Goal: Information Seeking & Learning: Check status

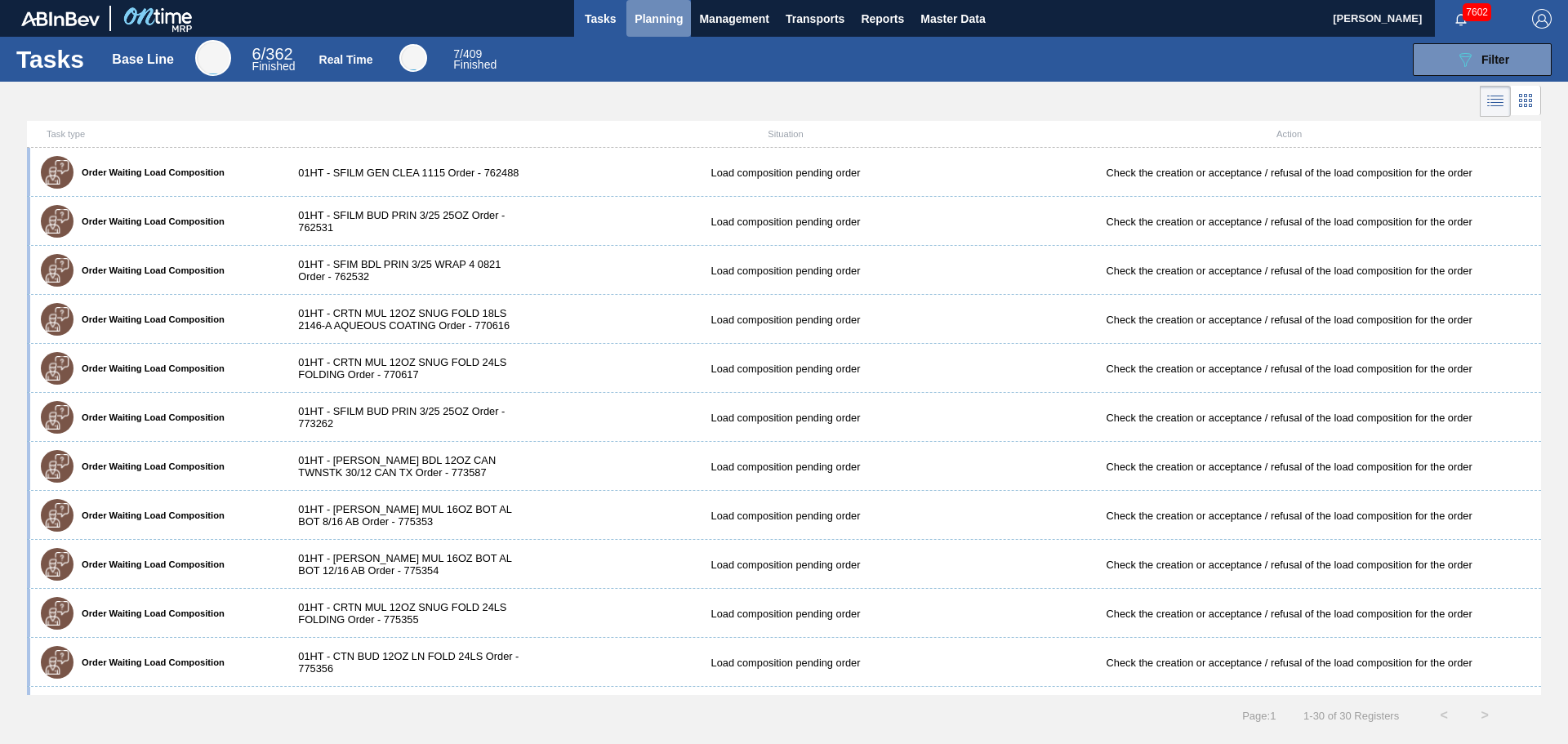
click at [637, 13] on span "Planning" at bounding box center [658, 19] width 48 height 20
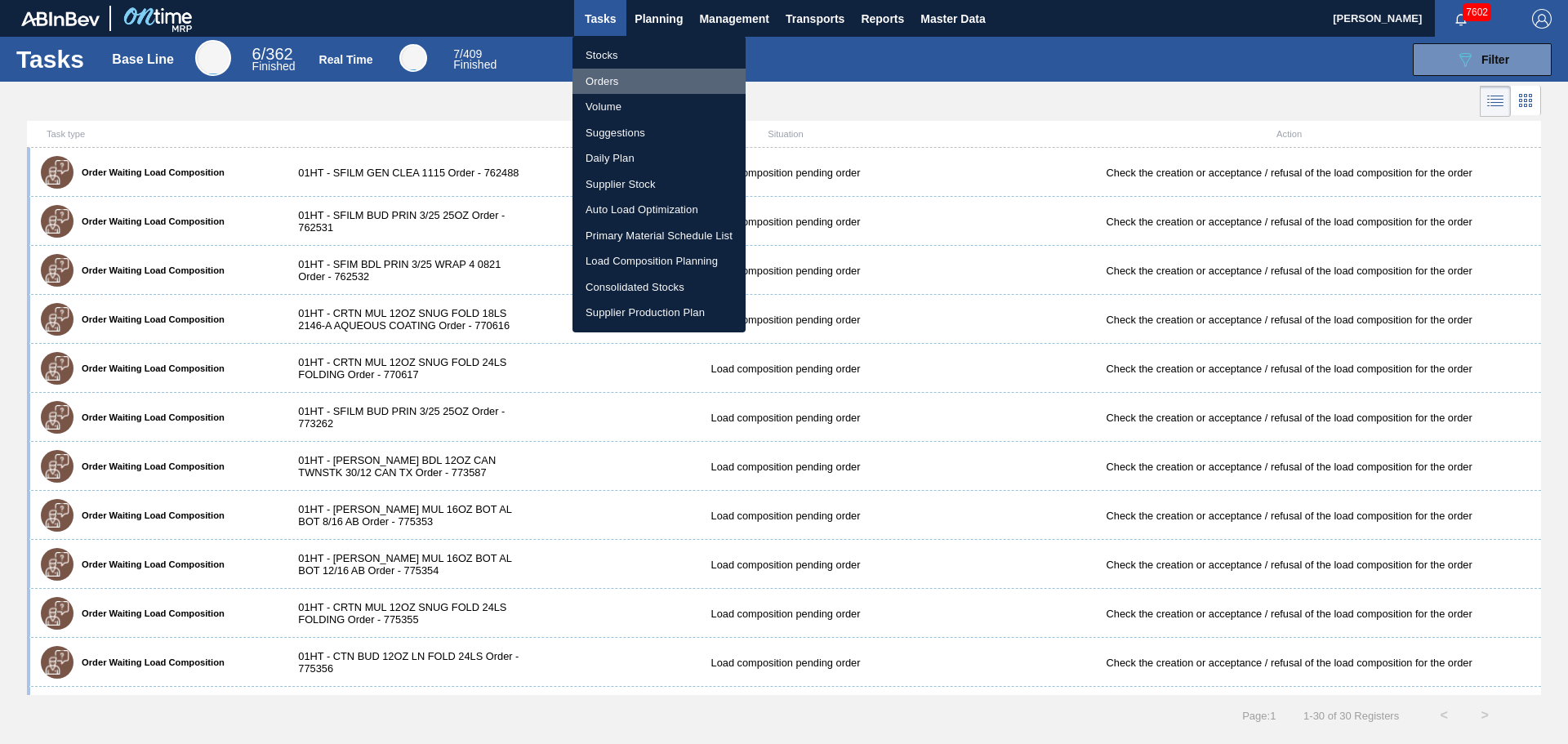
click at [616, 86] on li "Orders" at bounding box center [659, 81] width 173 height 26
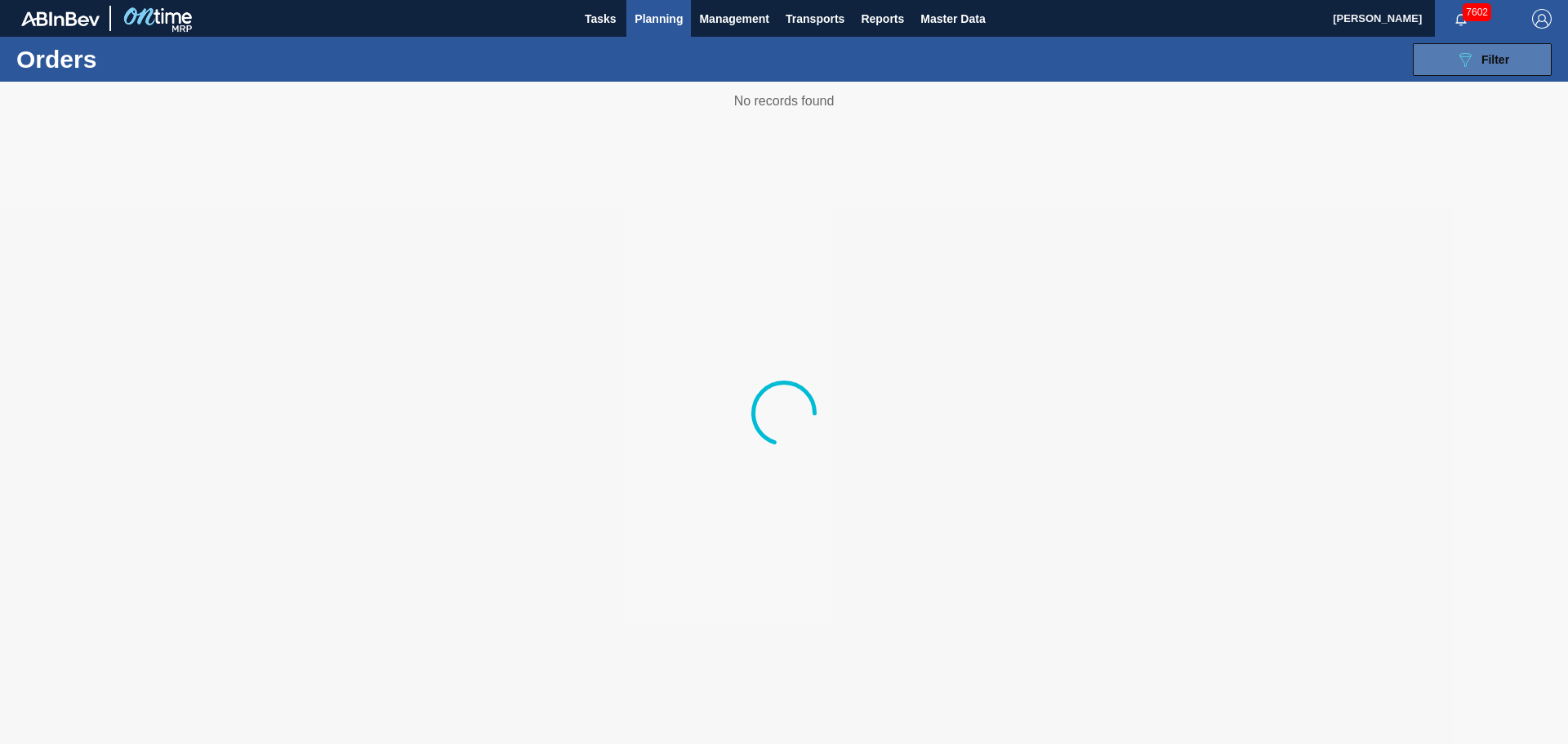
click at [1446, 71] on button "089F7B8B-B2A5-4AFE-B5C0-19BA573D28AC Filter" at bounding box center [1483, 60] width 139 height 33
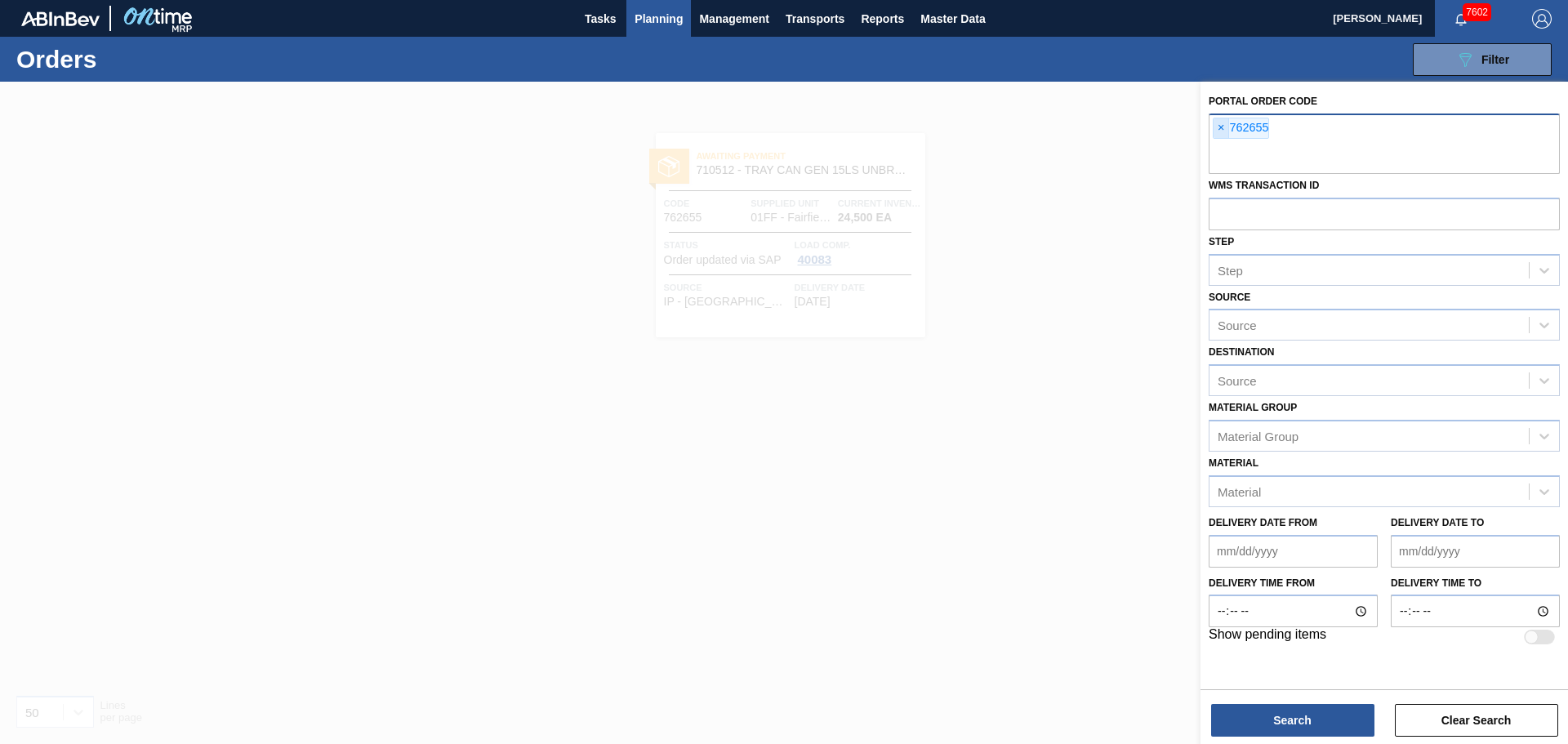
click at [1213, 126] on span "×" at bounding box center [1221, 128] width 16 height 20
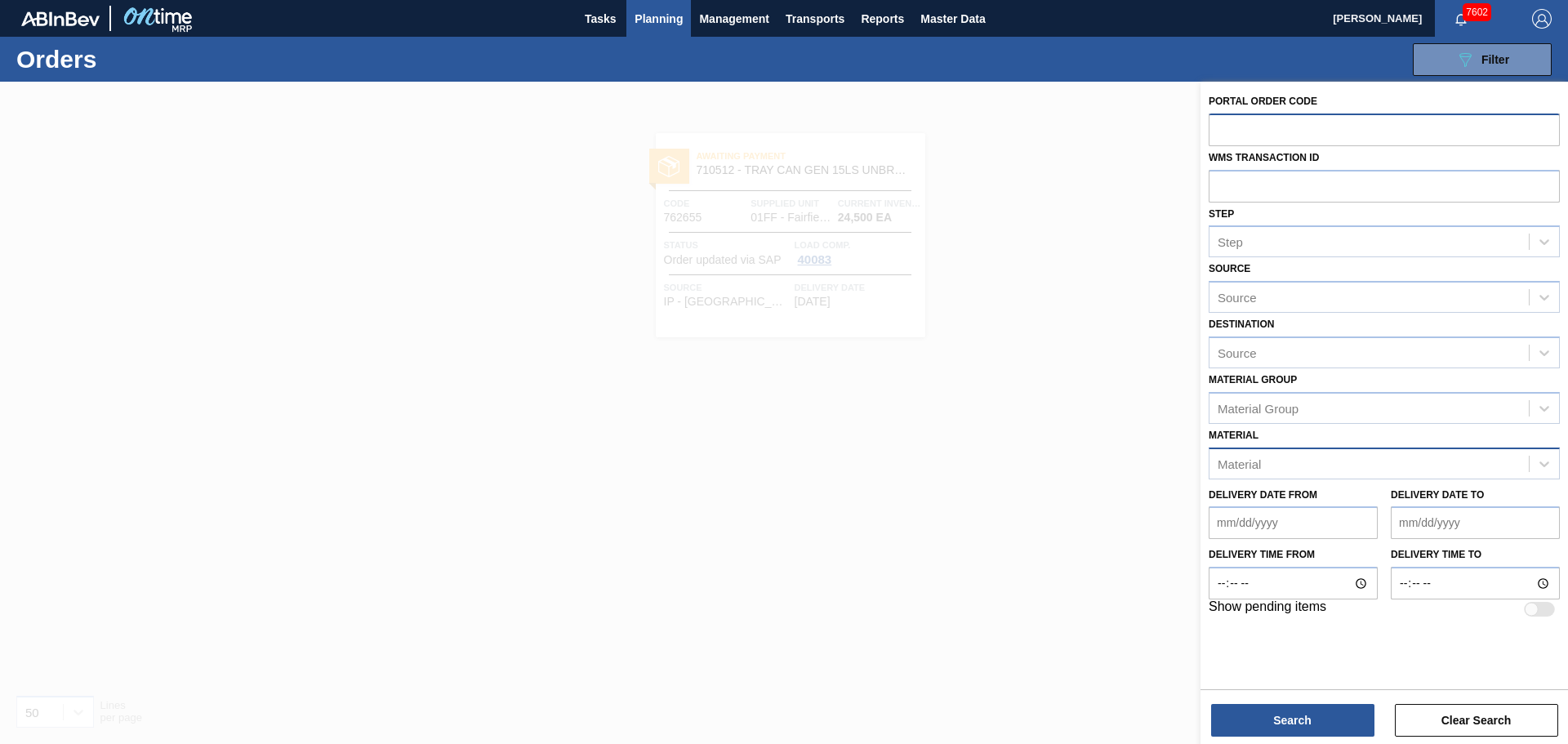
click at [1280, 462] on div "Material" at bounding box center [1368, 463] width 319 height 24
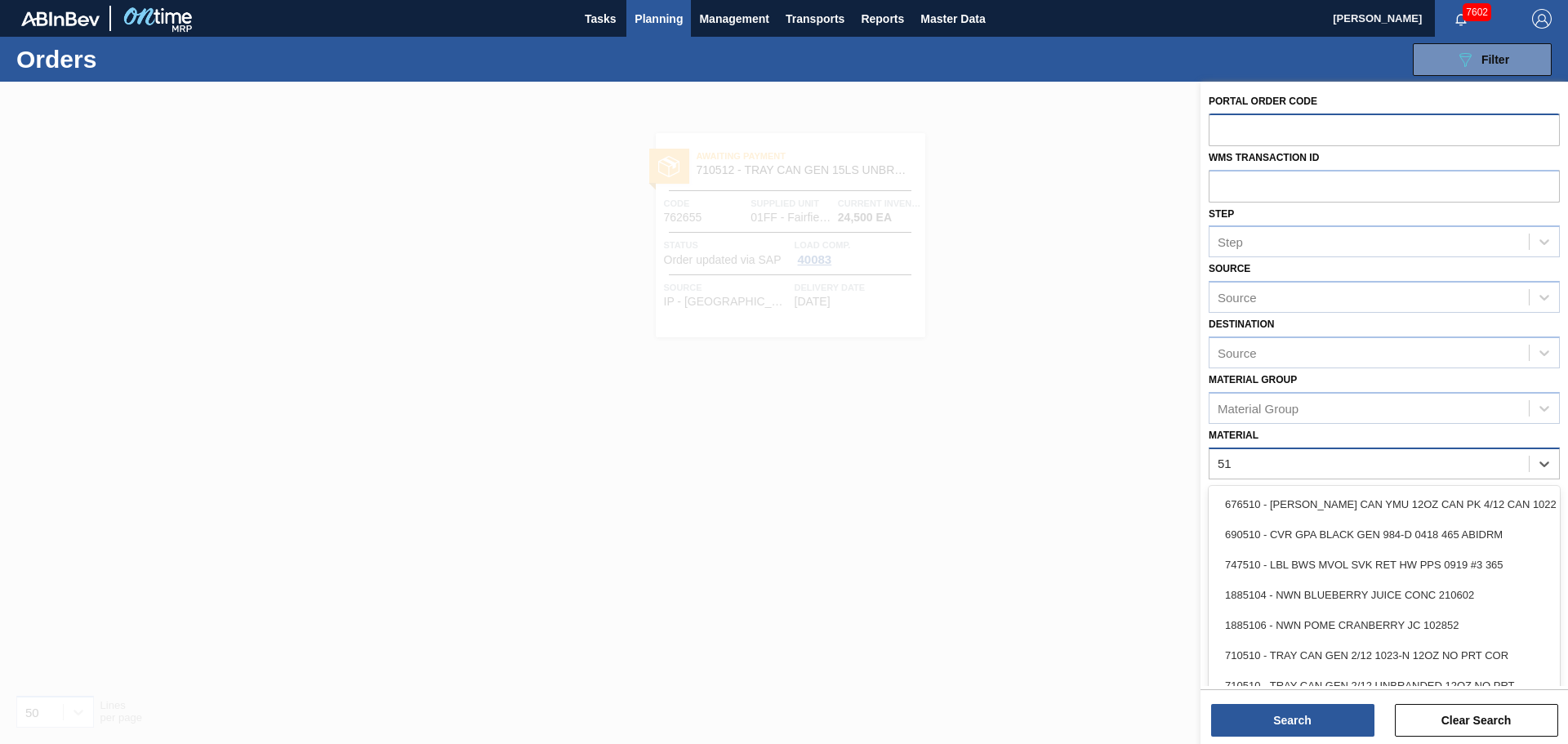
type input "5"
click at [1274, 350] on div "Source" at bounding box center [1368, 353] width 319 height 24
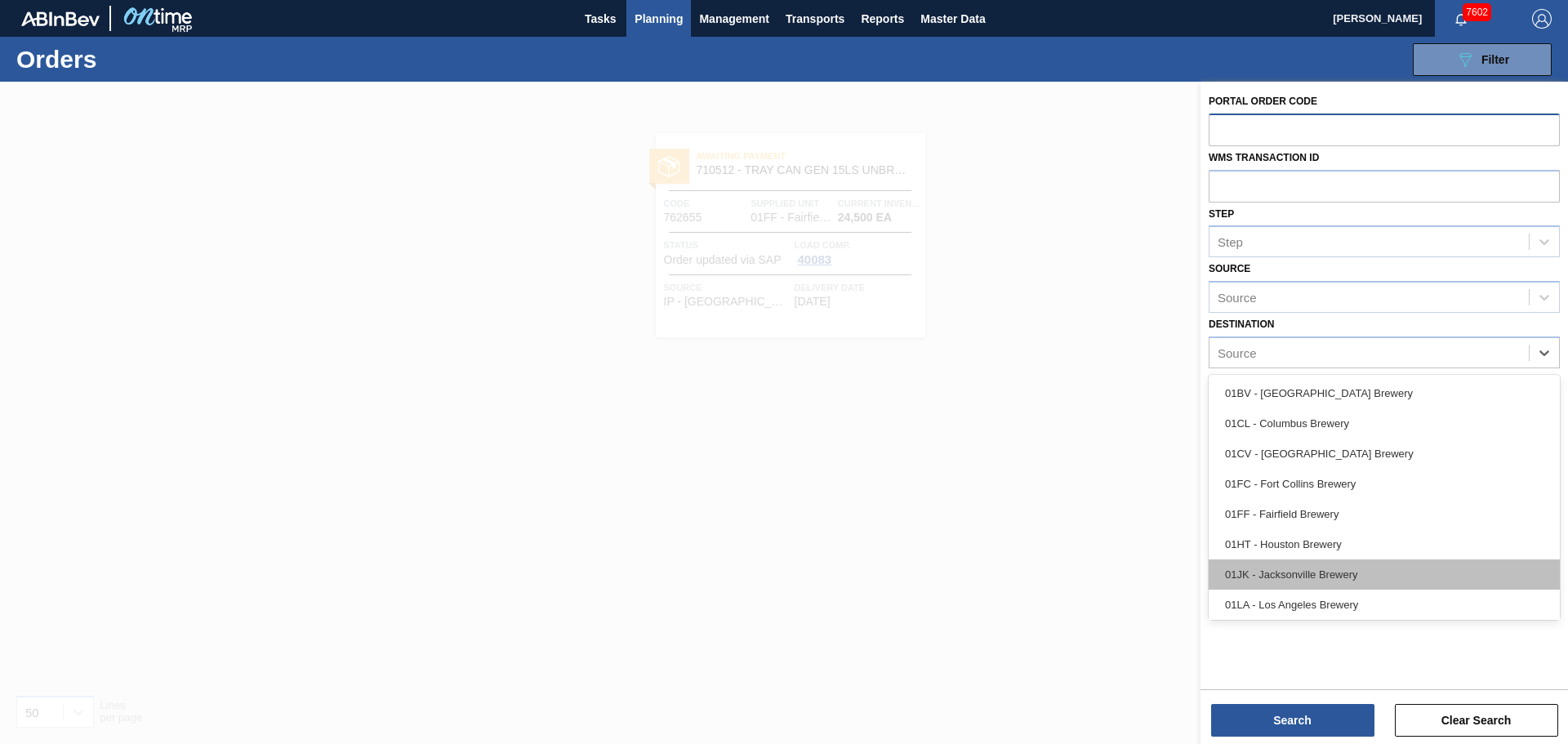
click at [1298, 563] on div "01JK - Jacksonville Brewery" at bounding box center [1383, 574] width 351 height 30
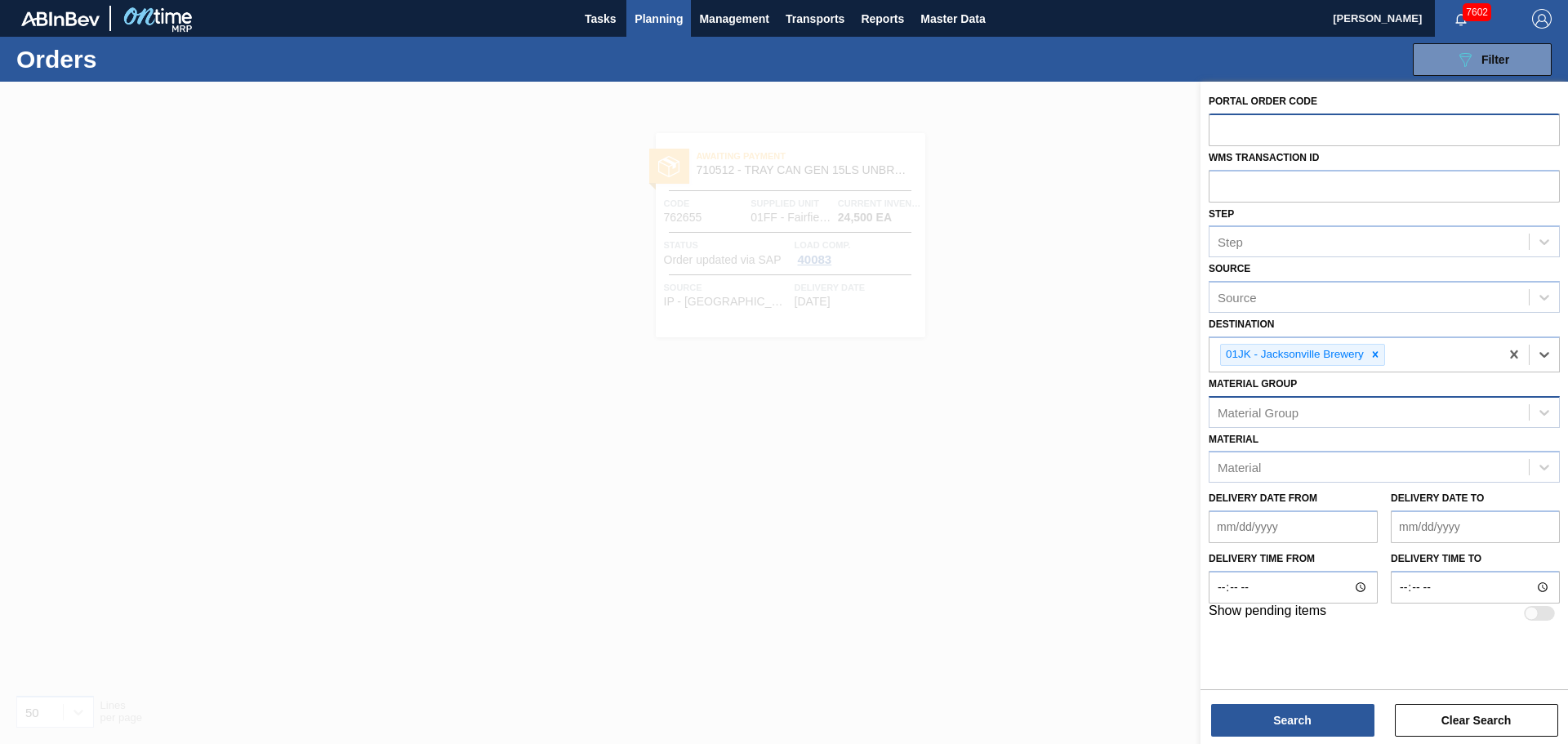
click at [1276, 416] on div "Material Group" at bounding box center [1257, 412] width 80 height 14
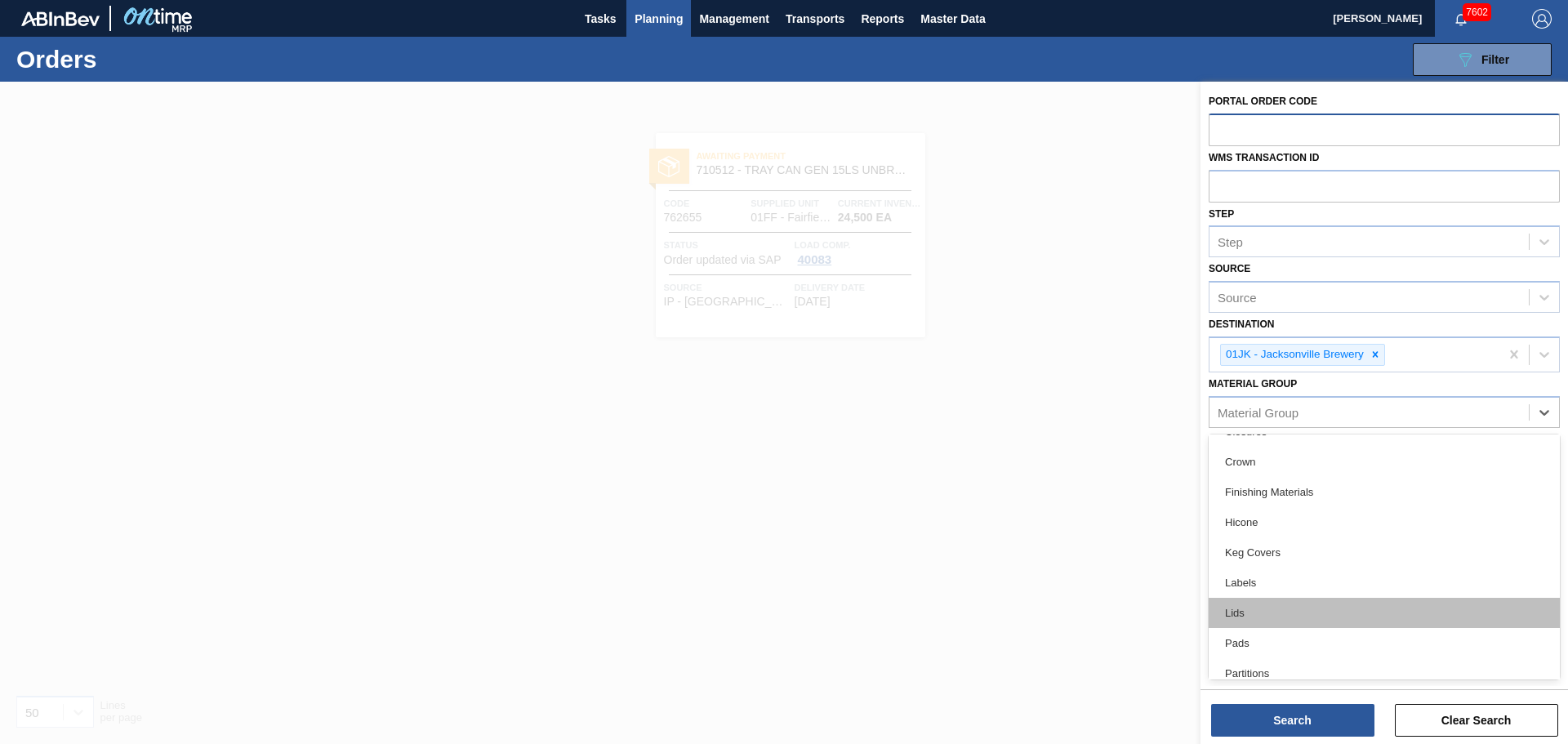
scroll to position [215, 0]
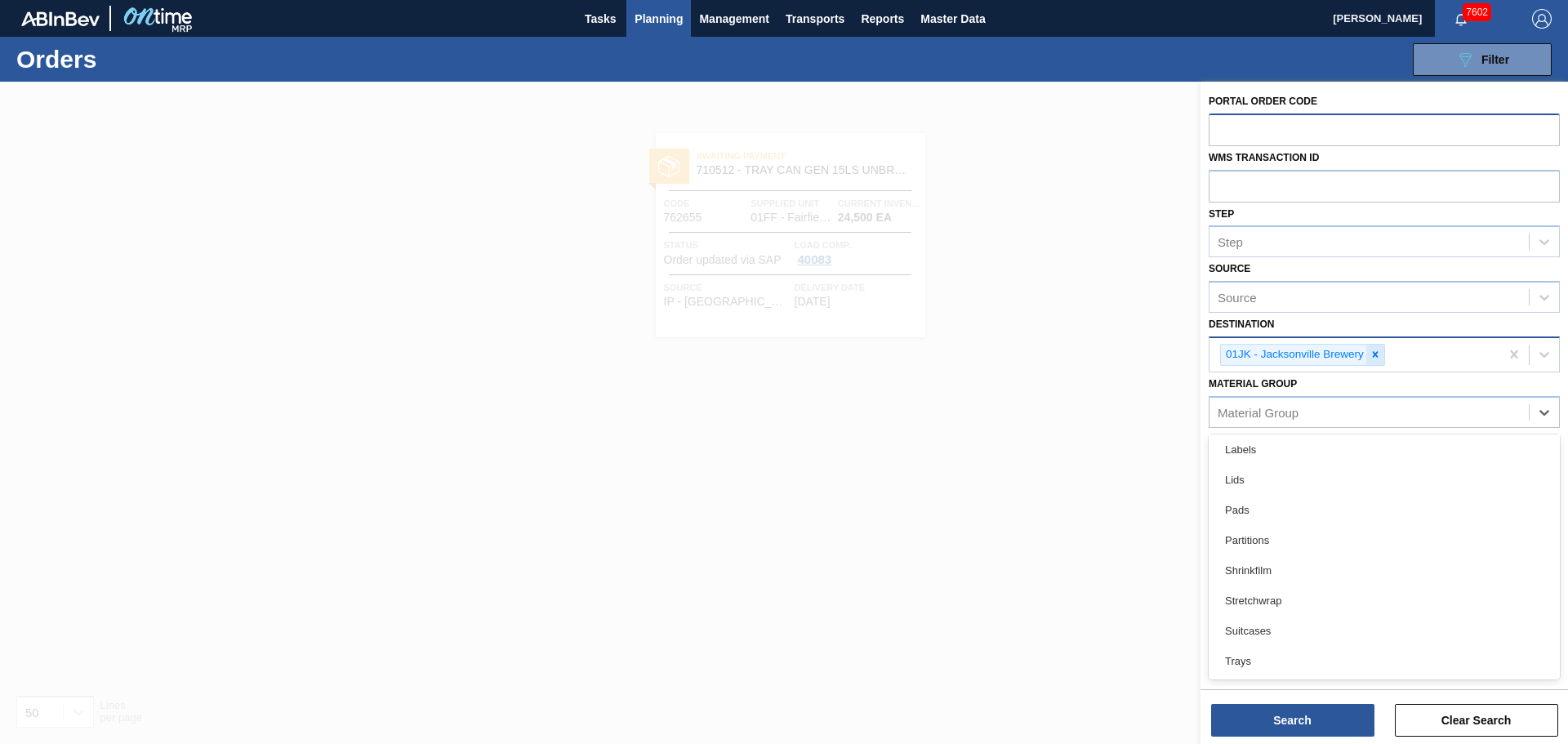
click at [1373, 348] on div at bounding box center [1375, 355] width 18 height 21
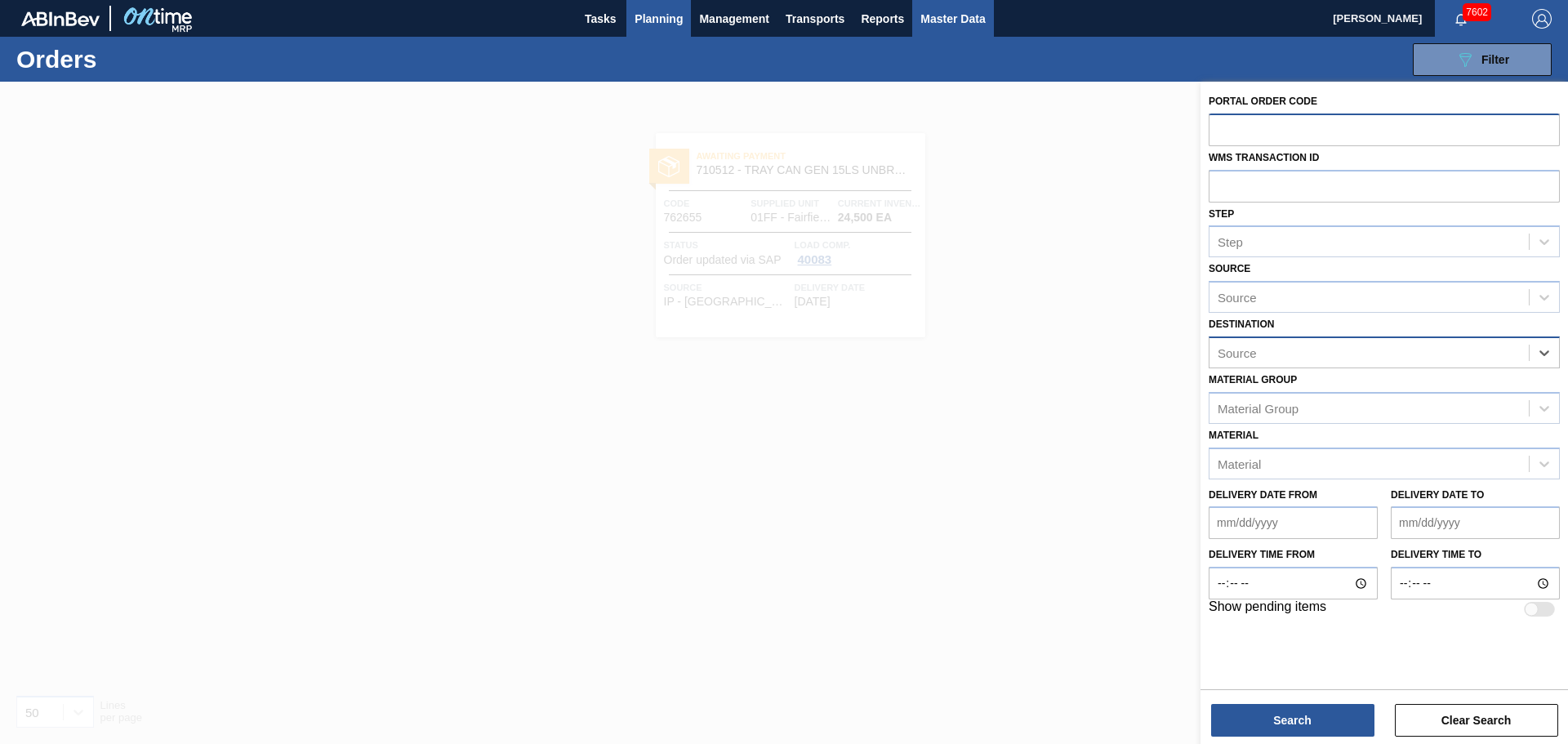
click at [932, 26] on span "Master Data" at bounding box center [952, 19] width 65 height 20
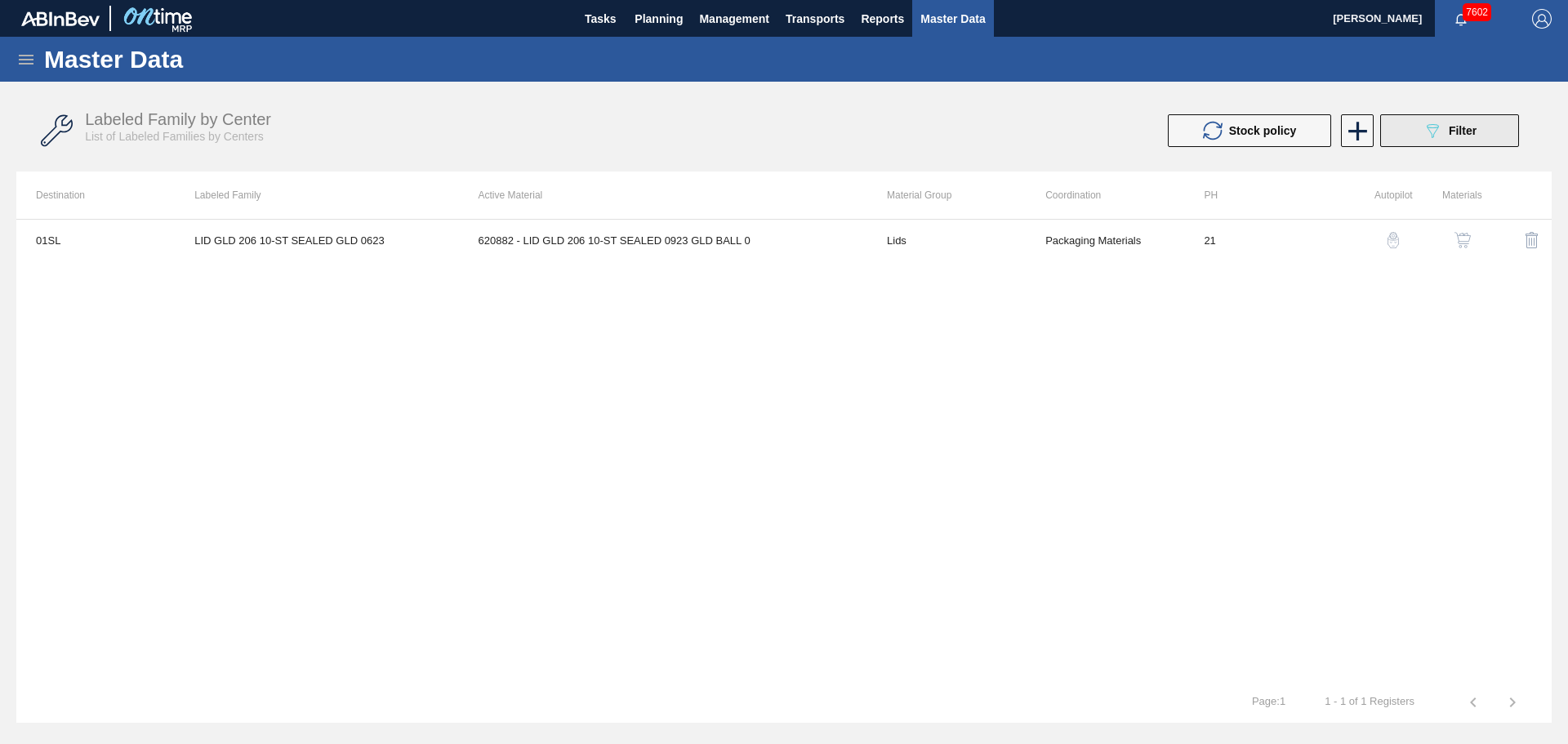
click at [1454, 140] on div "089F7B8B-B2A5-4AFE-B5C0-19BA573D28AC Filter" at bounding box center [1449, 131] width 54 height 20
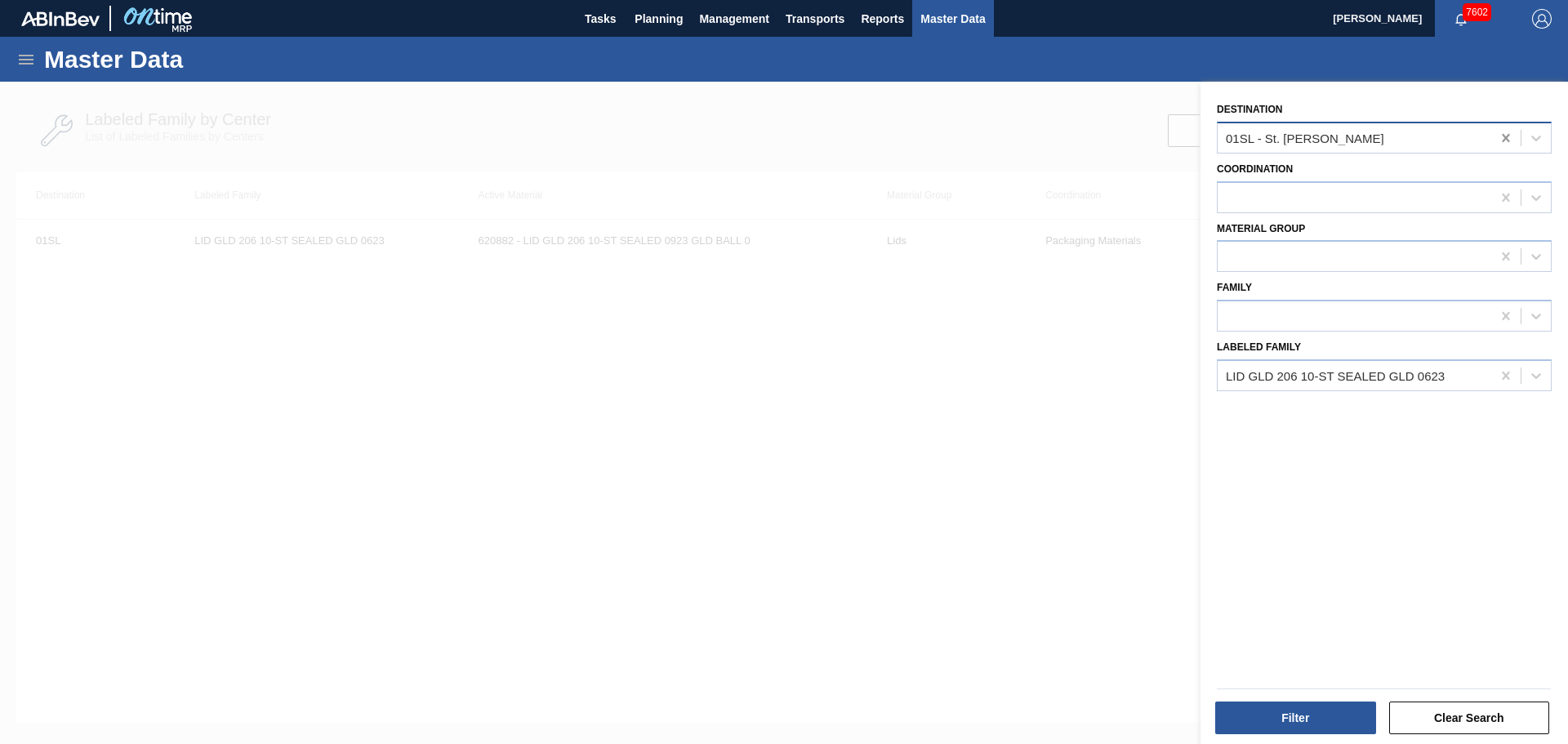
click at [1509, 135] on icon at bounding box center [1505, 138] width 16 height 16
type input "01jk"
click at [1358, 189] on div "01JK - Jacksonville Brewery" at bounding box center [1383, 178] width 335 height 30
click at [1505, 378] on icon at bounding box center [1504, 375] width 7 height 8
click at [1407, 262] on div at bounding box center [1353, 257] width 273 height 24
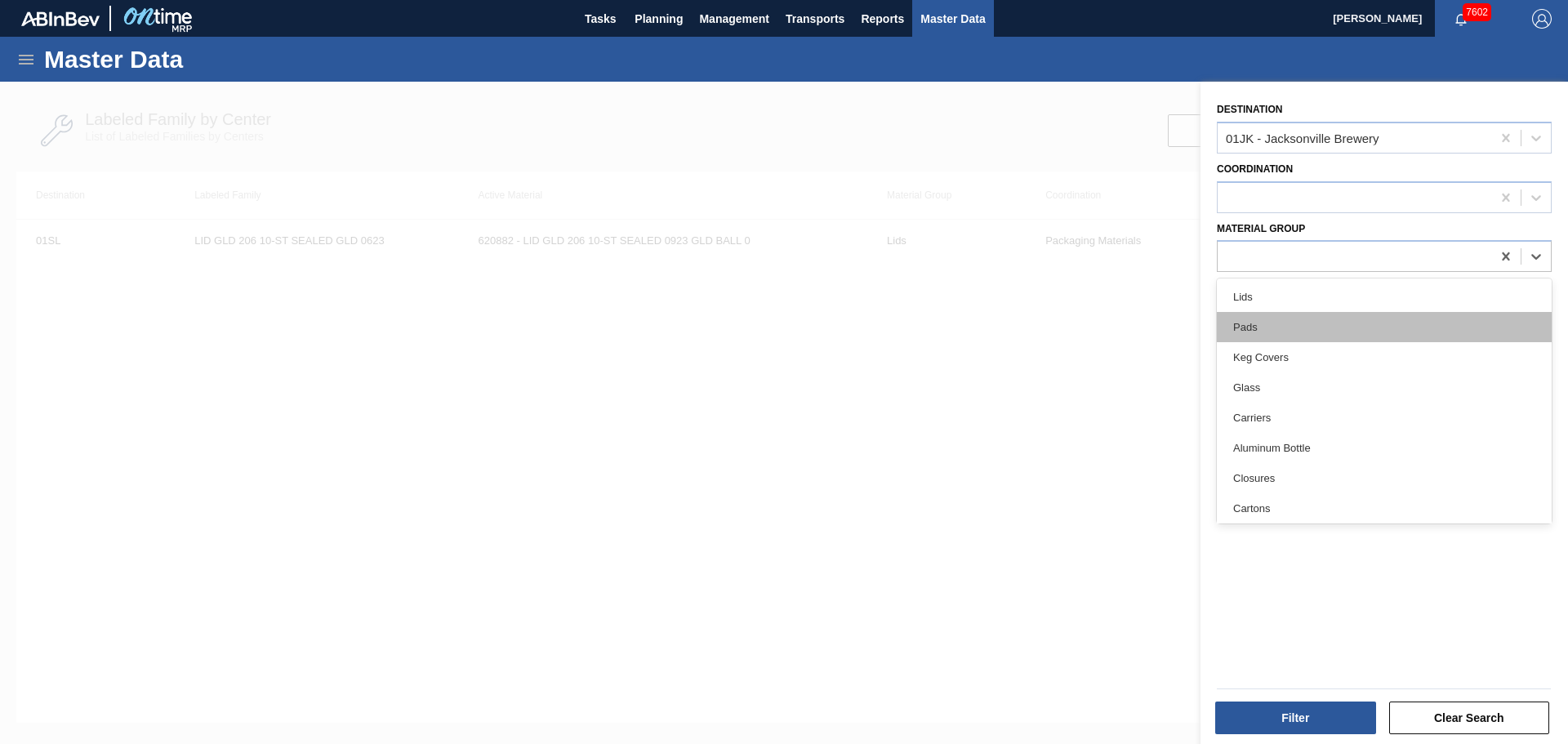
type Group "g"
click at [1301, 333] on div "Glass" at bounding box center [1383, 327] width 335 height 30
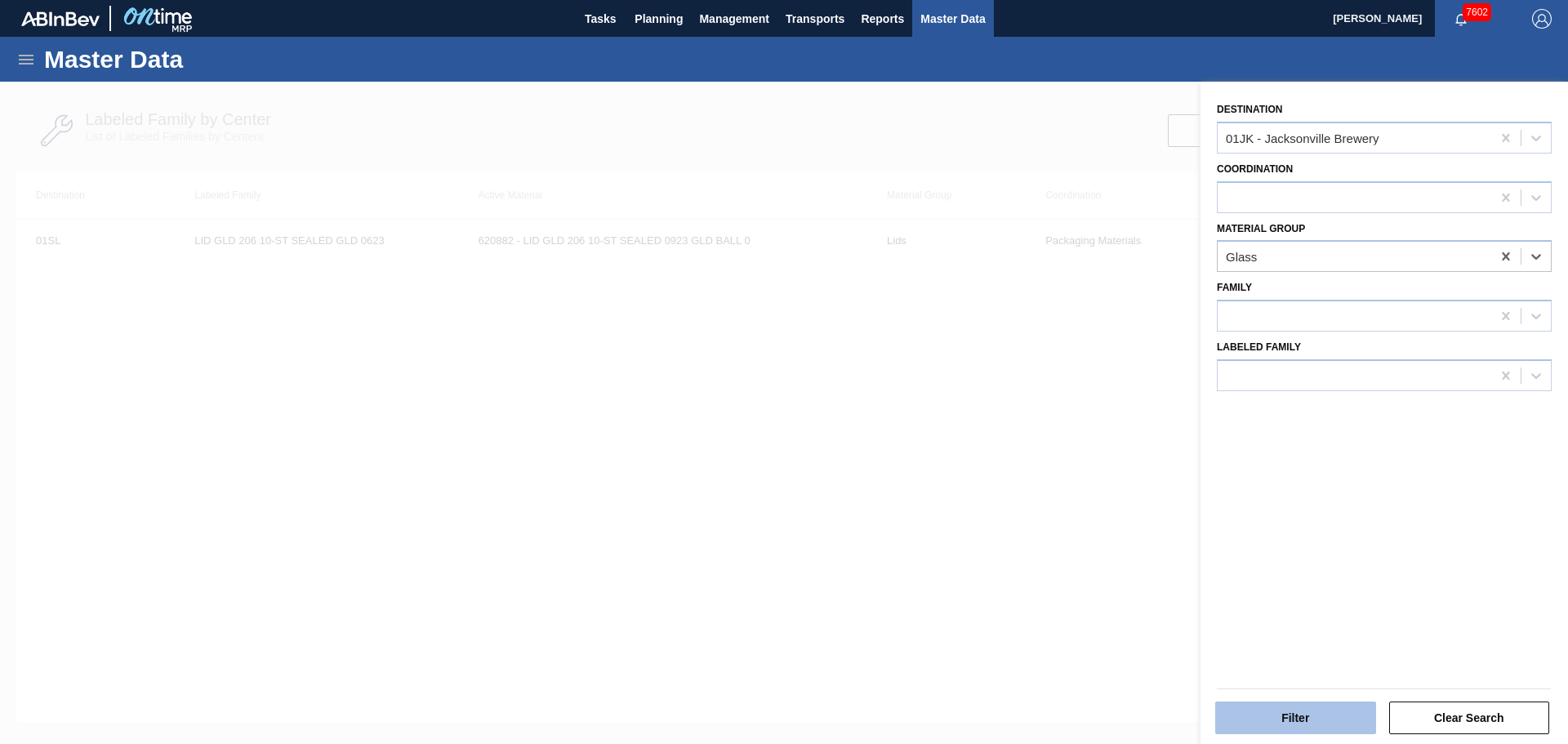
click at [1317, 720] on button "Filter" at bounding box center [1296, 717] width 161 height 33
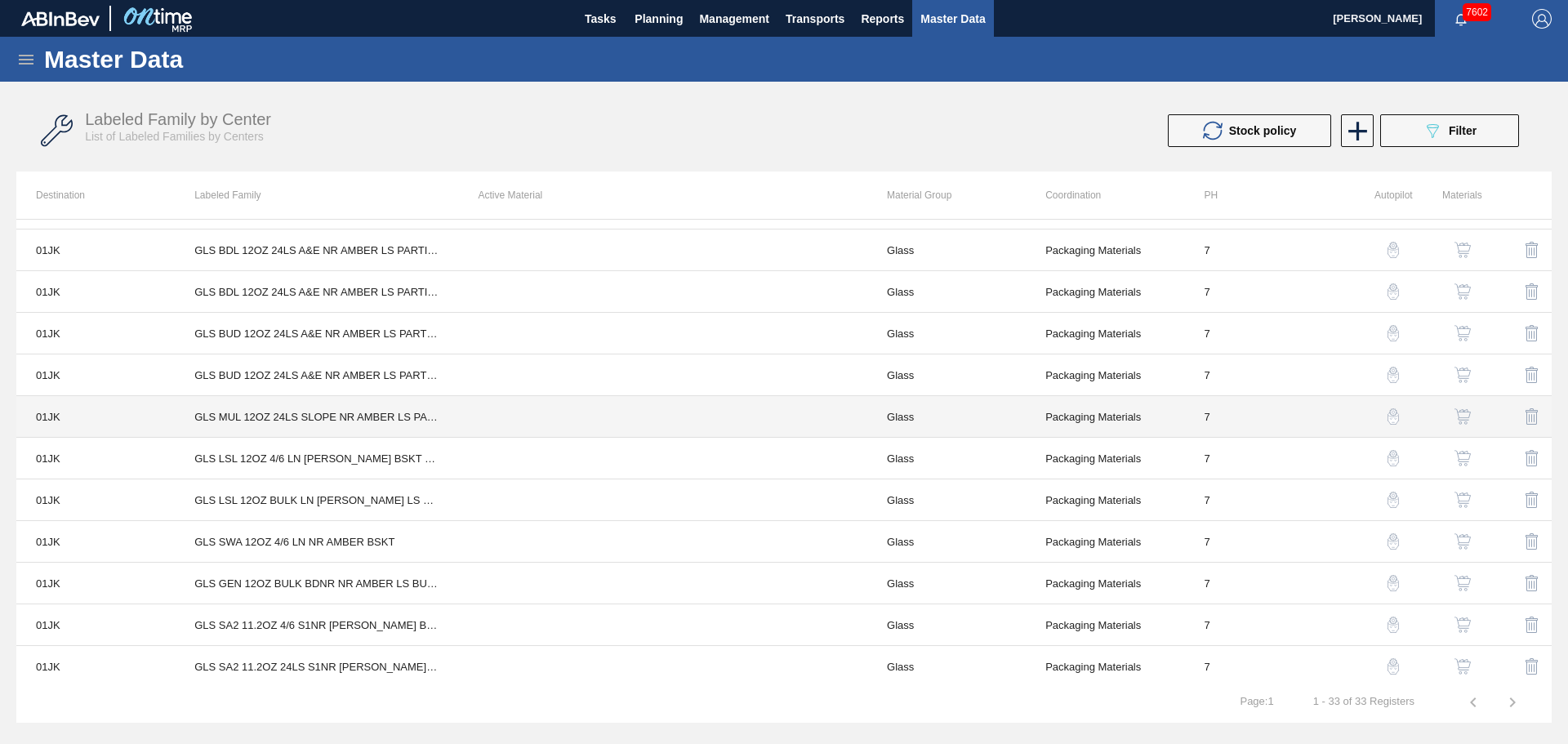
scroll to position [911, 0]
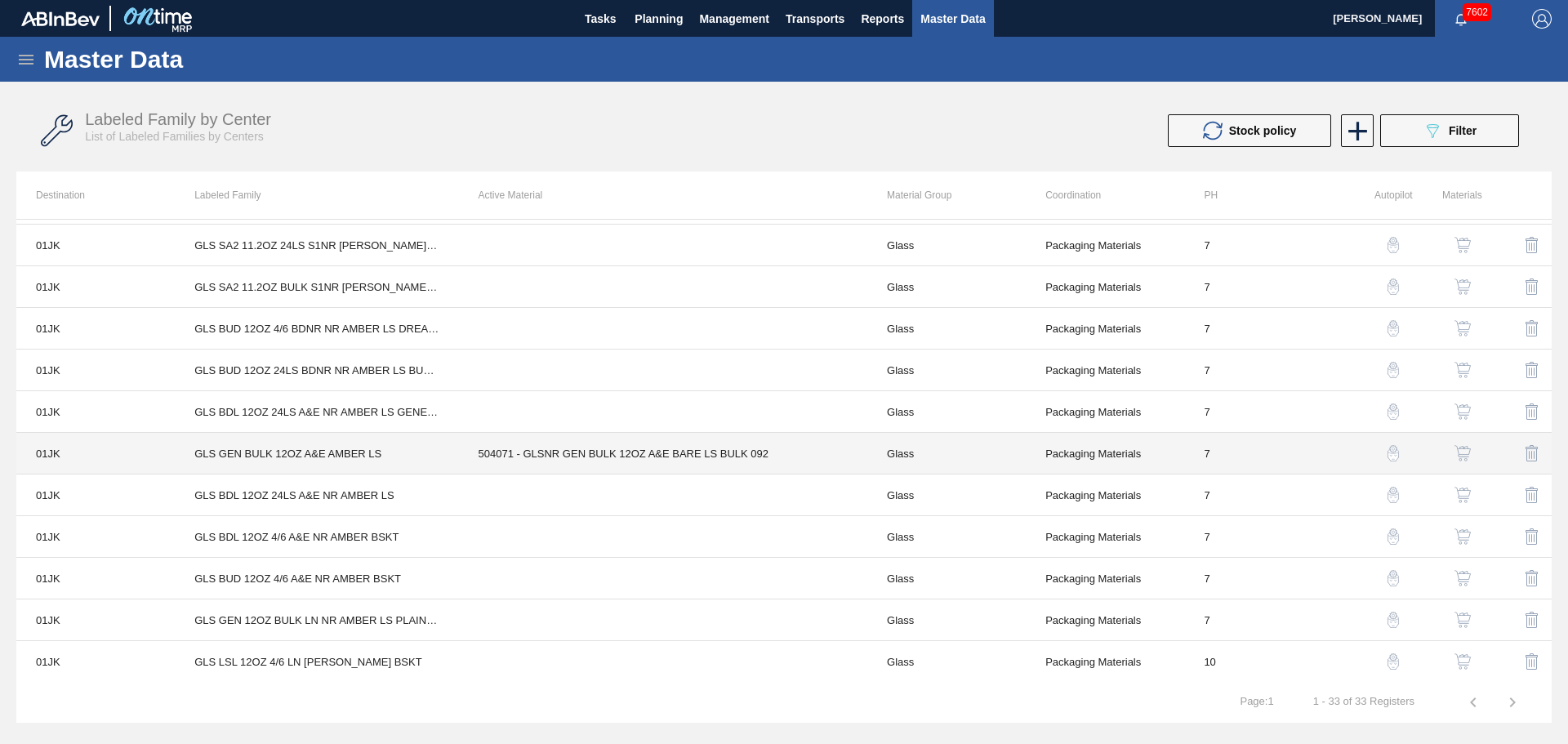
click at [558, 452] on td "504071 - GLSNR GEN BULK 12OZ A&E BARE LS BULK 092" at bounding box center [663, 454] width 408 height 42
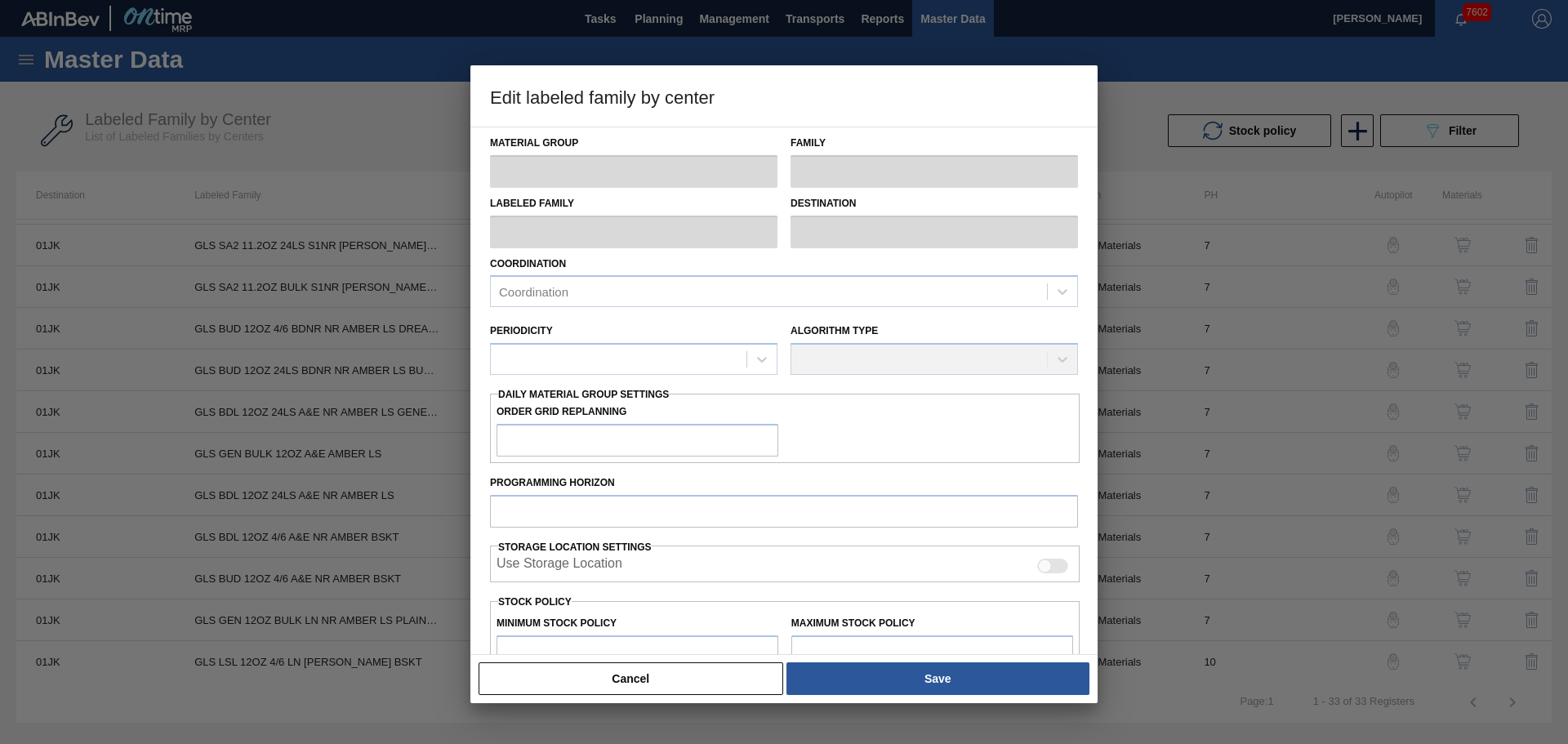
type input "Glass"
type input "GLS GEN BULK 12OZ A&E AMBER LS"
type input "01JK - Jacksonville Brewery"
type input "7"
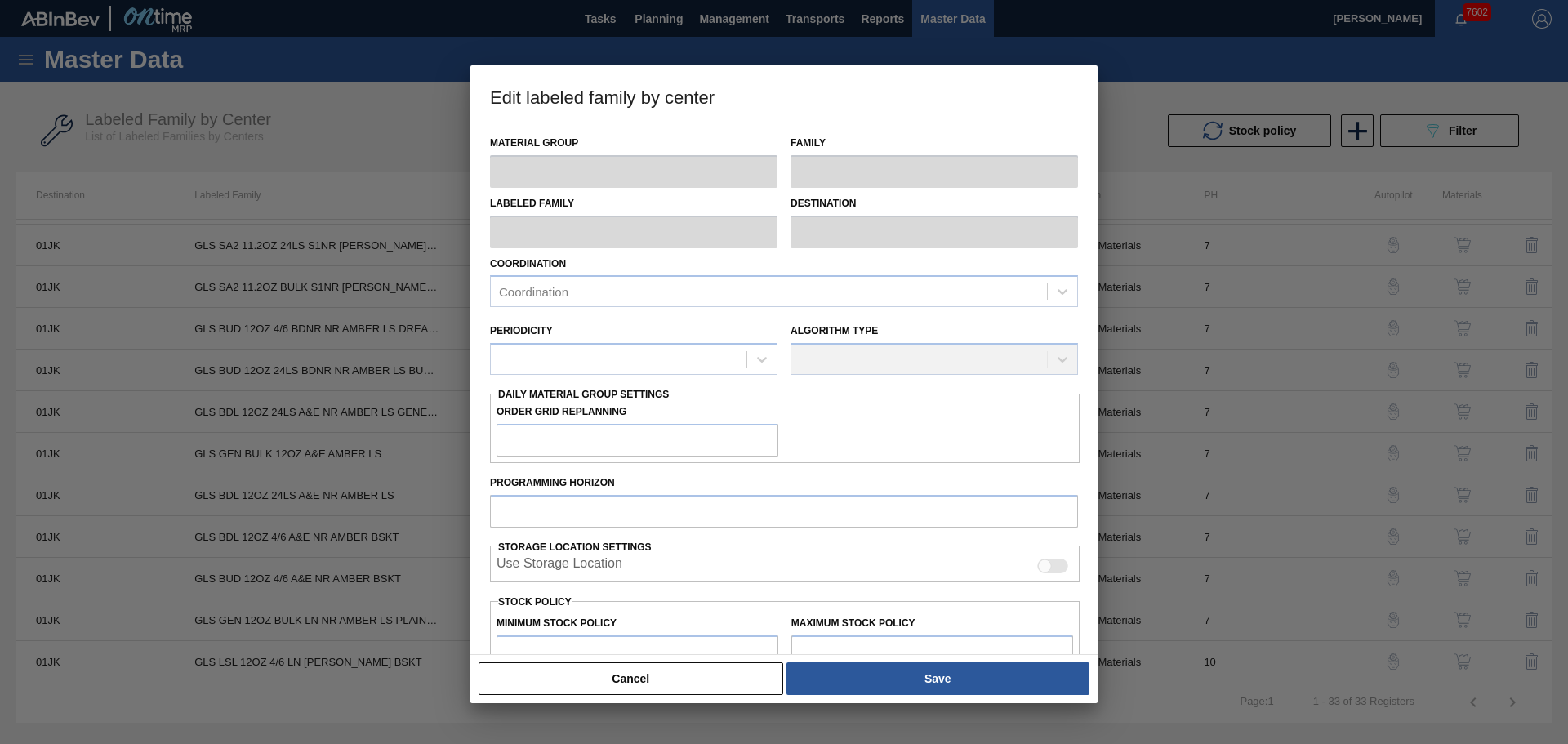
type input "0"
type input "7,263,860"
type input "0"
checkbox input "true"
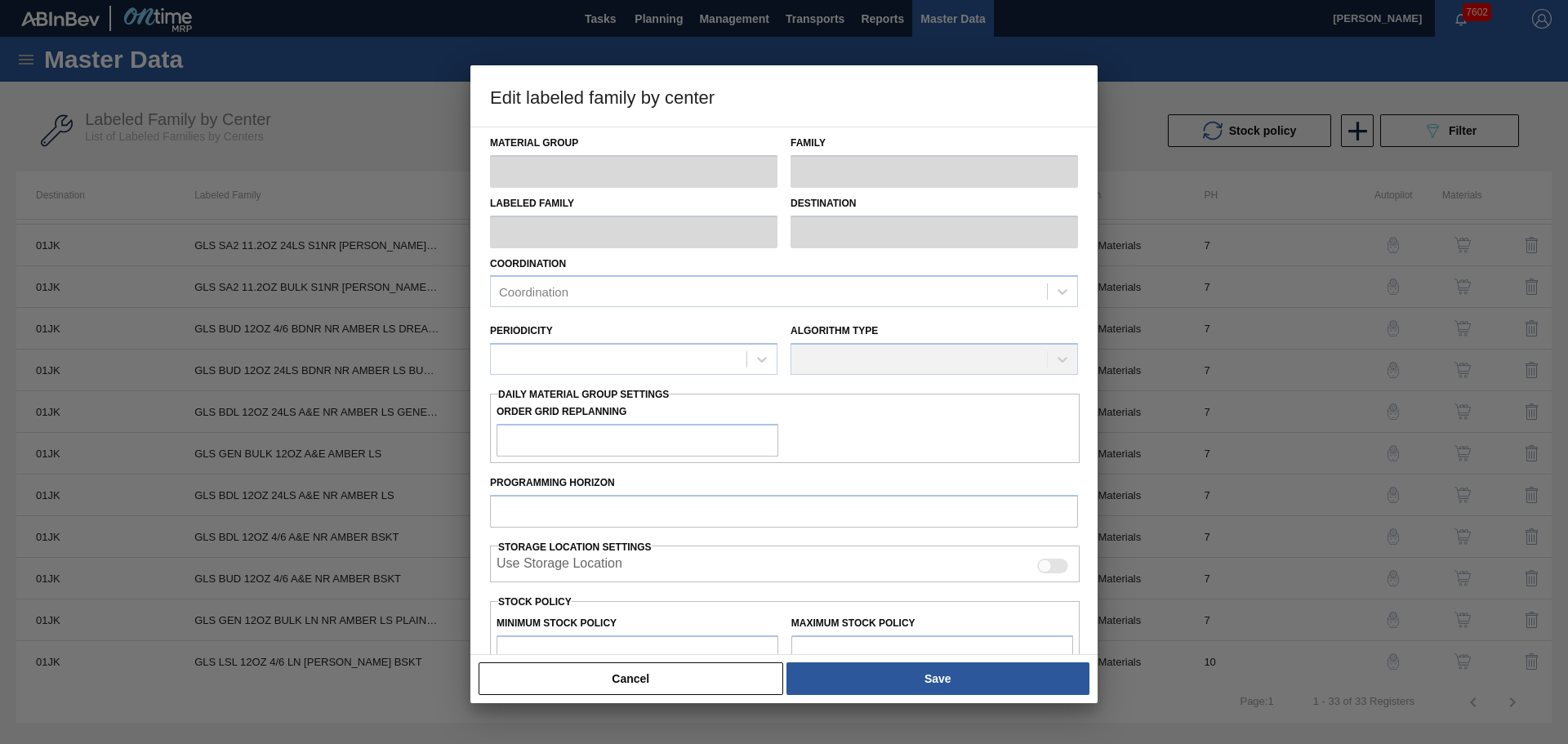
checkbox input "true"
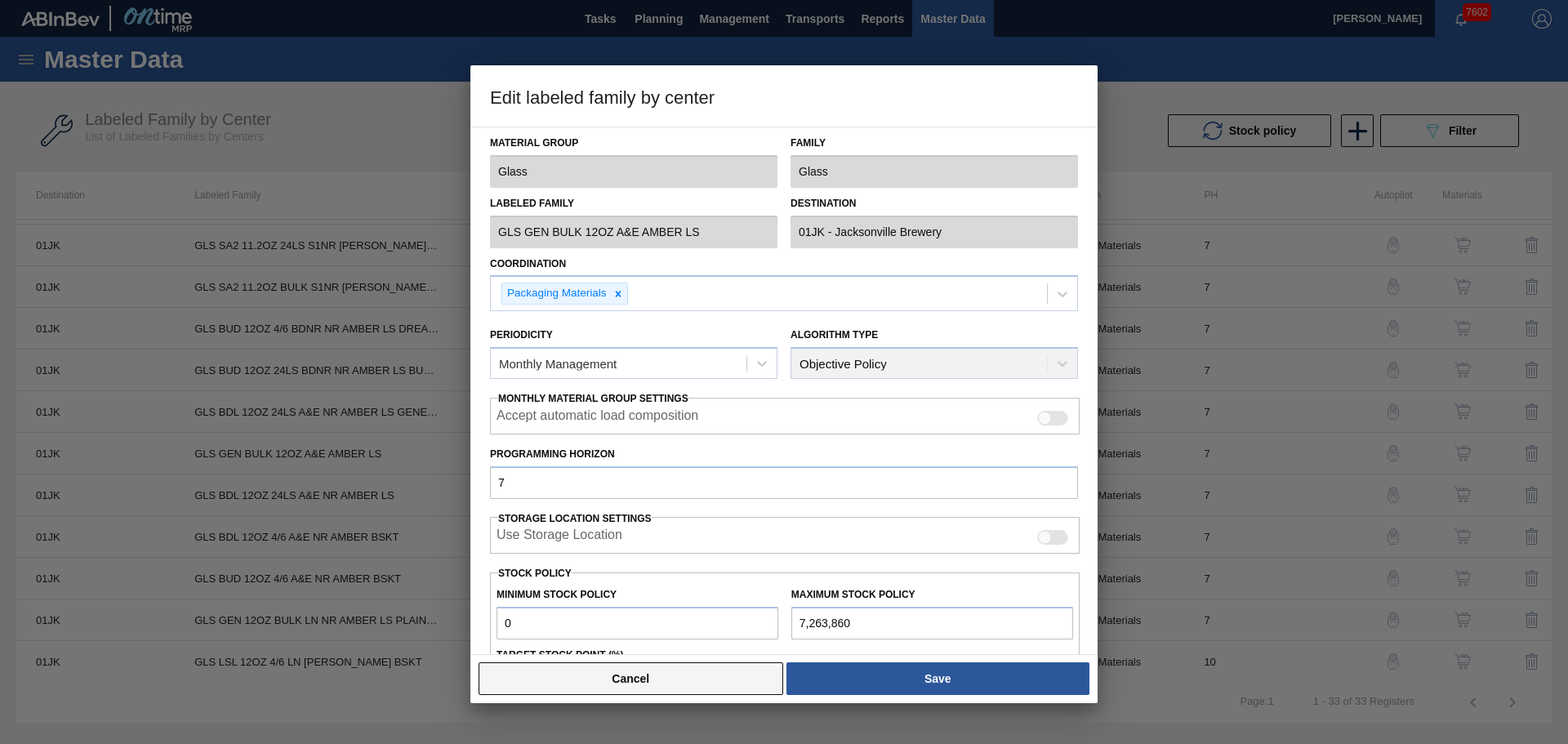
click at [615, 670] on button "Cancel" at bounding box center [631, 677] width 304 height 33
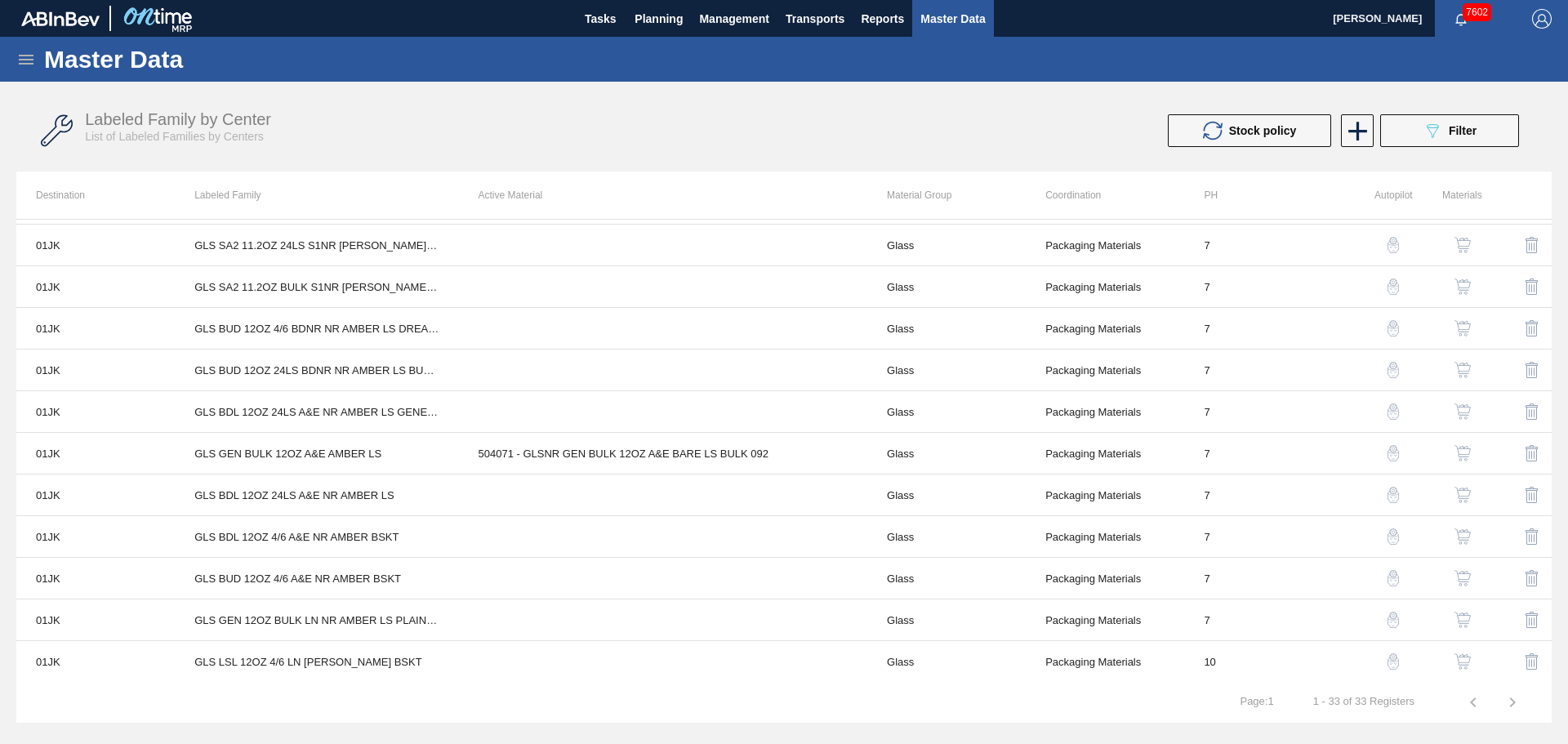
click at [1459, 452] on img "button" at bounding box center [1462, 453] width 16 height 16
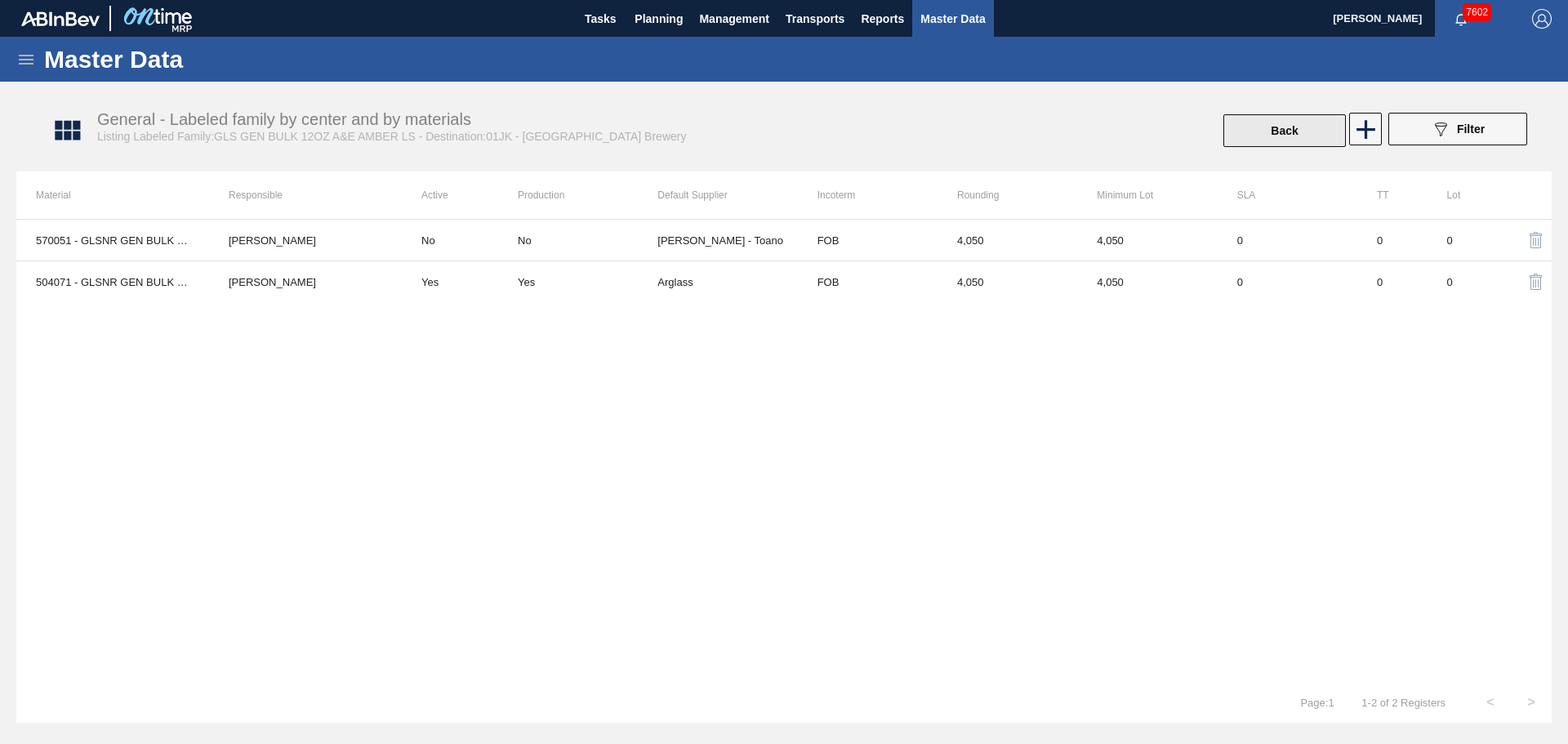
click at [1300, 130] on button "Back" at bounding box center [1284, 130] width 122 height 33
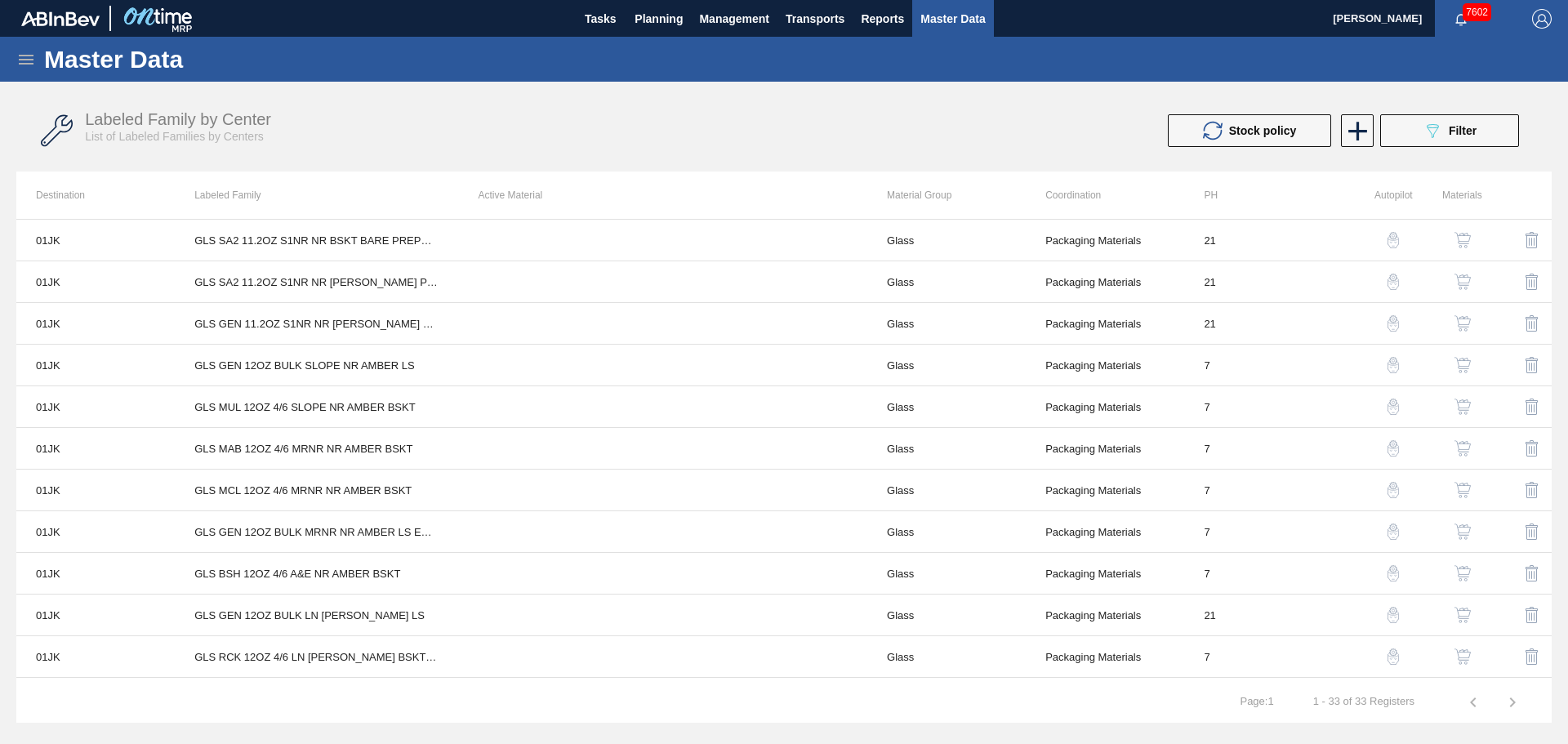
click at [687, 114] on div "Labeled Family by Center List of Labeled Families by Centers" at bounding box center [447, 127] width 726 height 34
click at [678, 28] on span "Planning" at bounding box center [658, 19] width 48 height 20
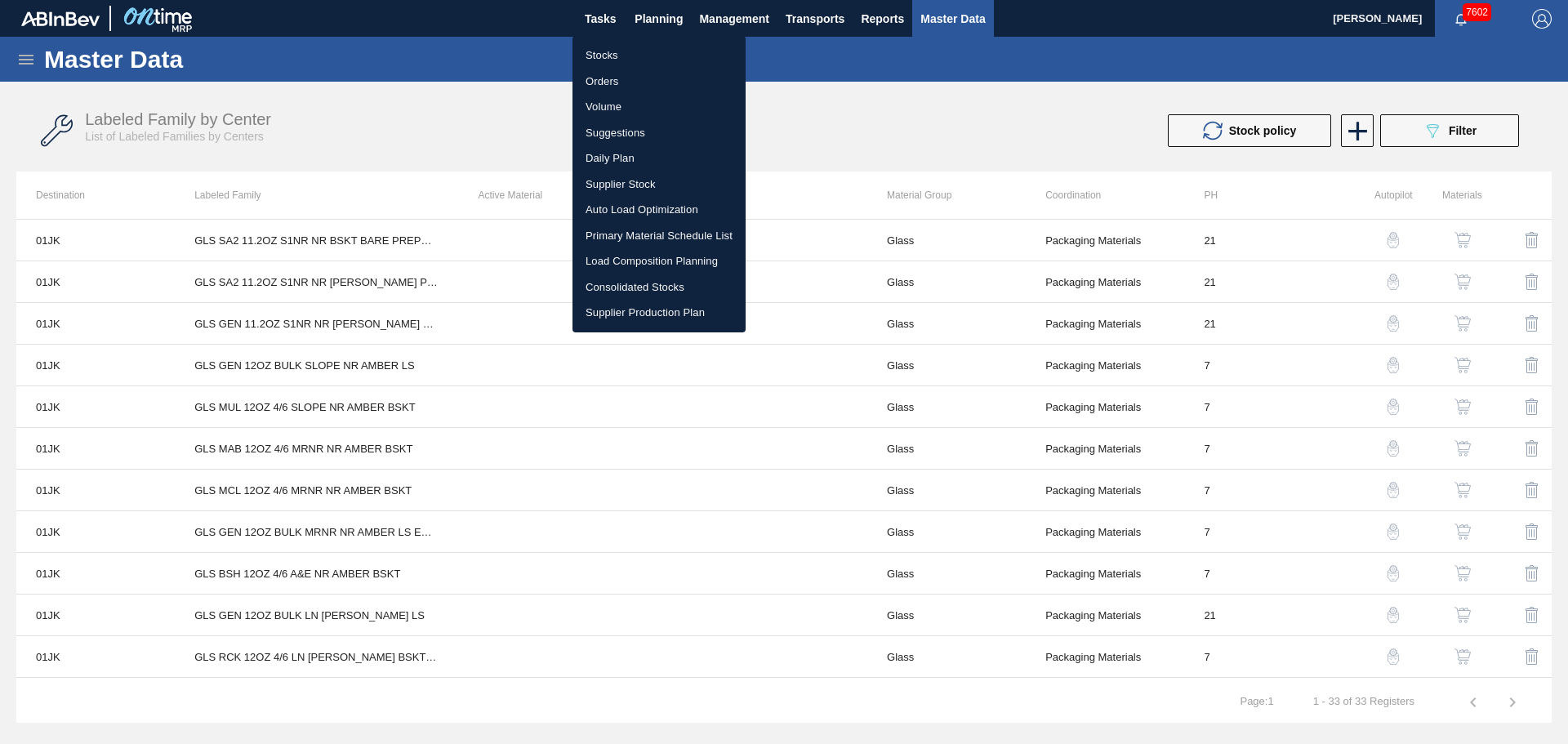
click at [607, 72] on li "Orders" at bounding box center [659, 81] width 173 height 26
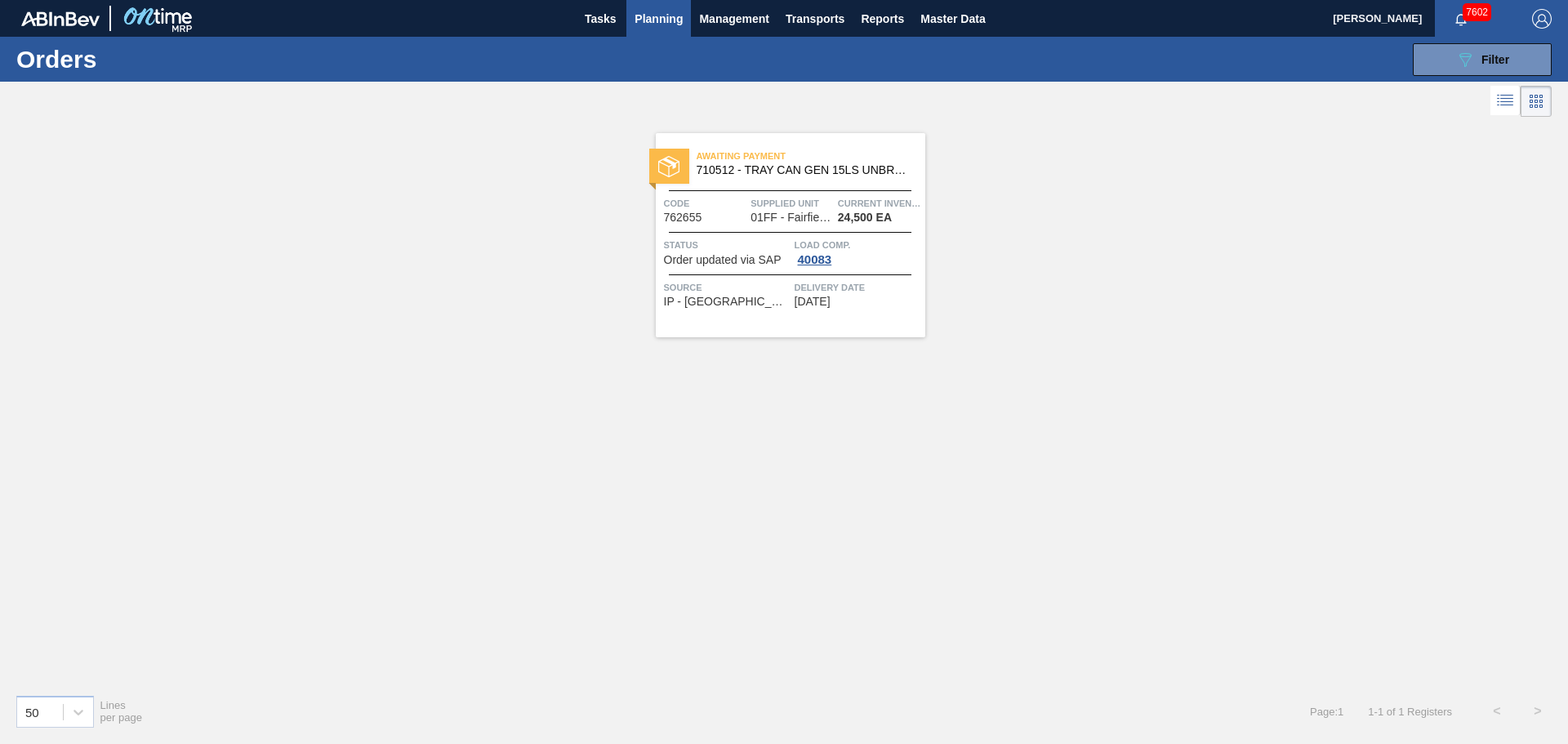
click at [634, 31] on button "Planning" at bounding box center [658, 18] width 65 height 37
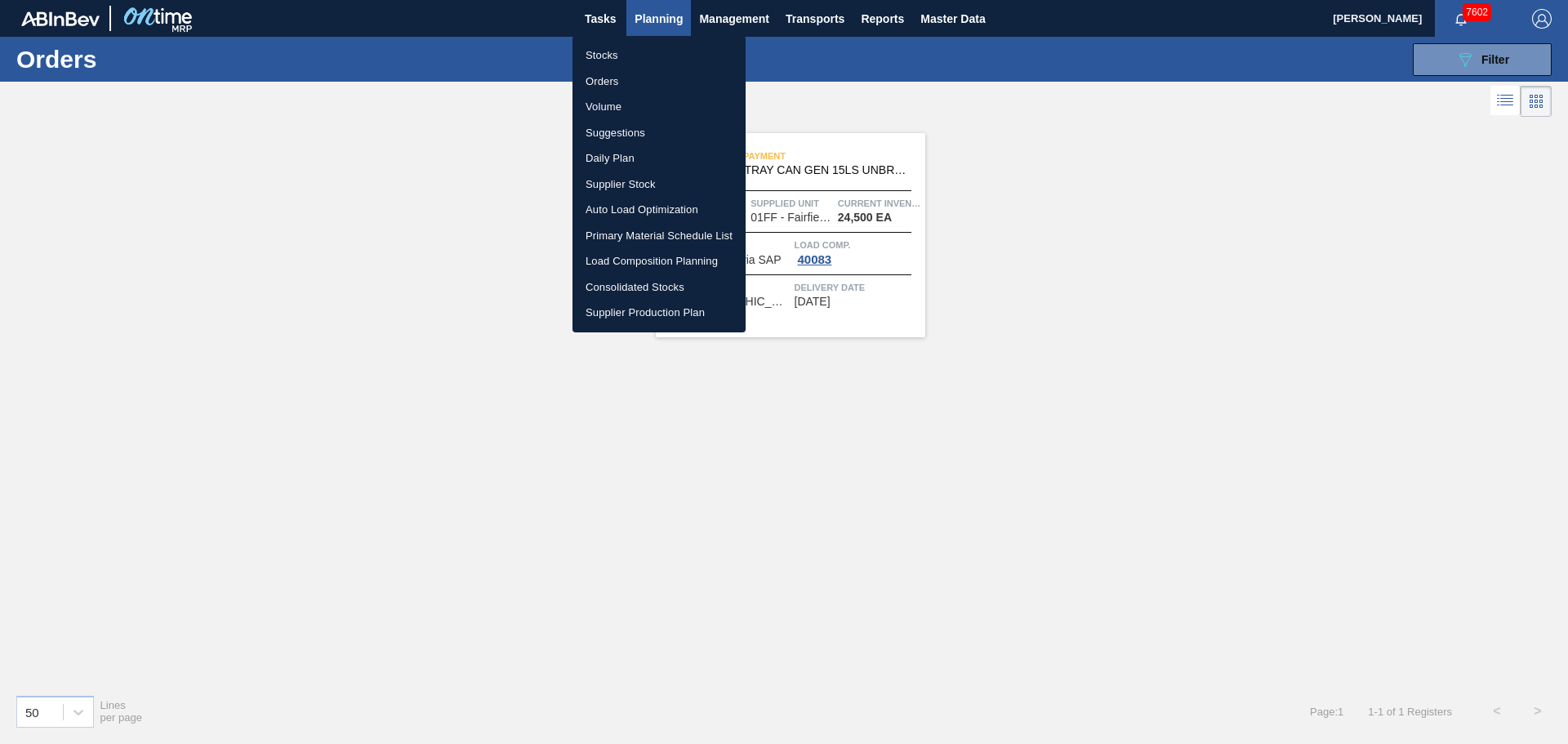
click at [631, 50] on li "Stocks" at bounding box center [659, 56] width 173 height 26
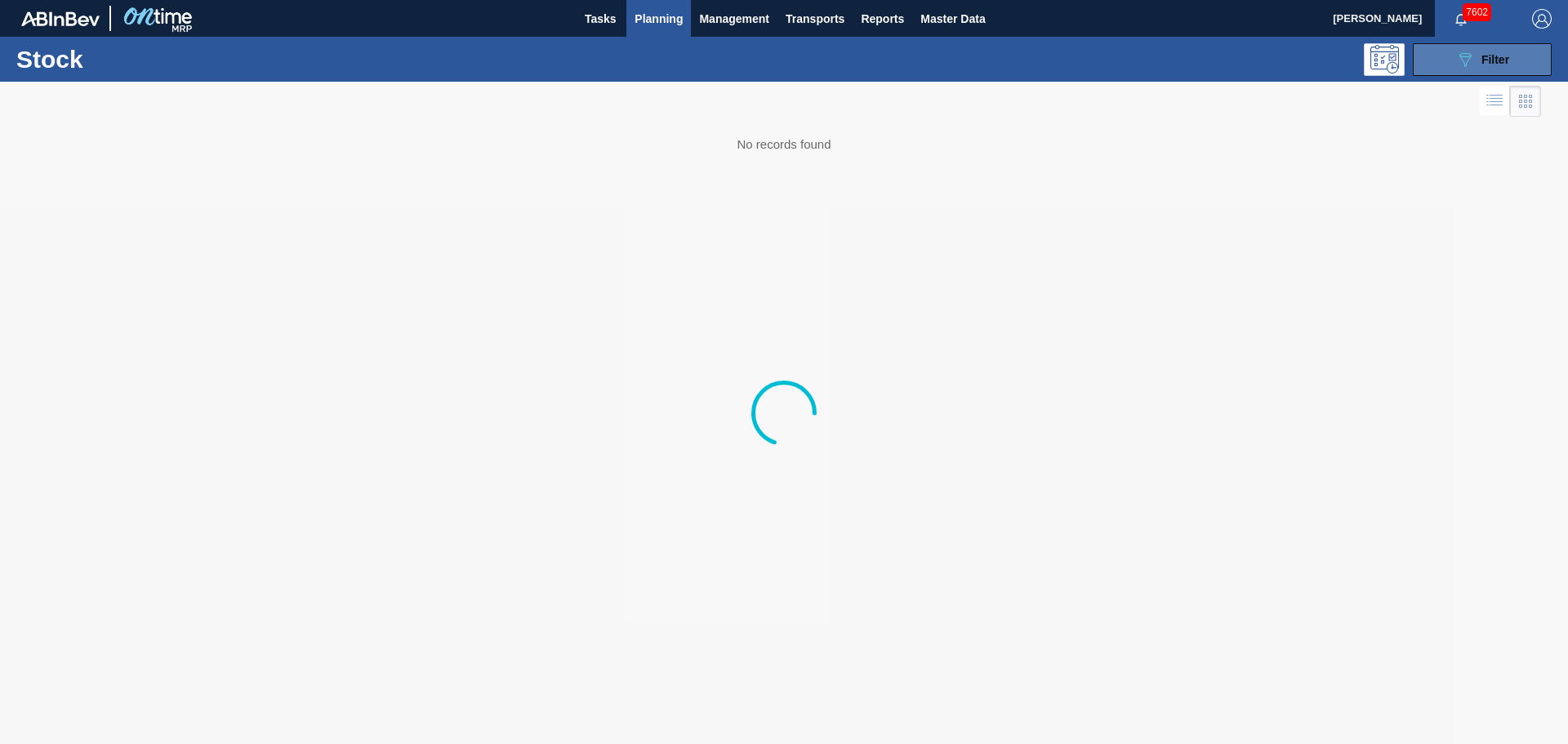
click at [1434, 62] on button "089F7B8B-B2A5-4AFE-B5C0-19BA573D28AC Filter" at bounding box center [1483, 60] width 139 height 33
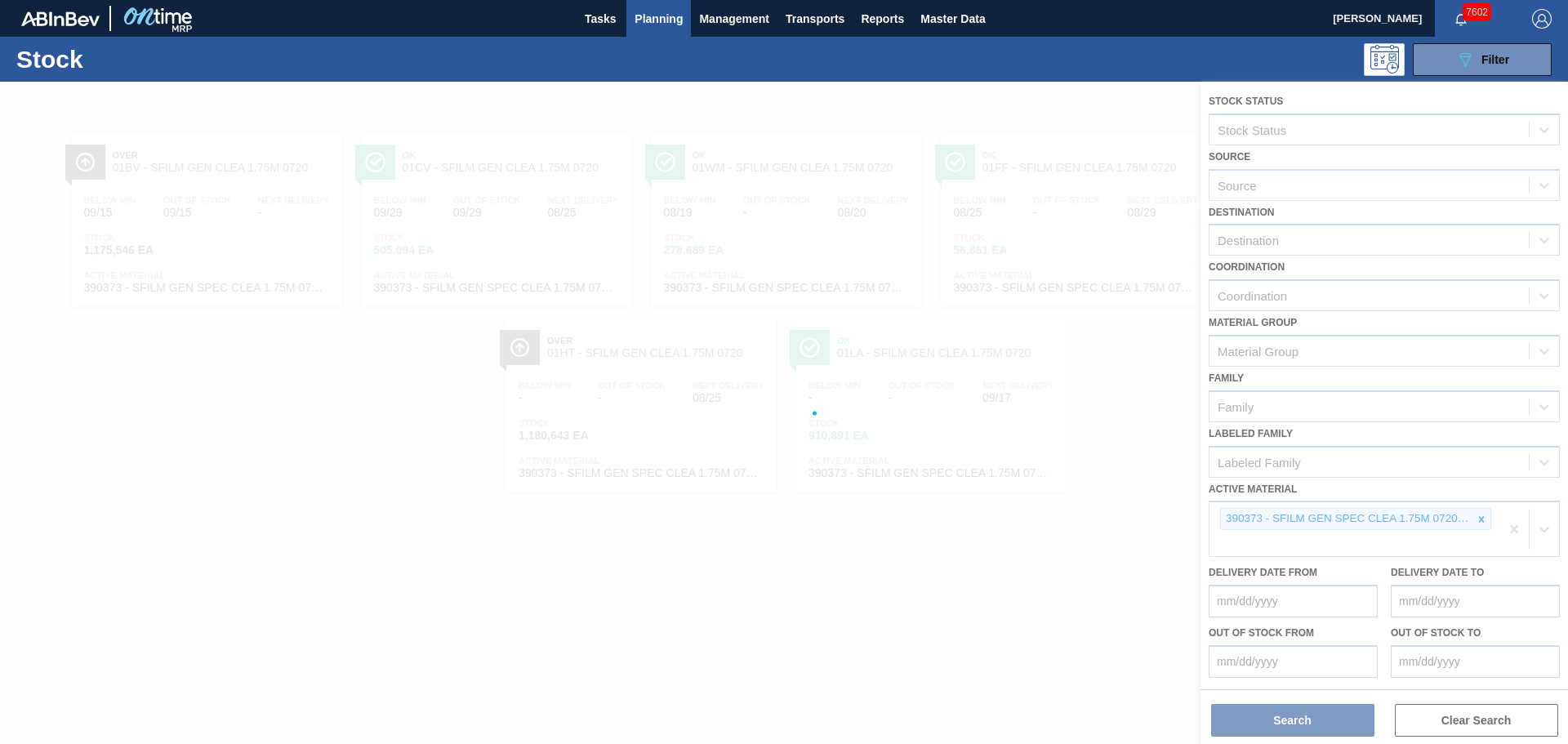
click at [1487, 521] on div at bounding box center [784, 412] width 1568 height 662
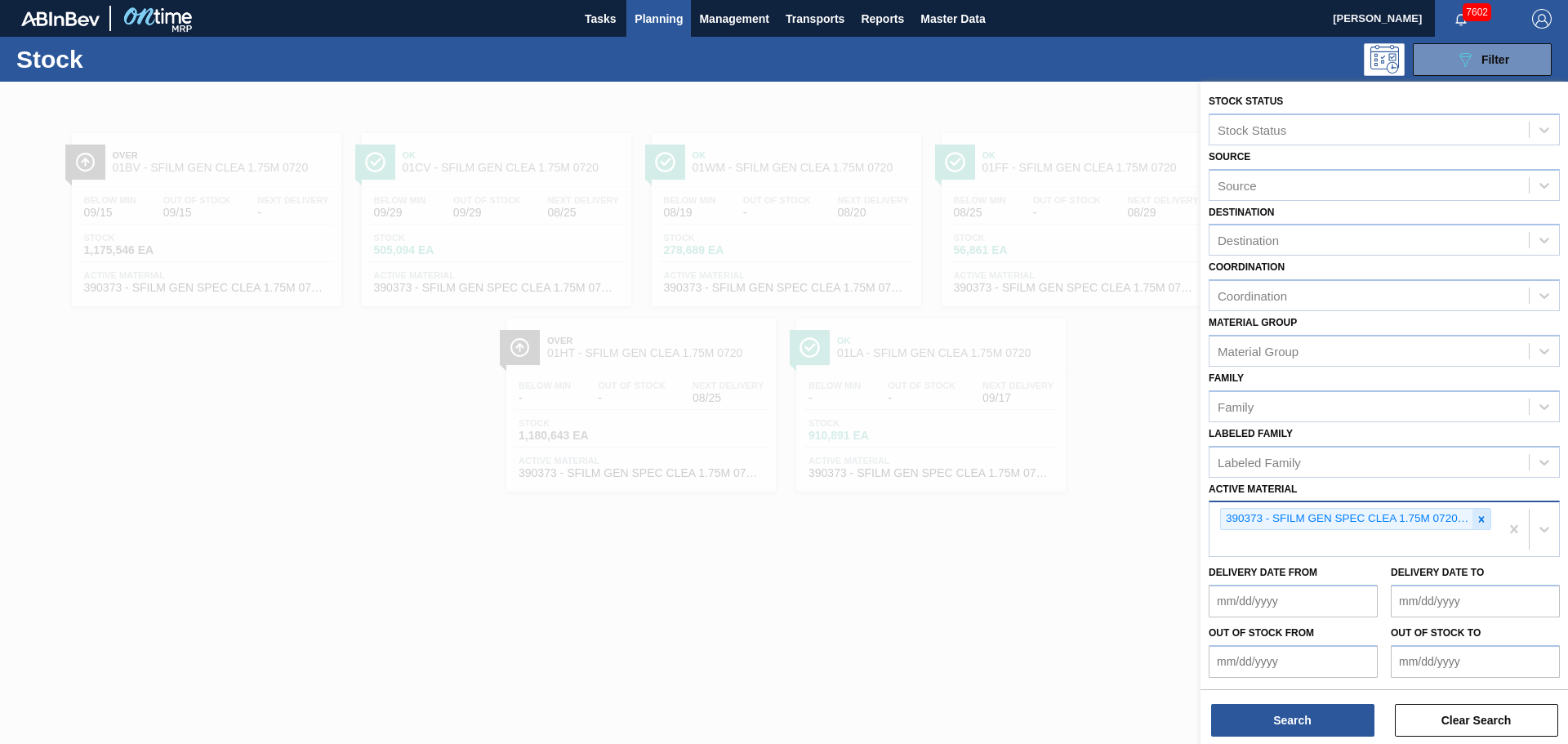
click at [1479, 521] on icon at bounding box center [1482, 520] width 12 height 12
click at [1483, 516] on icon at bounding box center [1482, 520] width 12 height 12
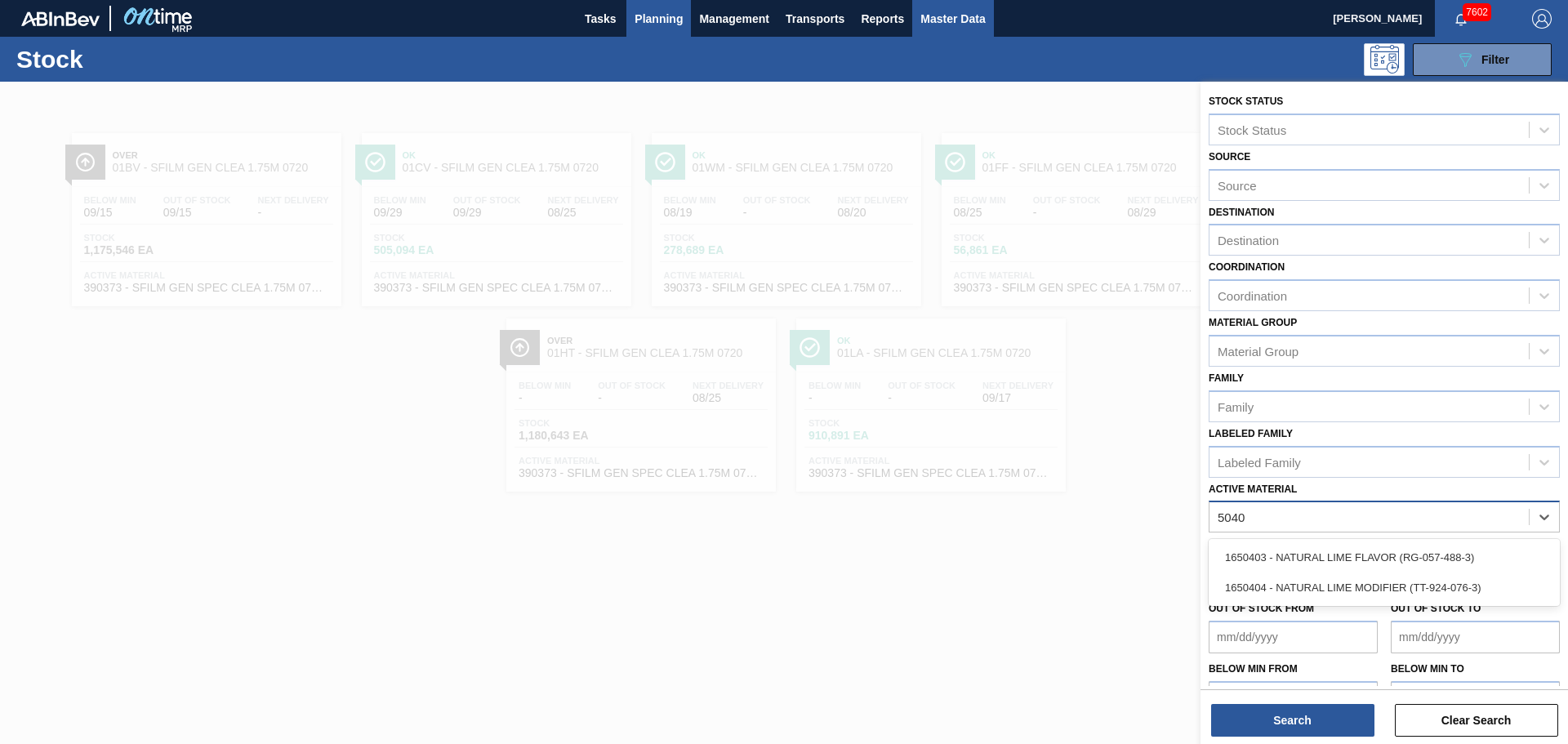
type Material "5040"
click at [935, 22] on span "Master Data" at bounding box center [952, 19] width 65 height 20
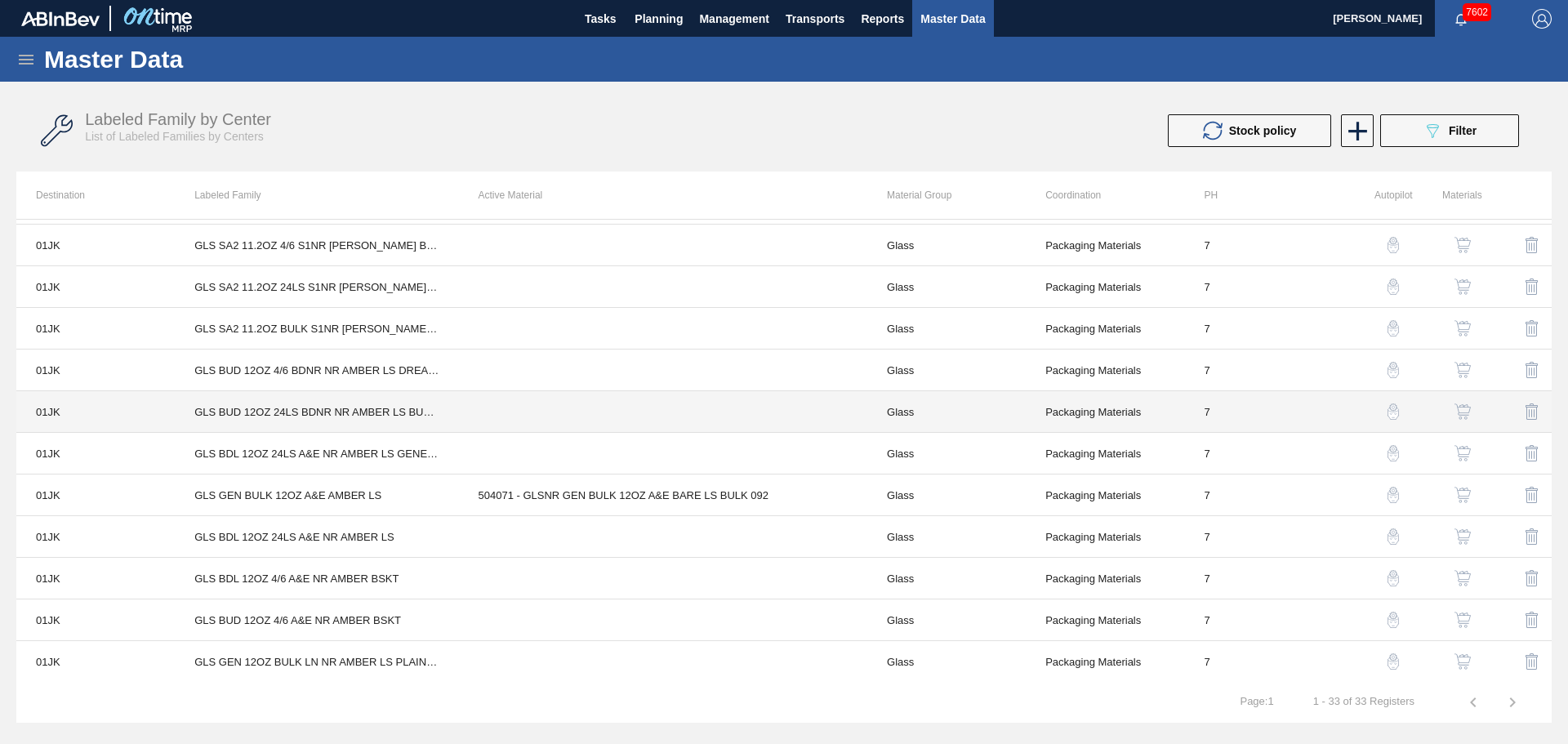
scroll to position [898, 0]
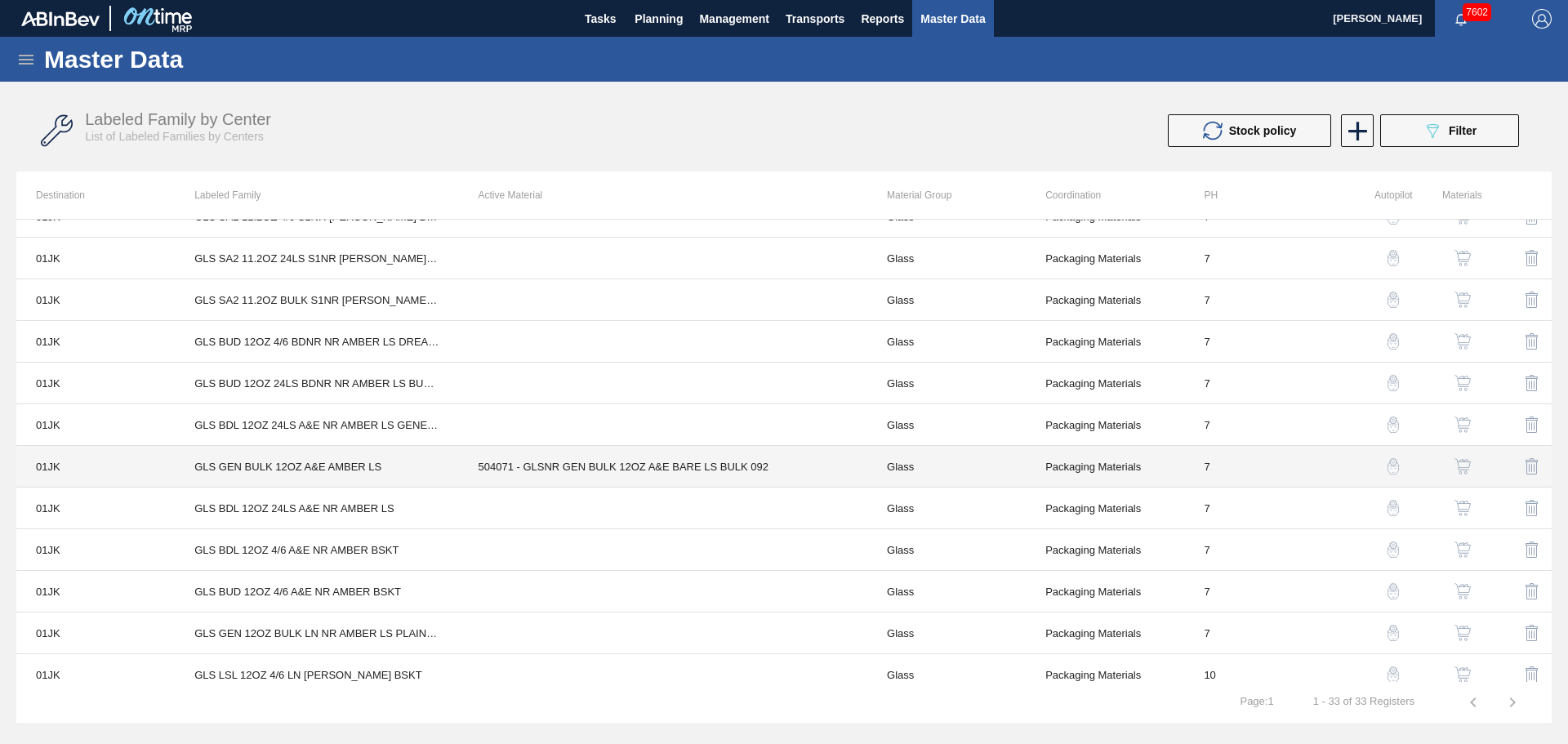
click at [337, 467] on td "GLS GEN BULK 12OZ A&E AMBER LS" at bounding box center [316, 467] width 283 height 42
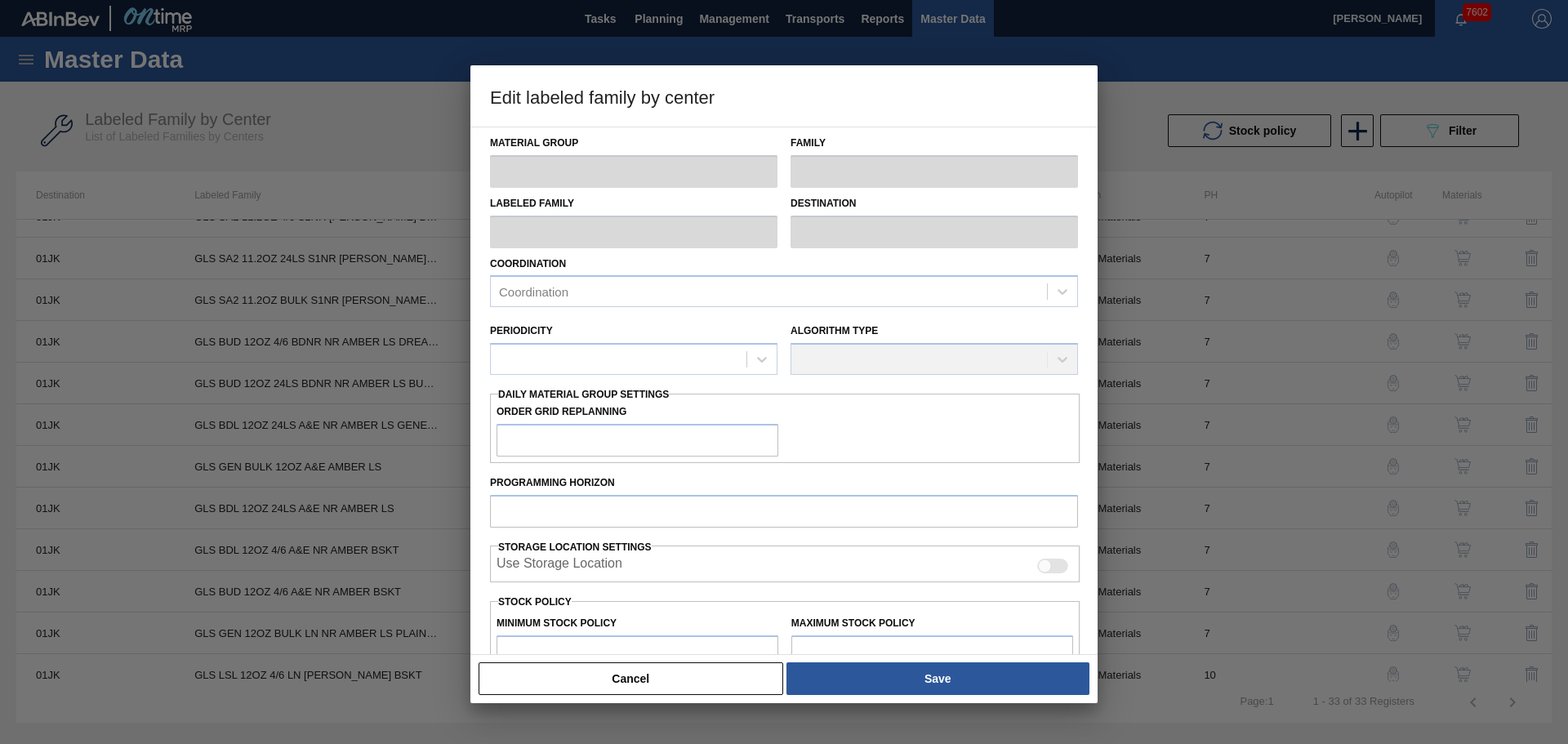
type input "Glass"
type input "GLS GEN BULK 12OZ A&E AMBER LS"
type input "01JK - Jacksonville Brewery"
type input "7"
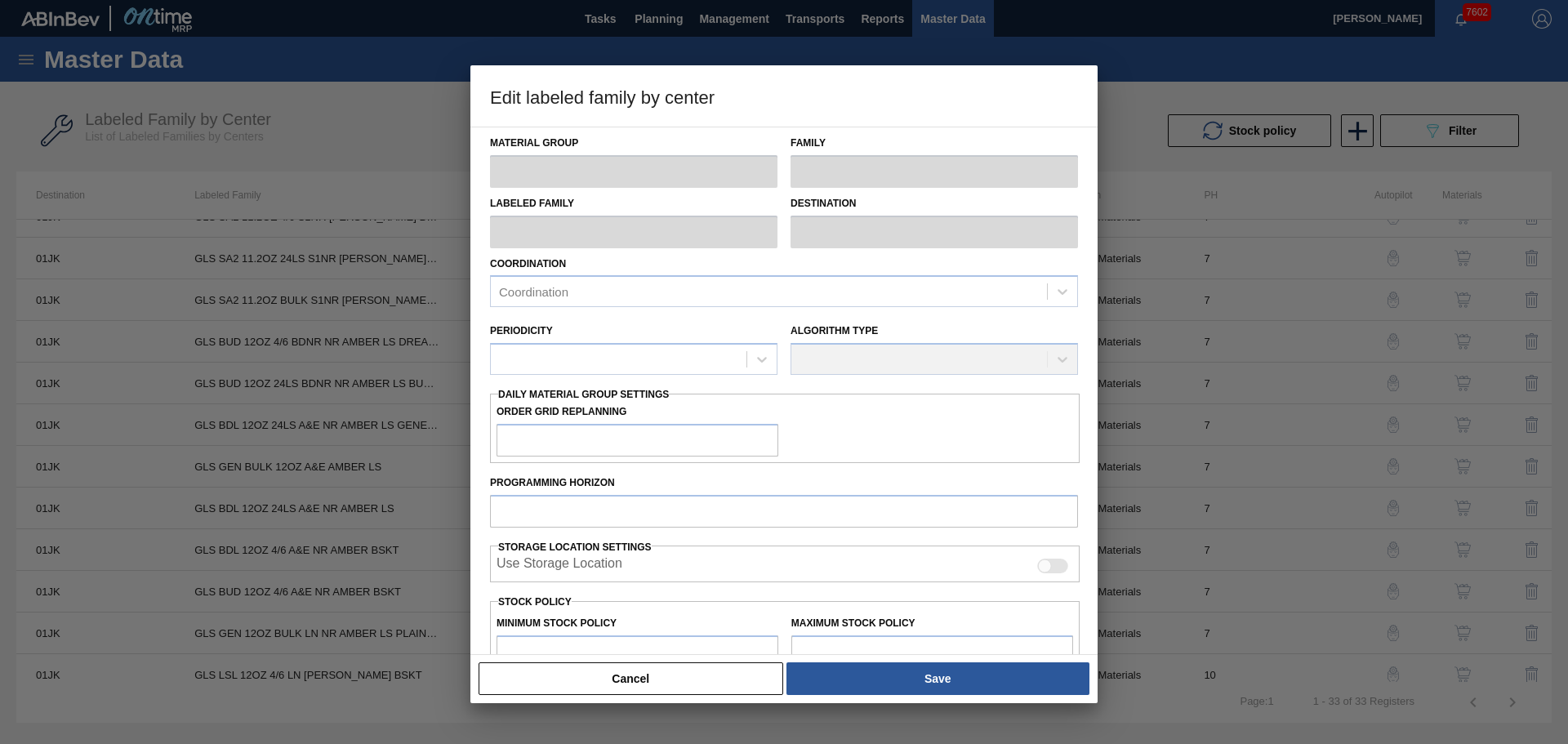
type input "0"
type input "7,263,860"
type input "0"
checkbox input "true"
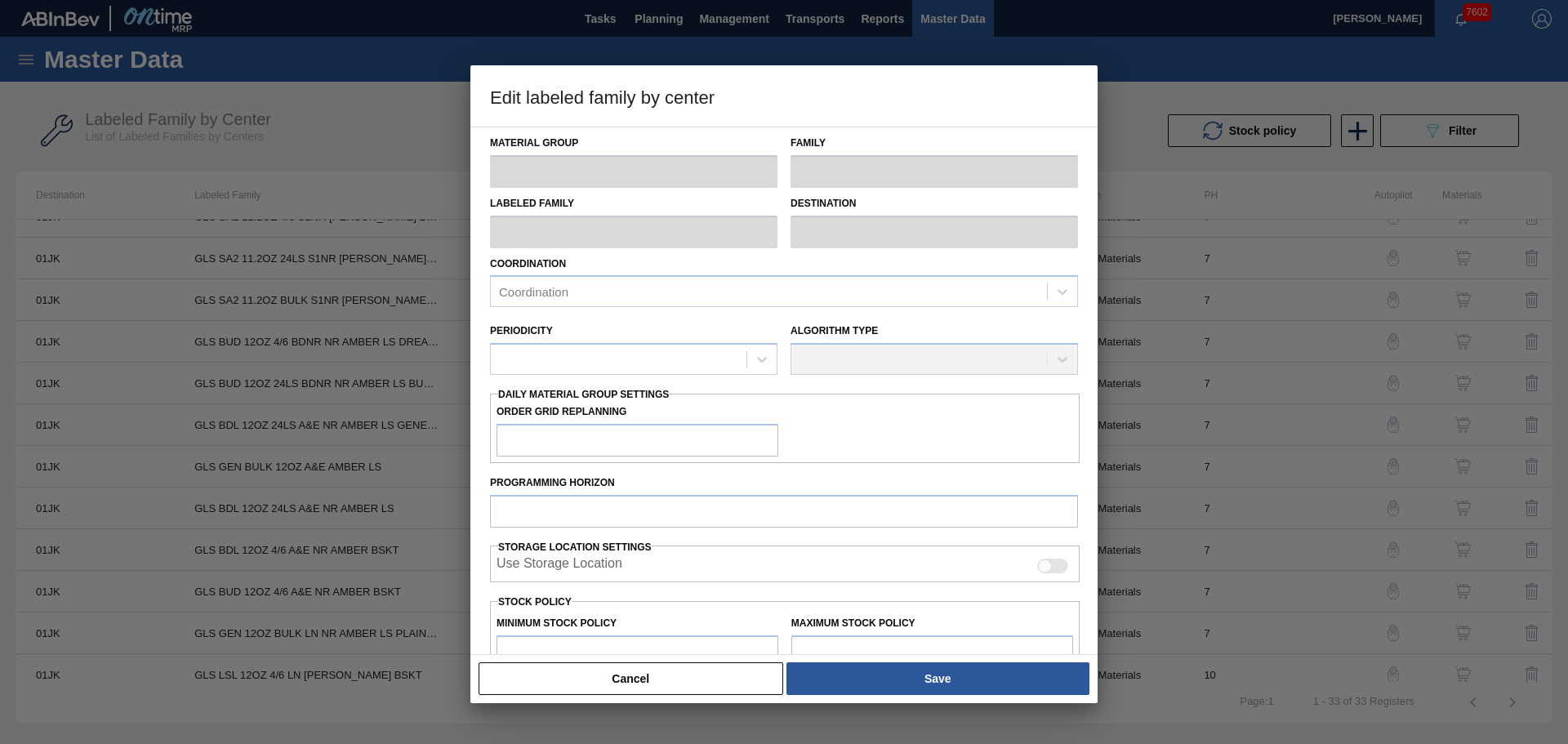
checkbox input "true"
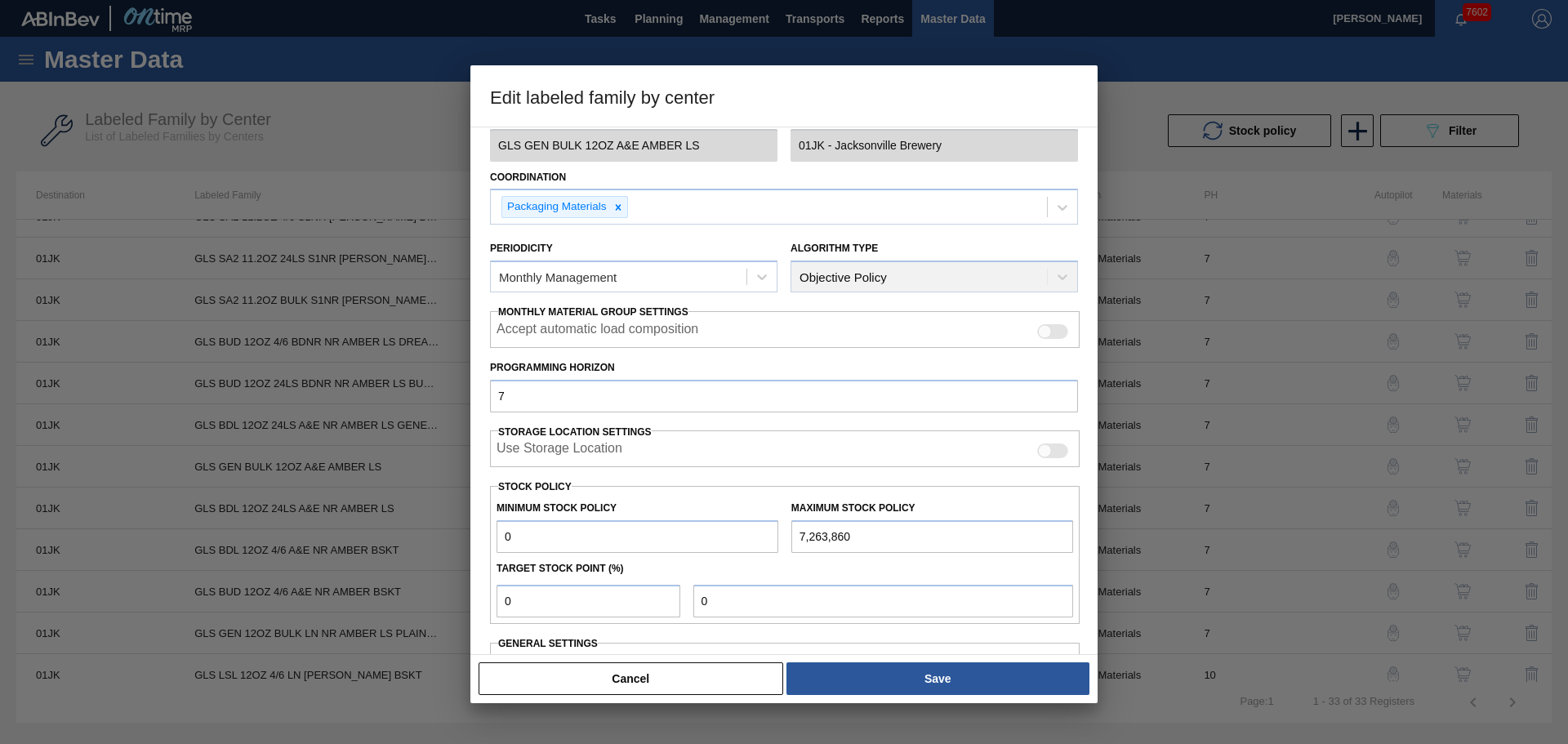
scroll to position [199, 0]
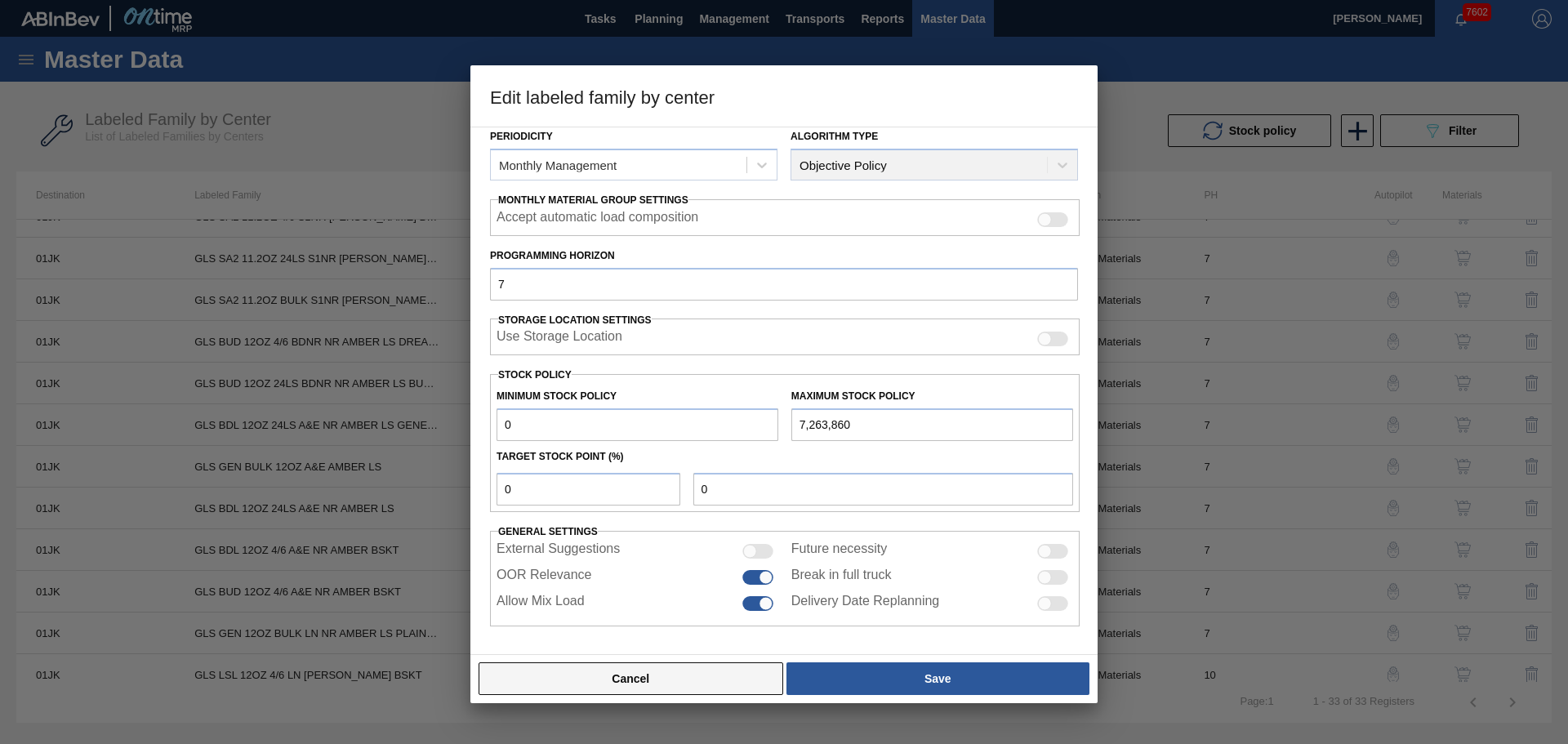
click at [684, 677] on button "Cancel" at bounding box center [631, 677] width 304 height 33
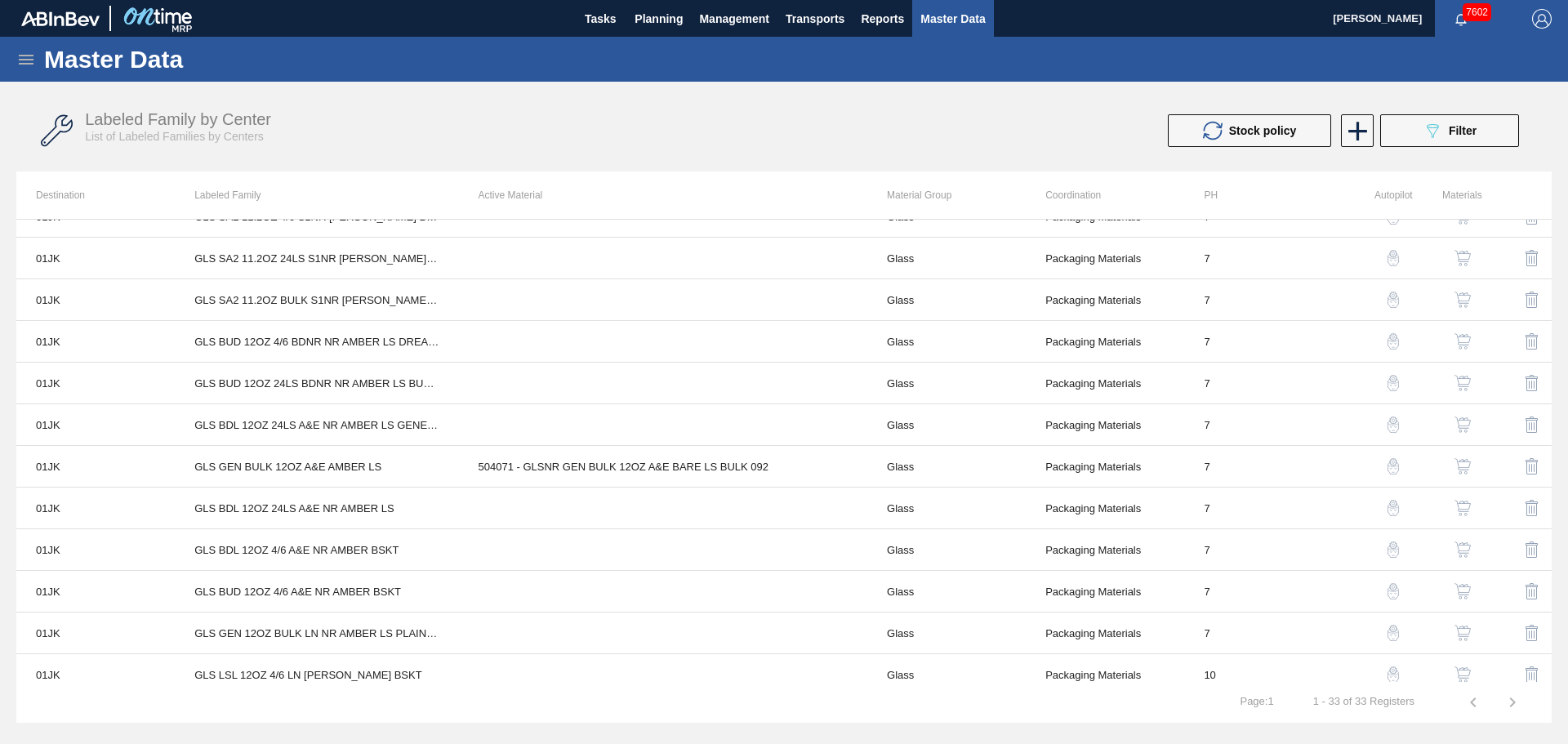
click at [1454, 466] on img "button" at bounding box center [1462, 466] width 16 height 16
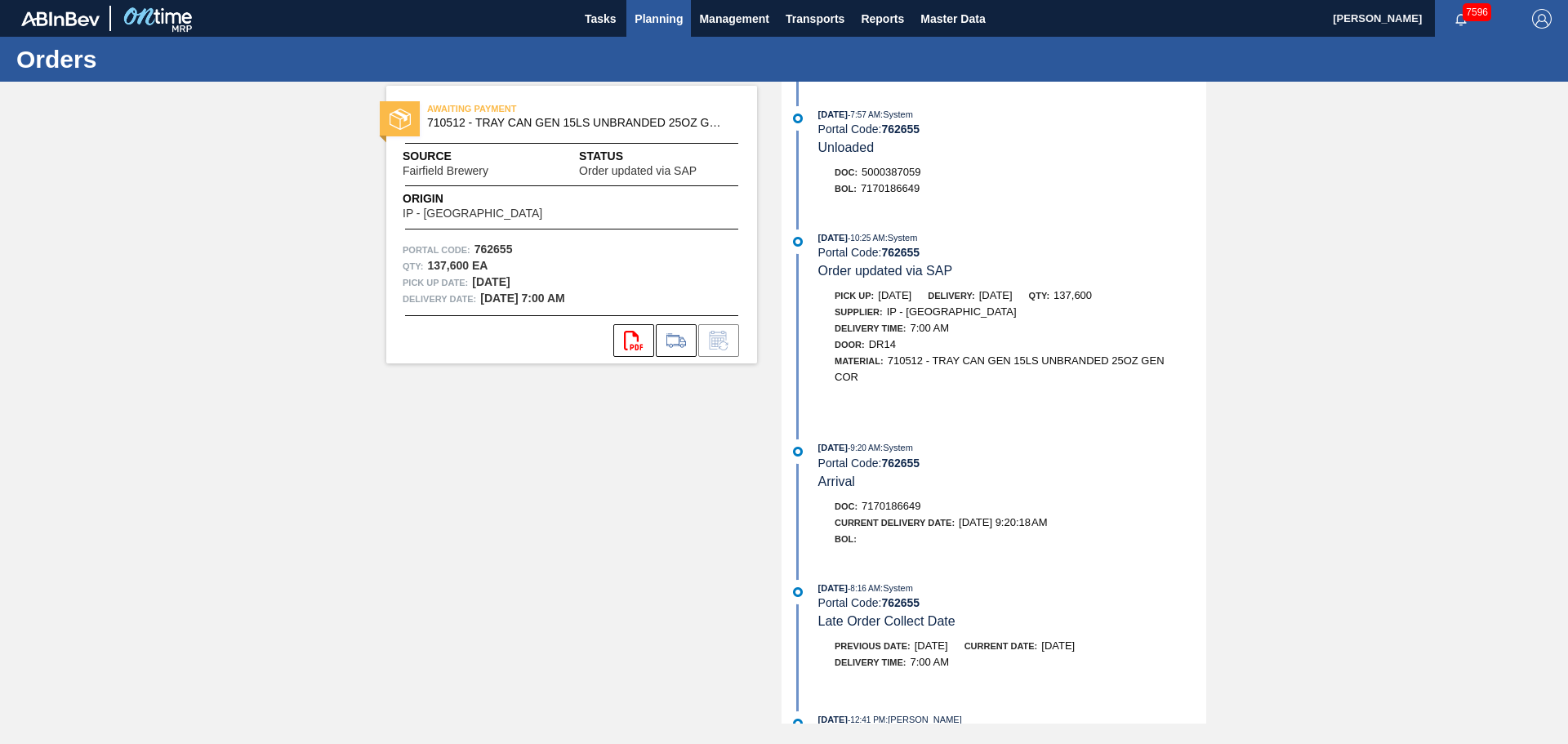
click at [658, 25] on span "Planning" at bounding box center [658, 19] width 48 height 20
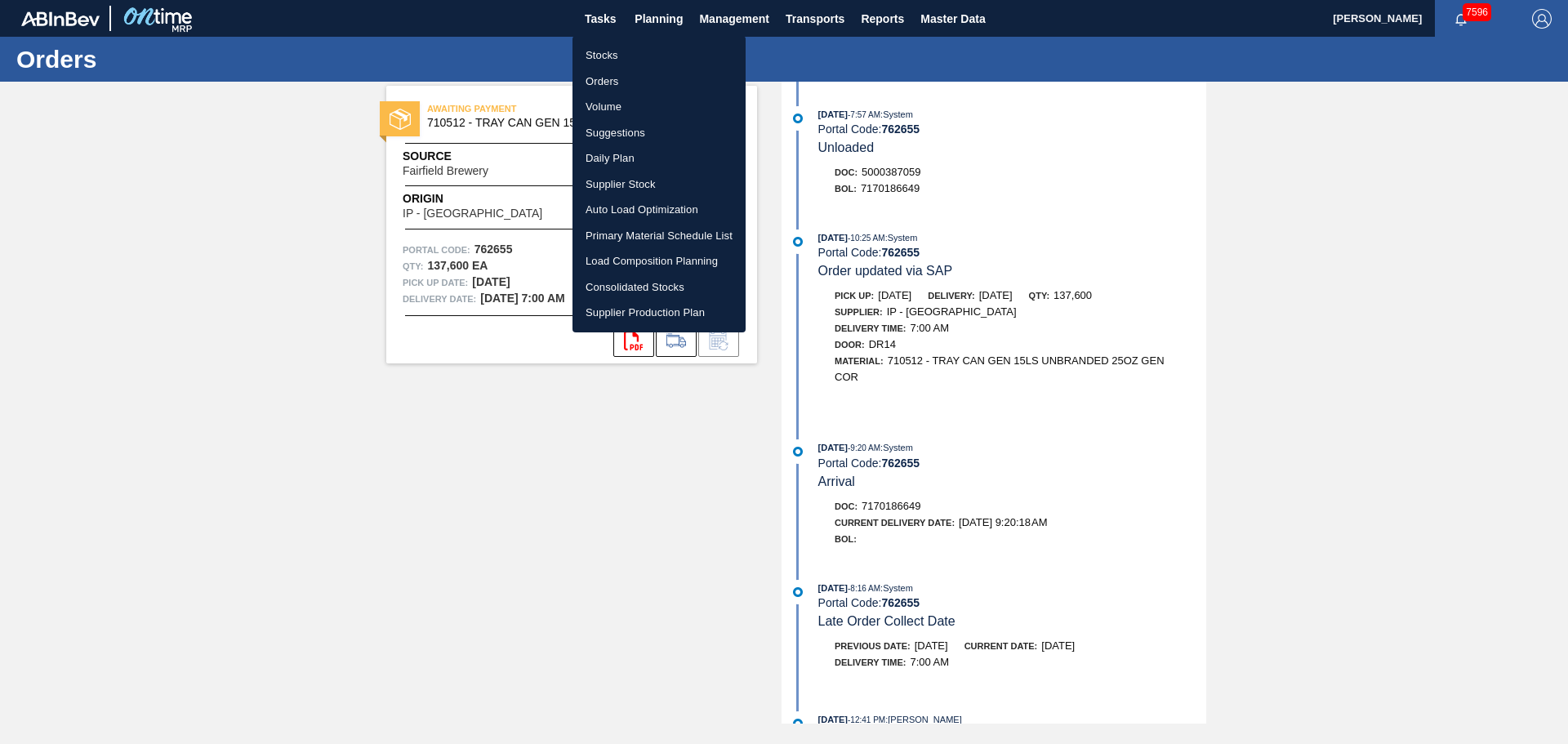
click at [607, 58] on li "Stocks" at bounding box center [659, 56] width 173 height 26
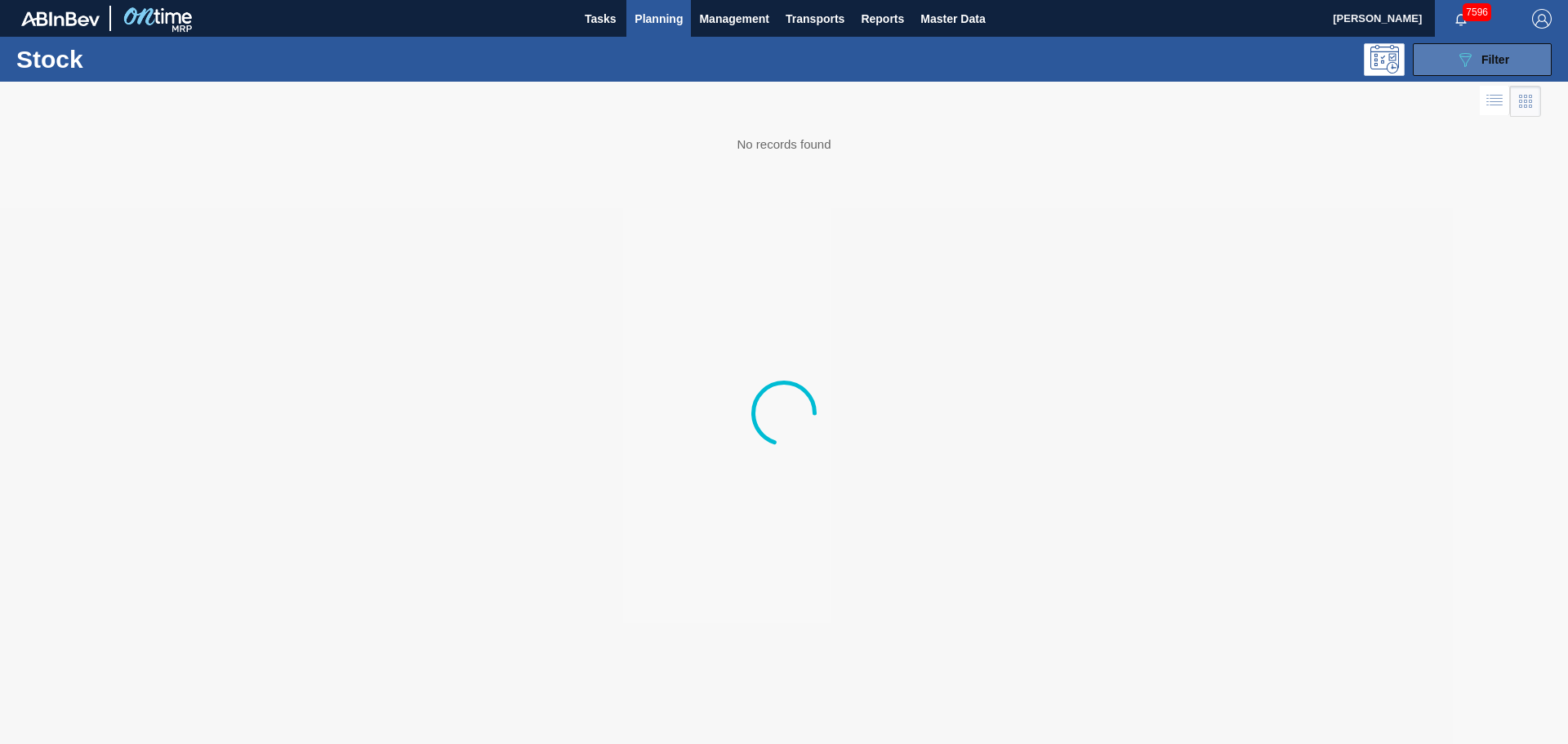
click at [1439, 62] on button "089F7B8B-B2A5-4AFE-B5C0-19BA573D28AC Filter" at bounding box center [1483, 60] width 139 height 33
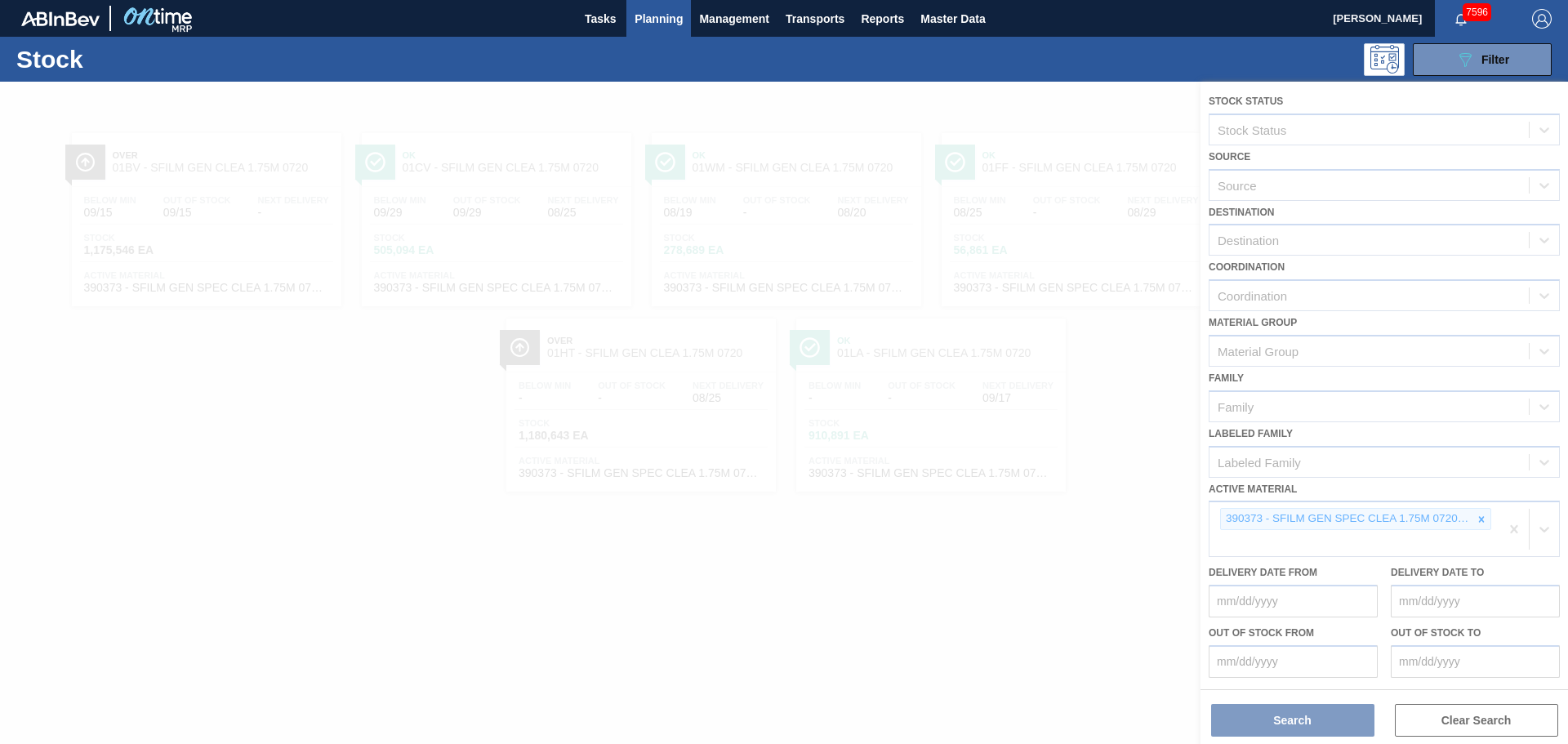
click at [1477, 507] on div at bounding box center [784, 412] width 1568 height 662
click at [1476, 523] on div at bounding box center [784, 412] width 1568 height 662
click at [1476, 523] on icon at bounding box center [1482, 520] width 12 height 12
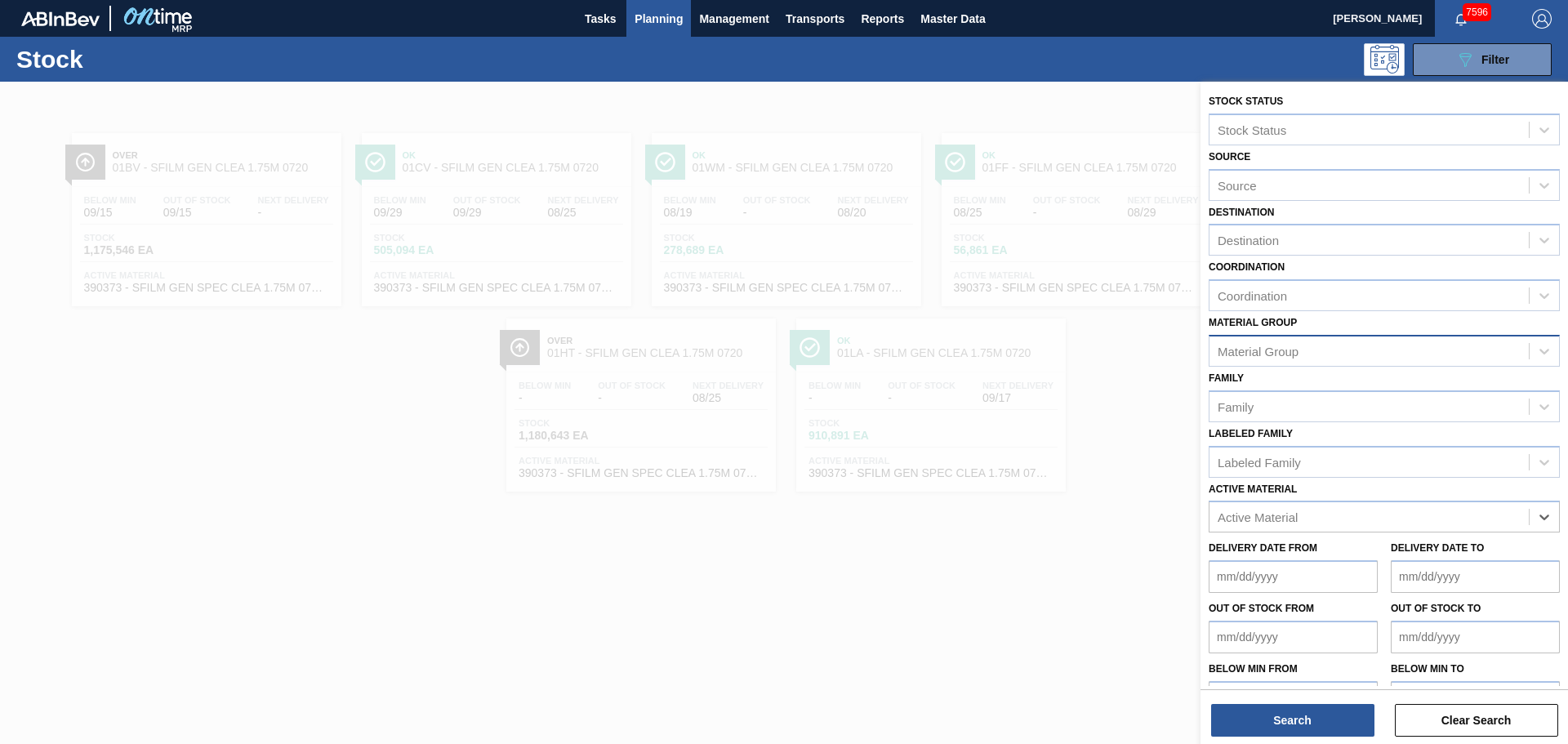
click at [1300, 339] on div "Material Group" at bounding box center [1368, 351] width 319 height 24
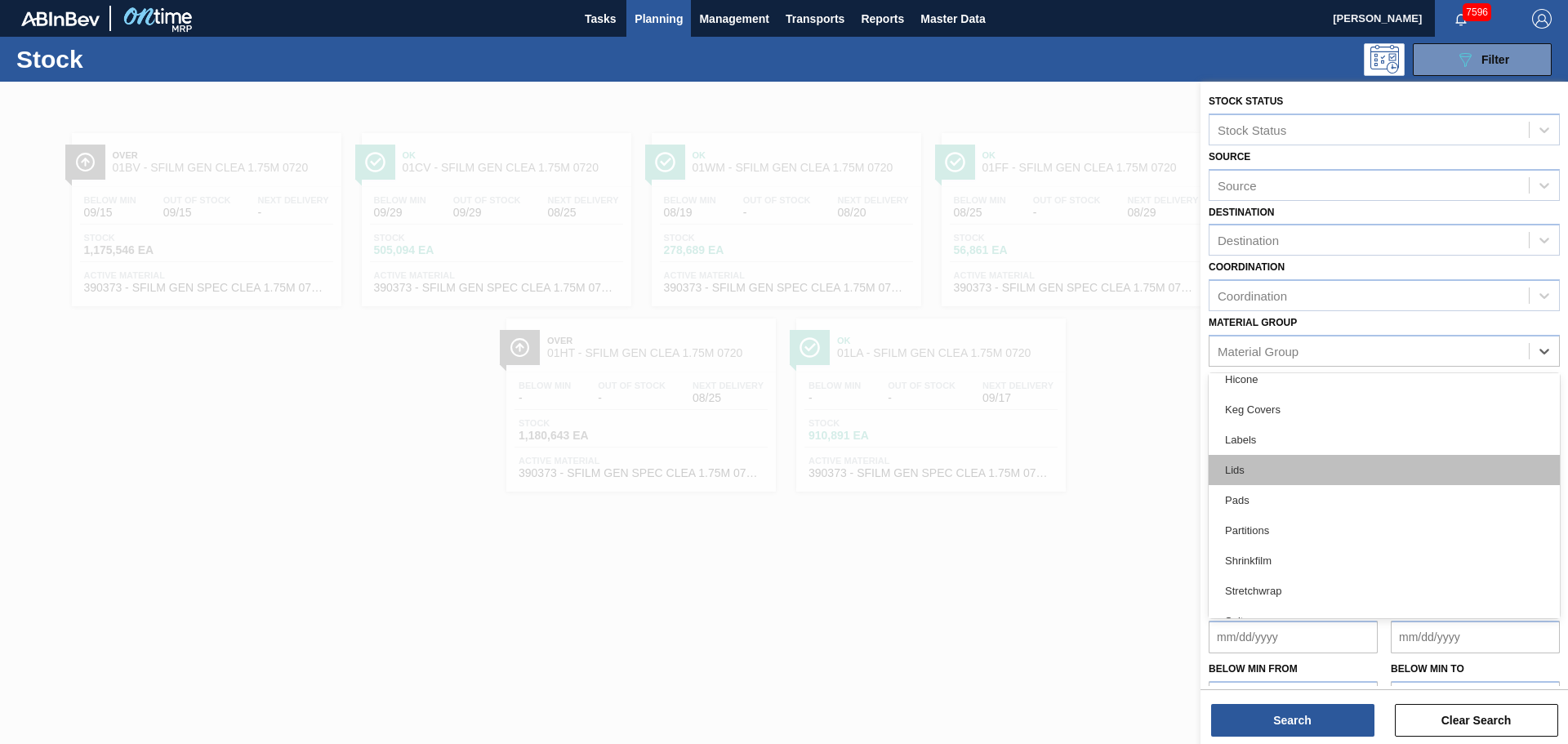
scroll to position [215, 0]
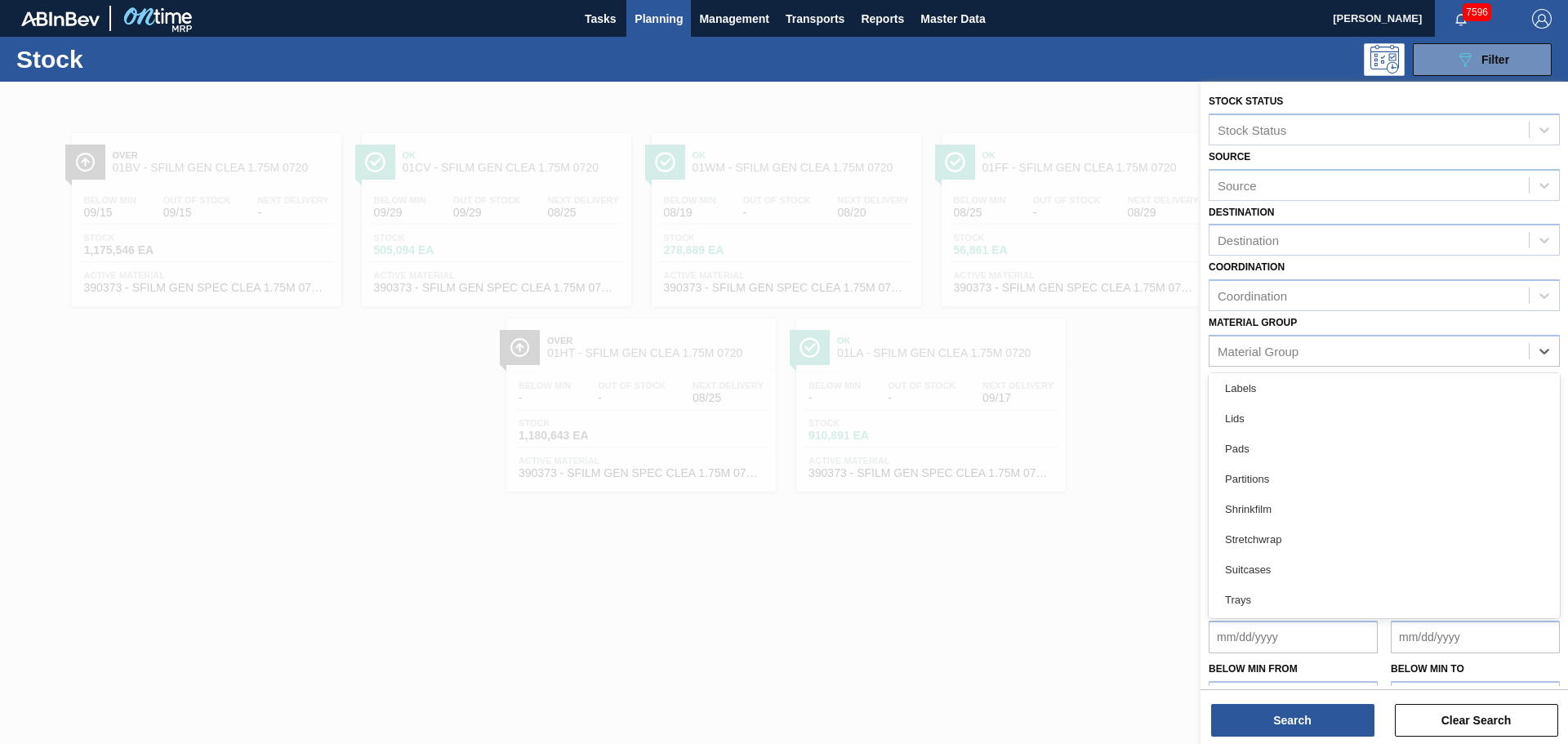
click at [1076, 628] on div at bounding box center [784, 453] width 1568 height 744
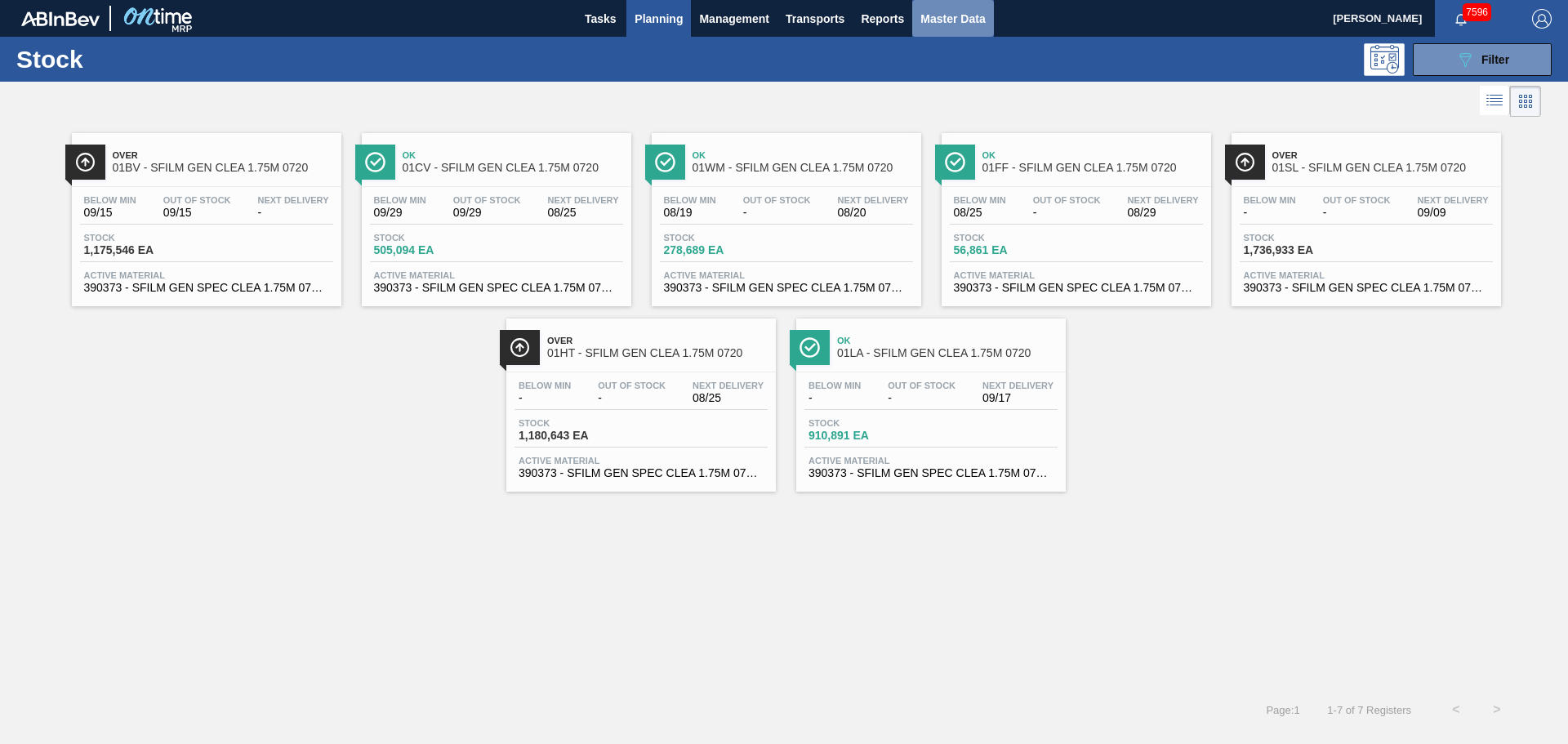
click at [922, 24] on span "Master Data" at bounding box center [952, 19] width 65 height 20
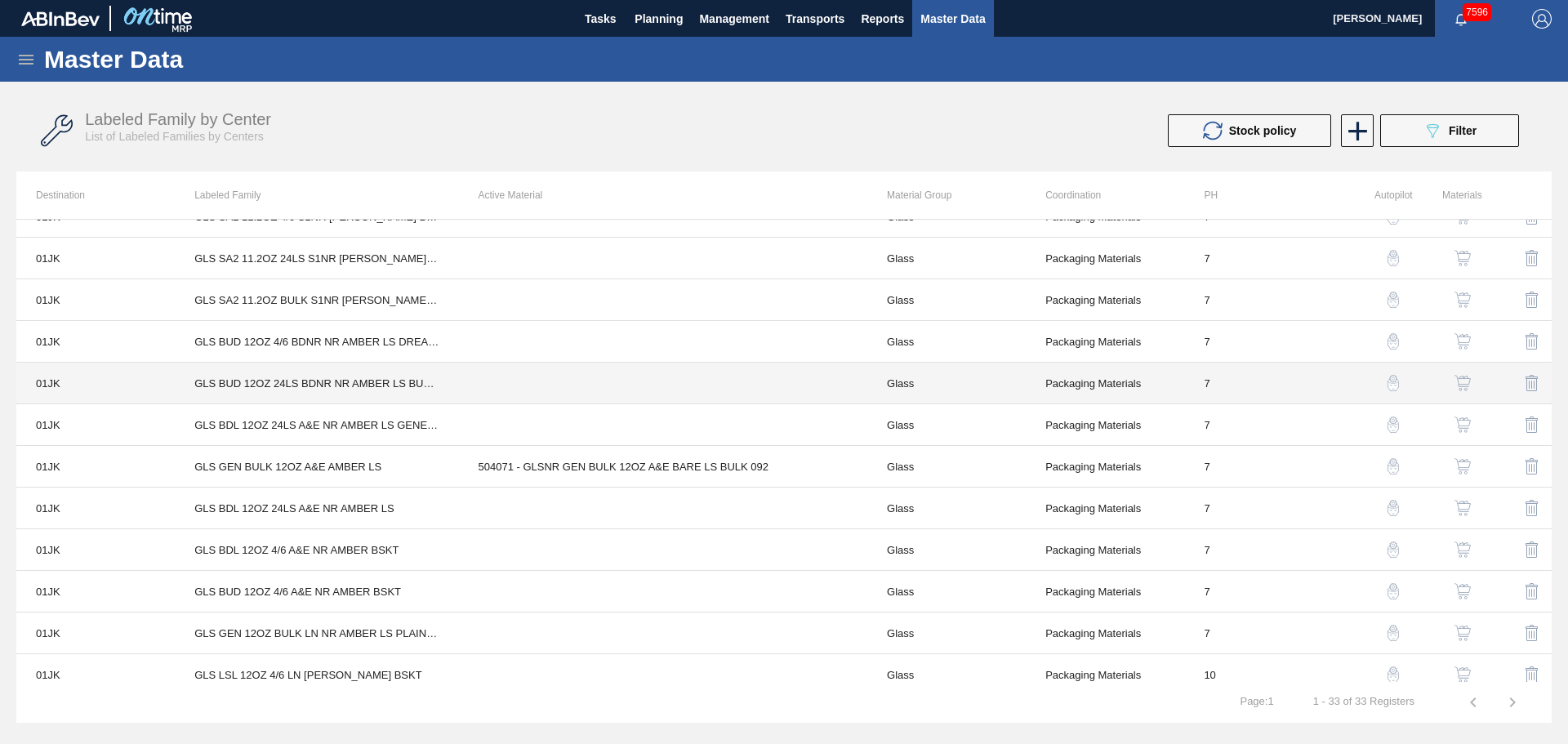
scroll to position [911, 0]
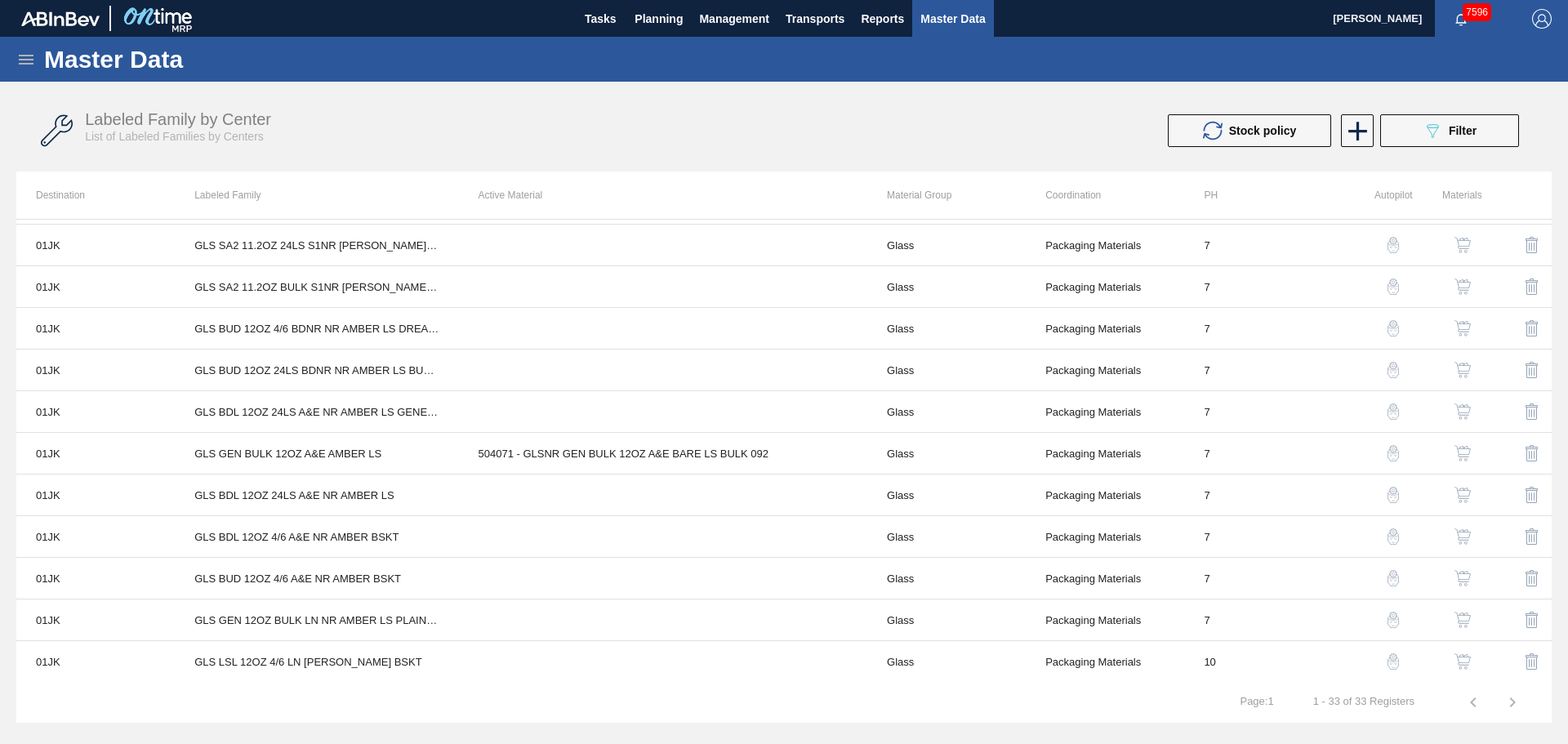
click at [36, 74] on div "Master Data" at bounding box center [784, 59] width 1568 height 45
click at [19, 62] on icon at bounding box center [26, 60] width 20 height 20
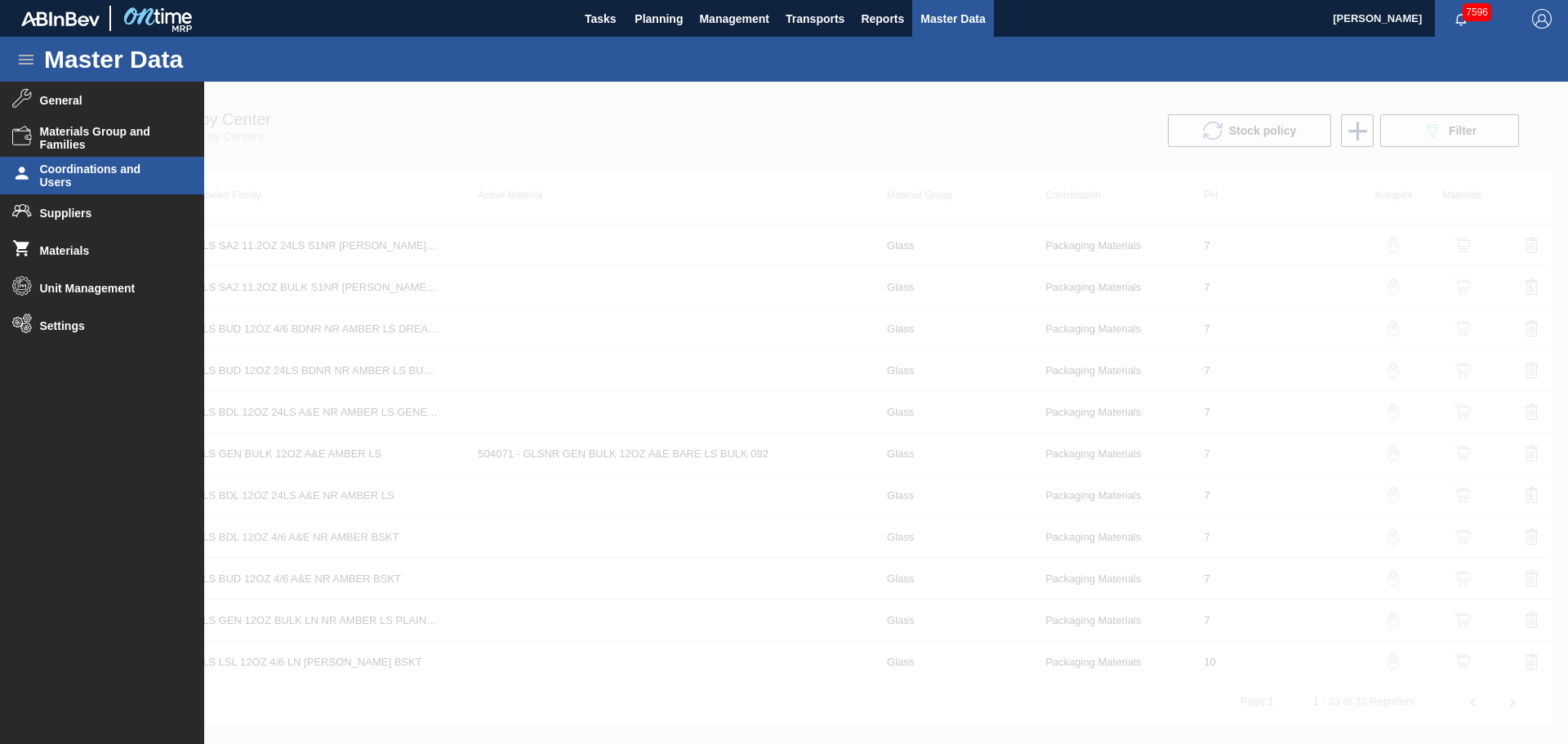
click at [79, 165] on span "Coordinations and Users" at bounding box center [107, 176] width 135 height 26
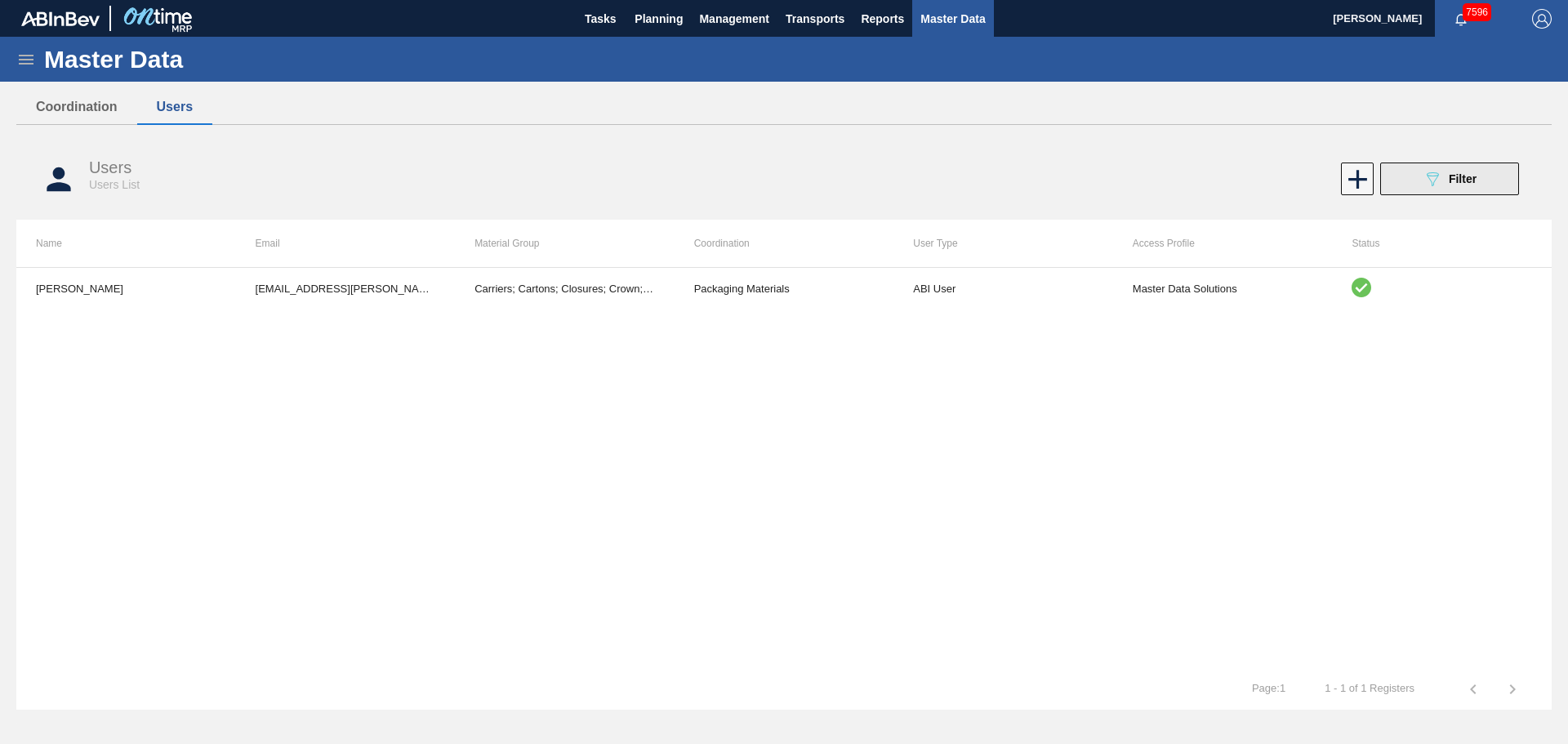
click at [1413, 180] on button "089F7B8B-B2A5-4AFE-B5C0-19BA573D28AC Filter" at bounding box center [1450, 179] width 139 height 33
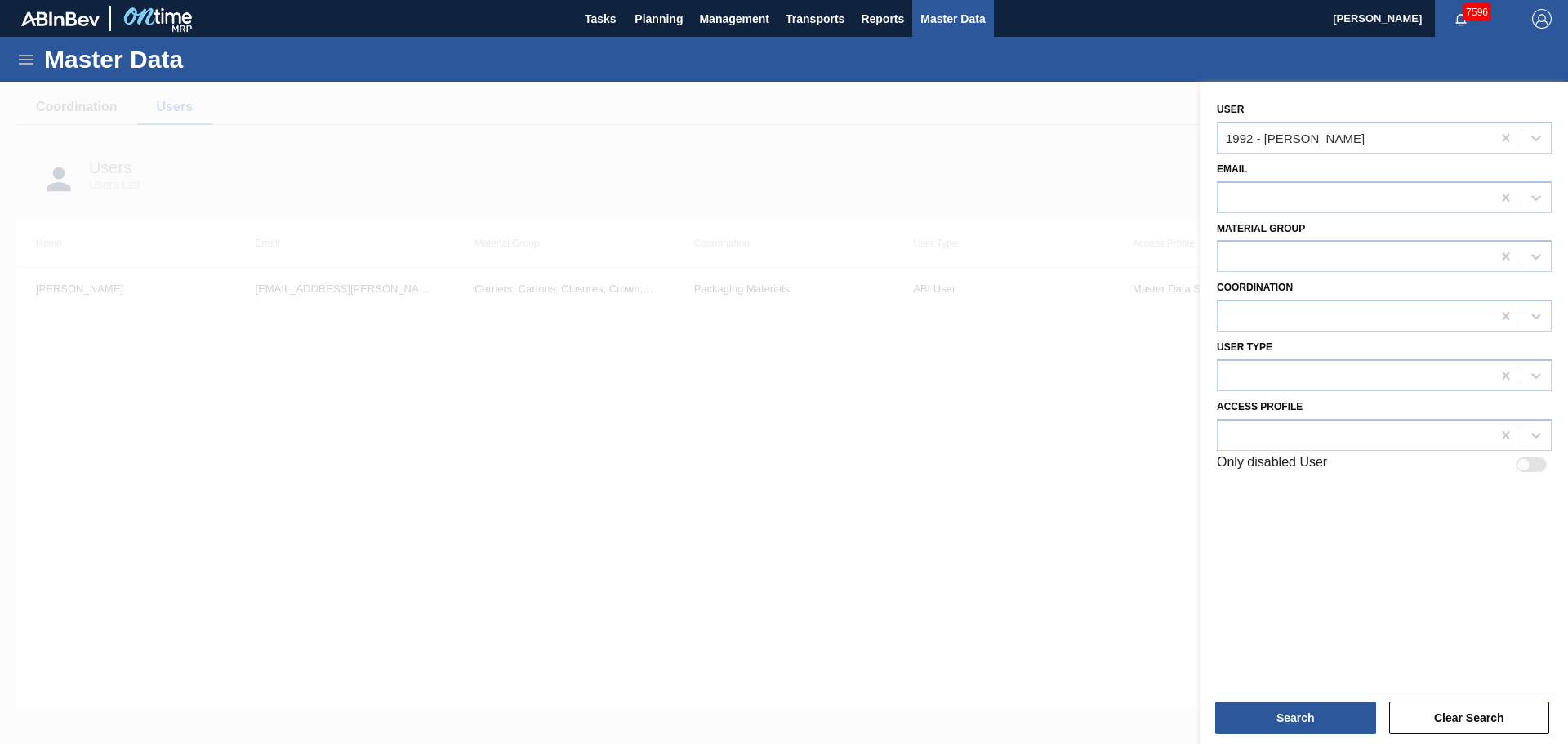
click at [632, 341] on div at bounding box center [784, 453] width 1568 height 744
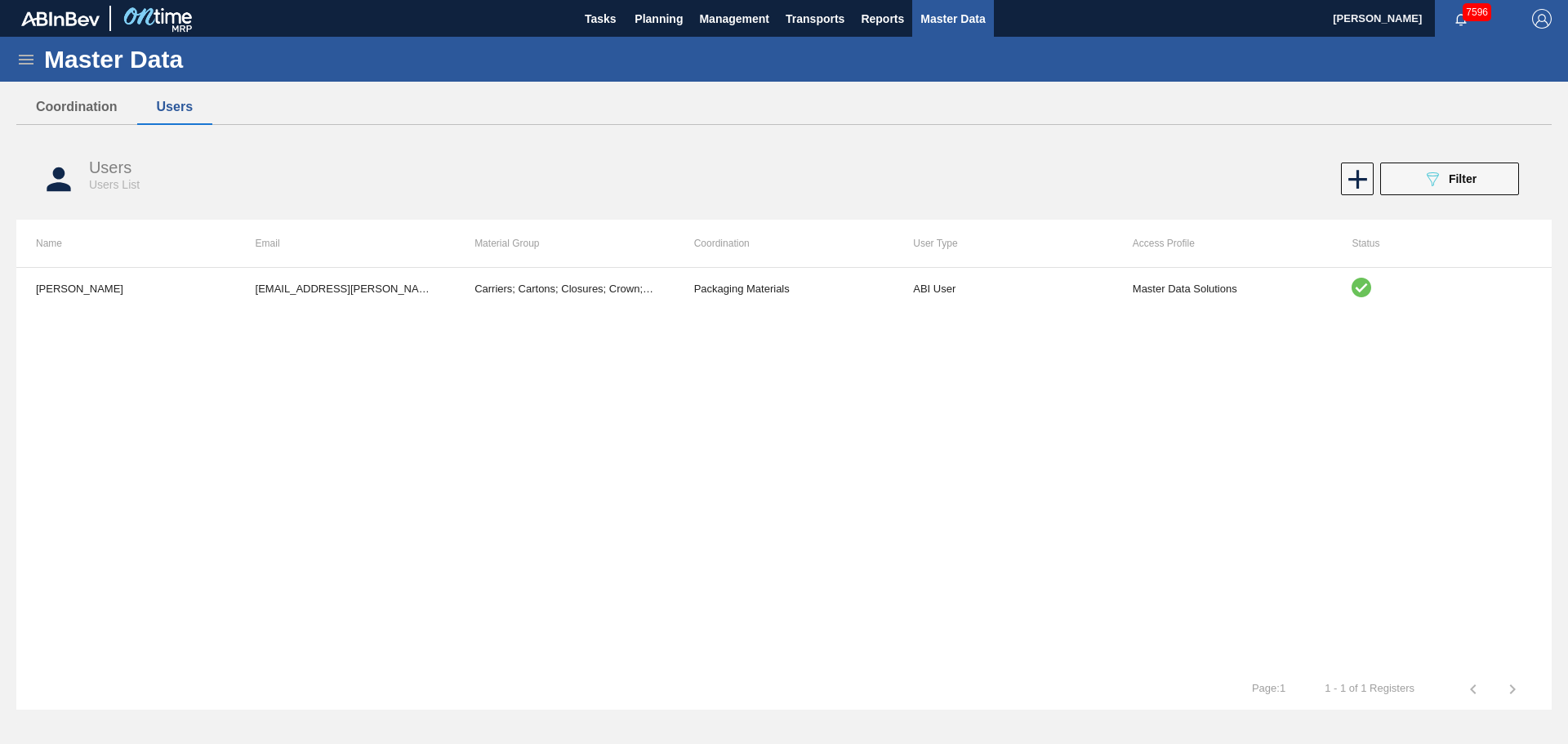
click at [598, 286] on div "Users Users List 089F7B8B-B2A5-4AFE-B5C0-19BA573D28AC Filter Name Email Materia…" at bounding box center [783, 383] width 1535 height 491
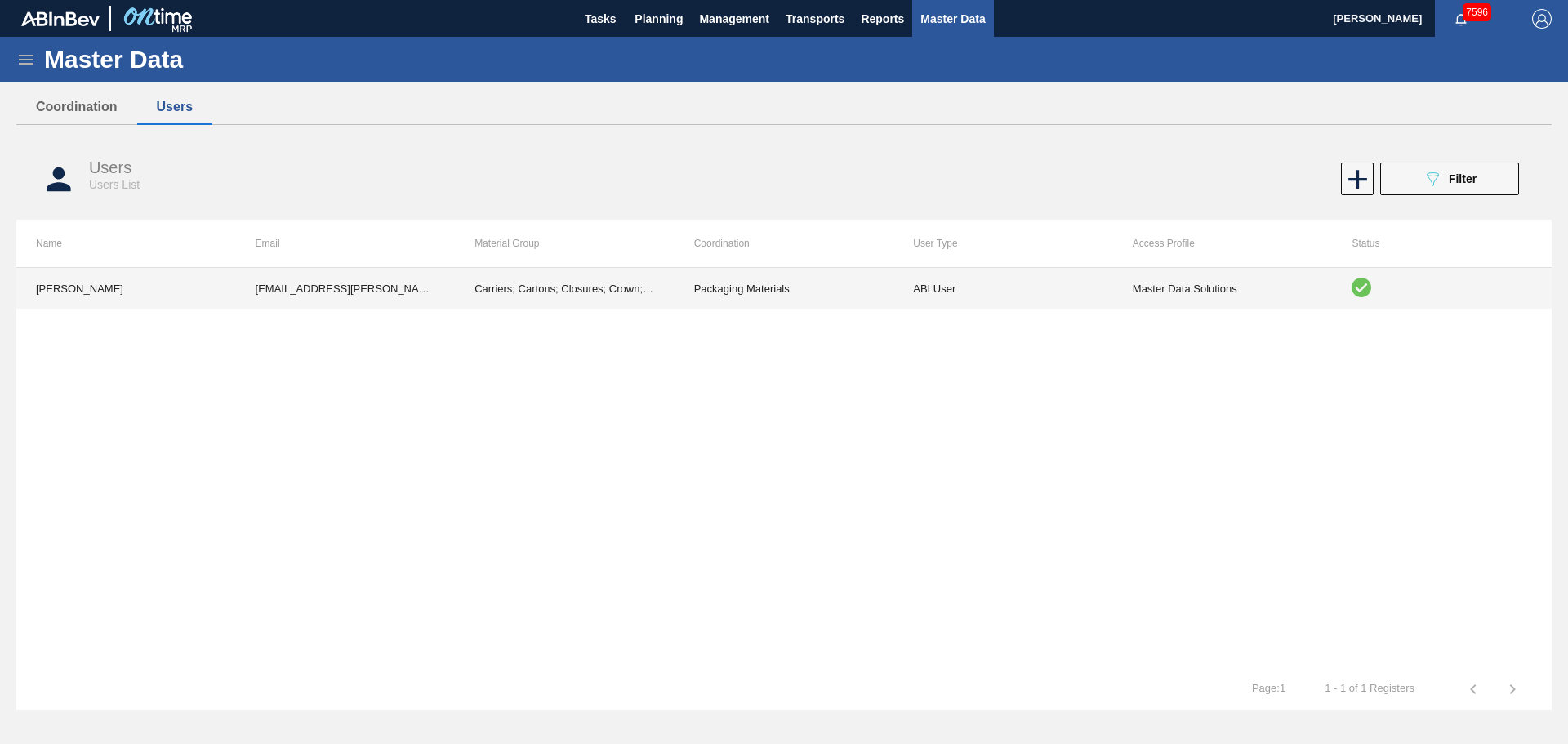
click at [598, 286] on td "Carriers; Cartons; Closures; Crown; Hicone; Keg Covers; Partitions; Pads; Label…" at bounding box center [564, 288] width 220 height 41
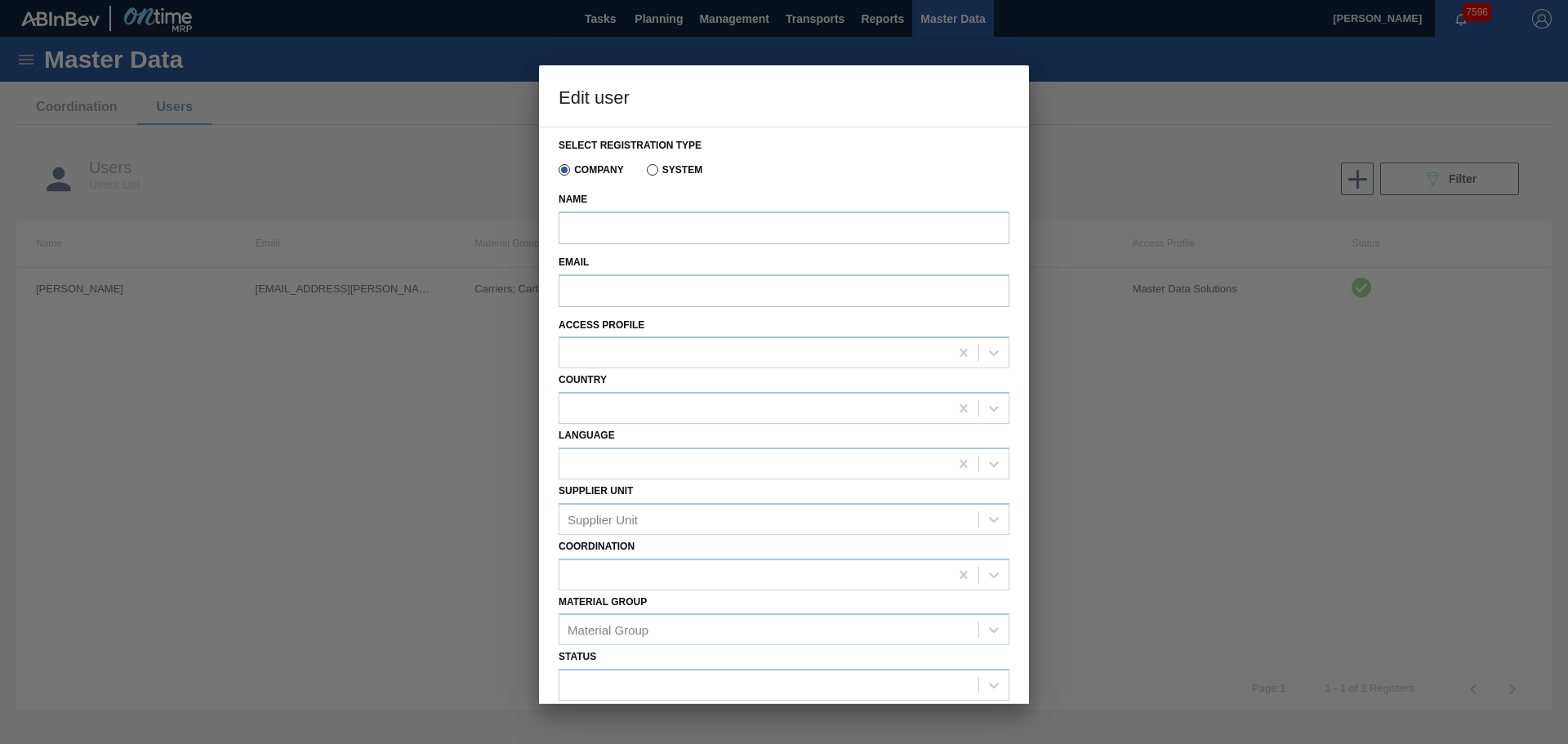
type input "[PERSON_NAME]"
type input "Camden.Bauer@anheuser-busch.com"
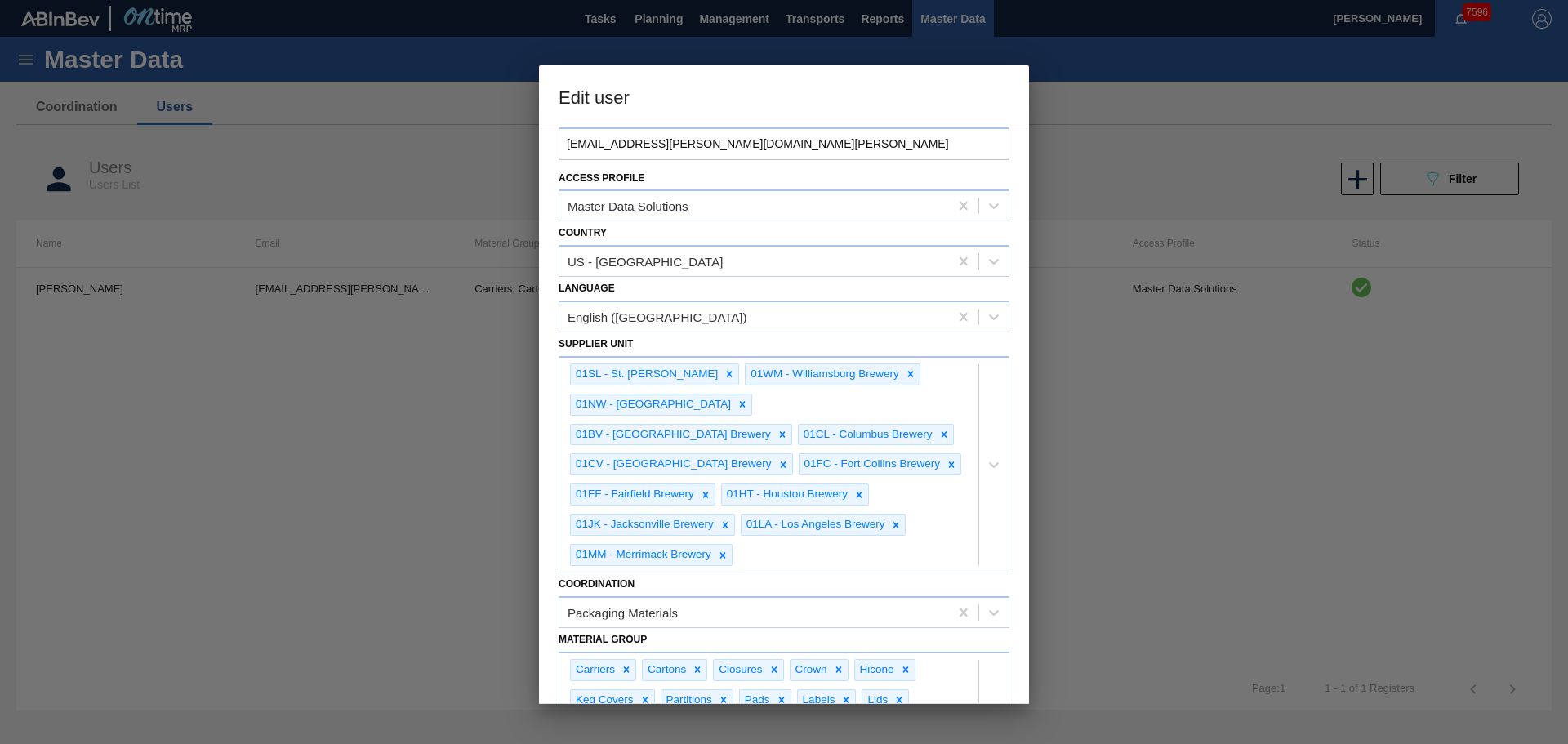
scroll to position [302, 0]
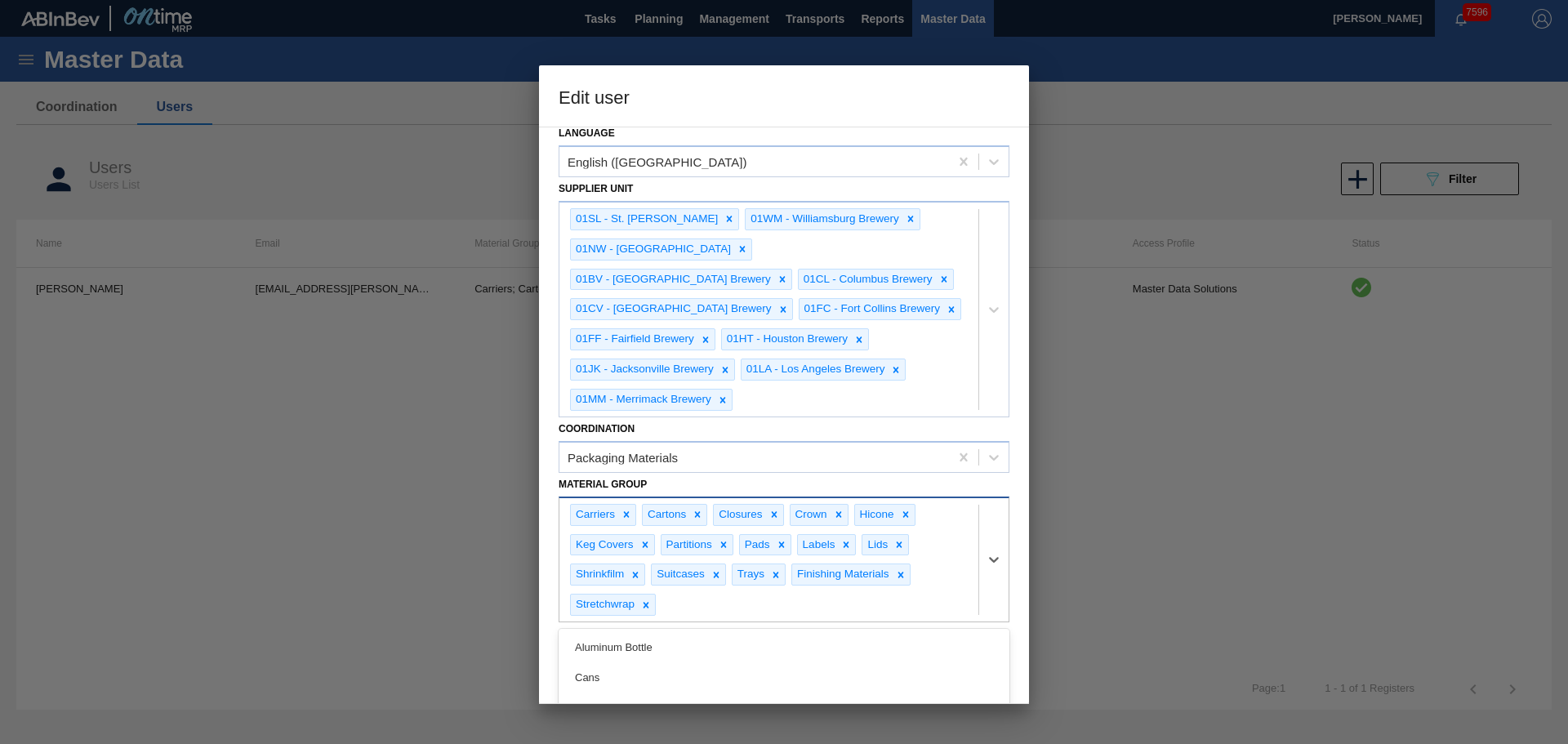
click at [724, 578] on div "Carriers Cartons Closures Crown Hicone Keg Covers Partitions Pads Labels Lids S…" at bounding box center [769, 559] width 419 height 124
type Group "glass"
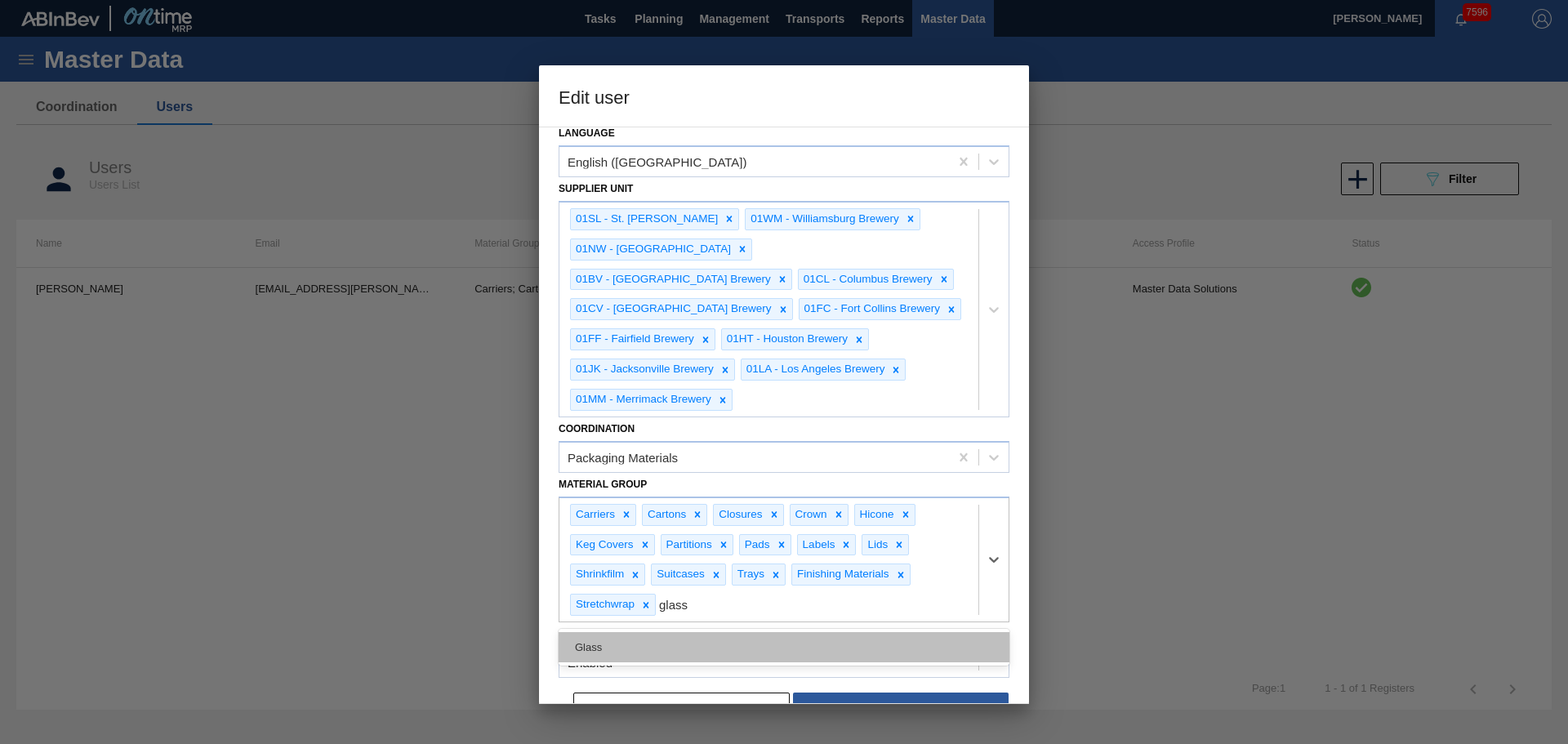
click at [725, 632] on div "Glass" at bounding box center [784, 647] width 451 height 30
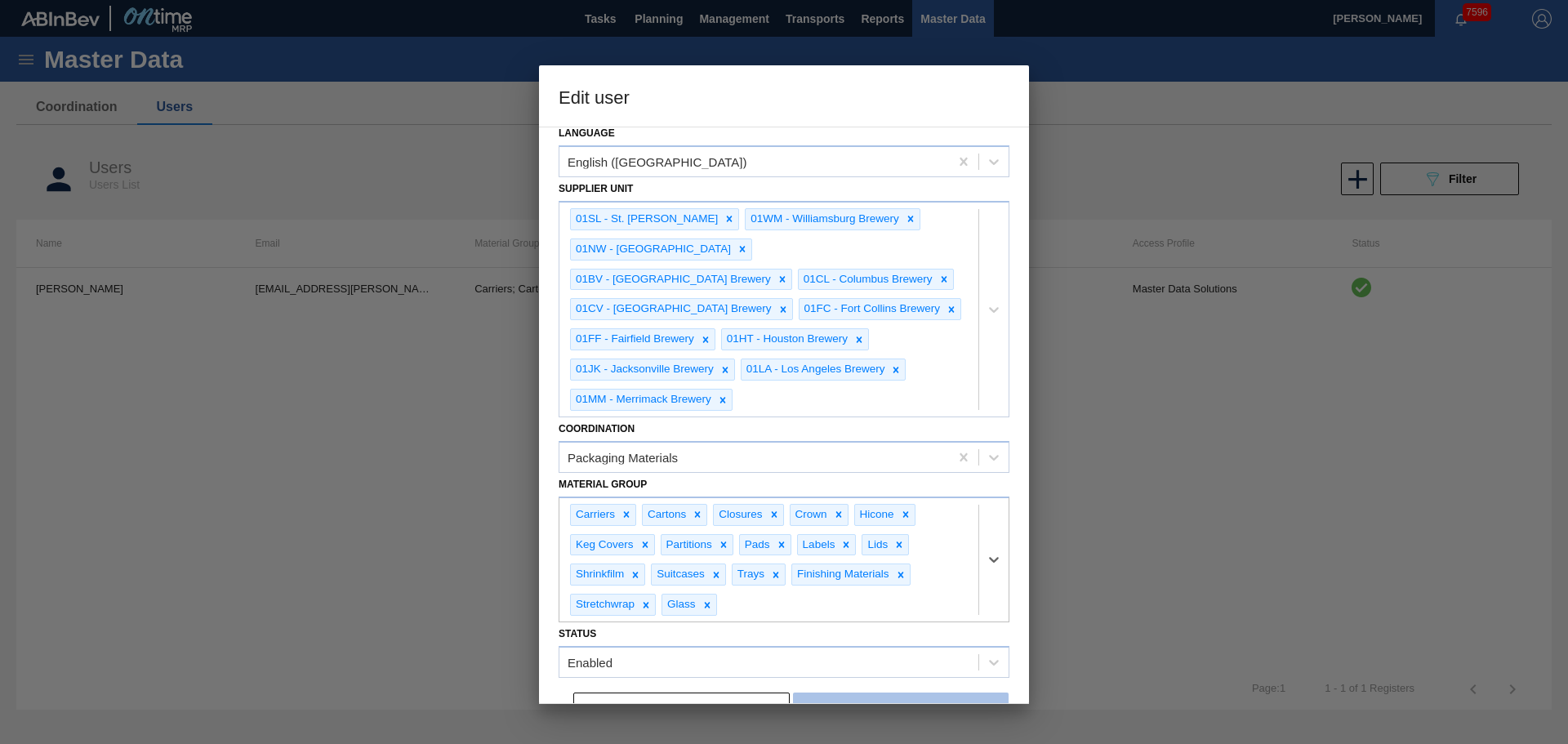
click at [890, 692] on button "Save" at bounding box center [900, 708] width 216 height 33
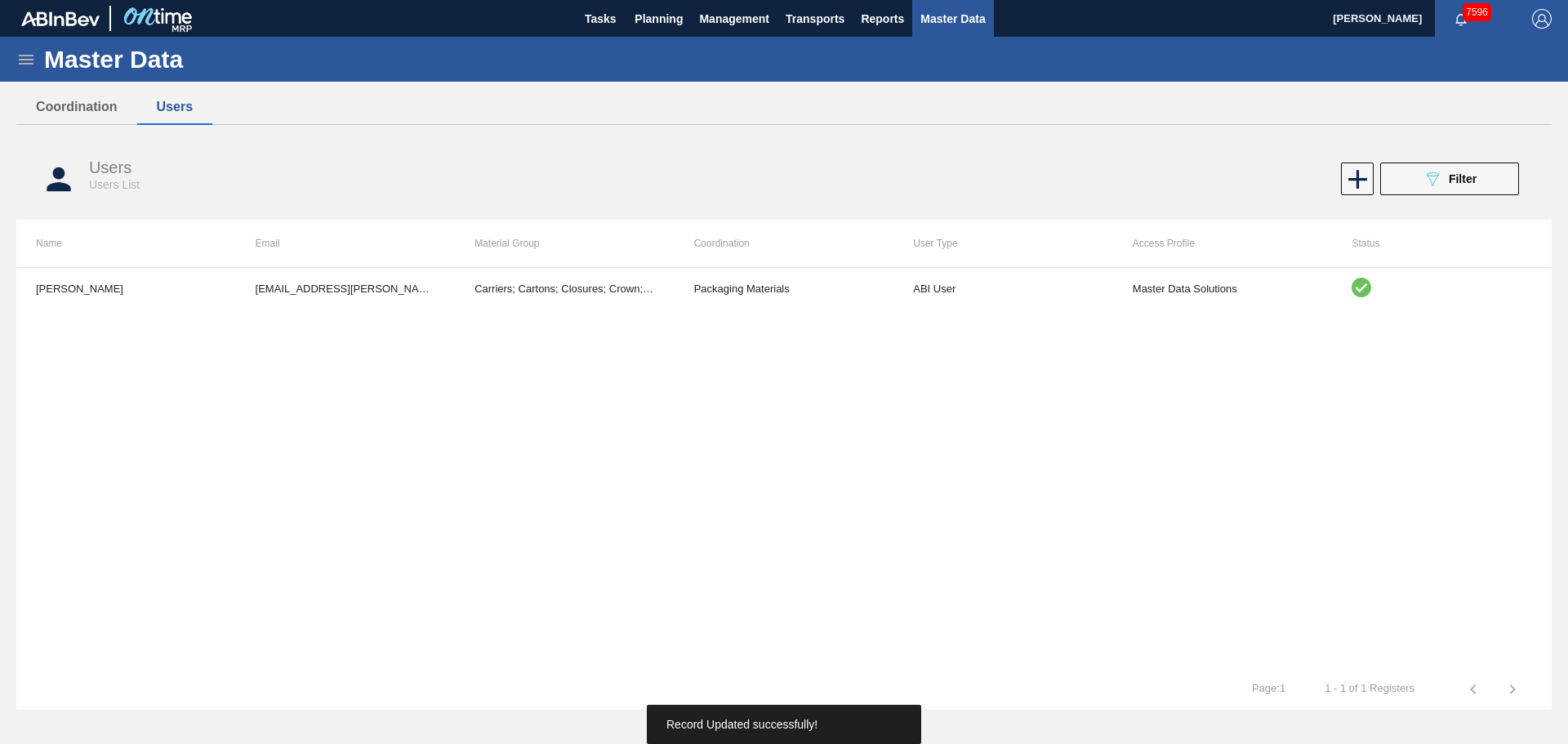
click at [895, 525] on div "Camden Bauer Camden.Bauer@anheuser-busch.com Carriers; Cartons; Closures; Crown…" at bounding box center [783, 468] width 1535 height 401
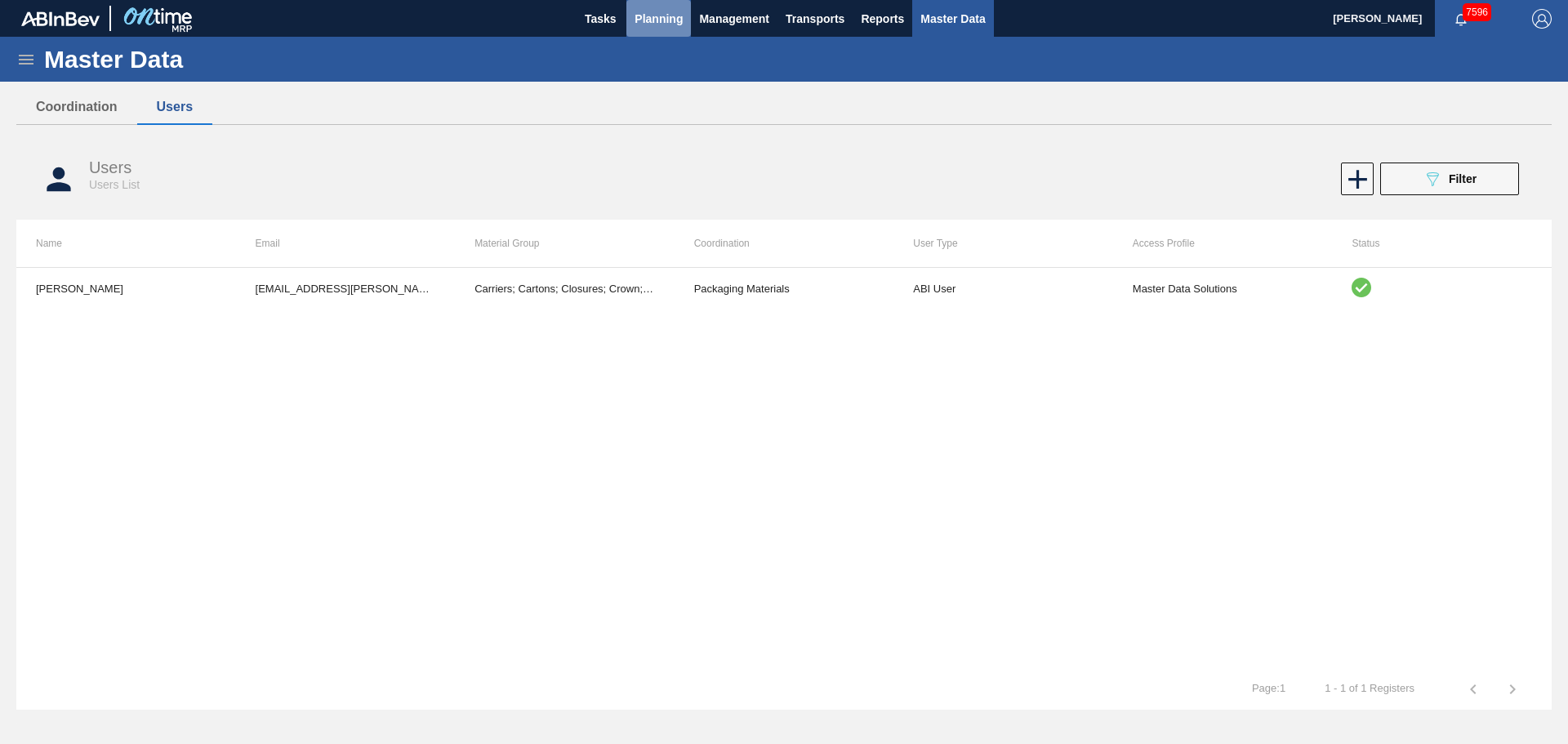
click at [649, 25] on span "Planning" at bounding box center [658, 19] width 48 height 20
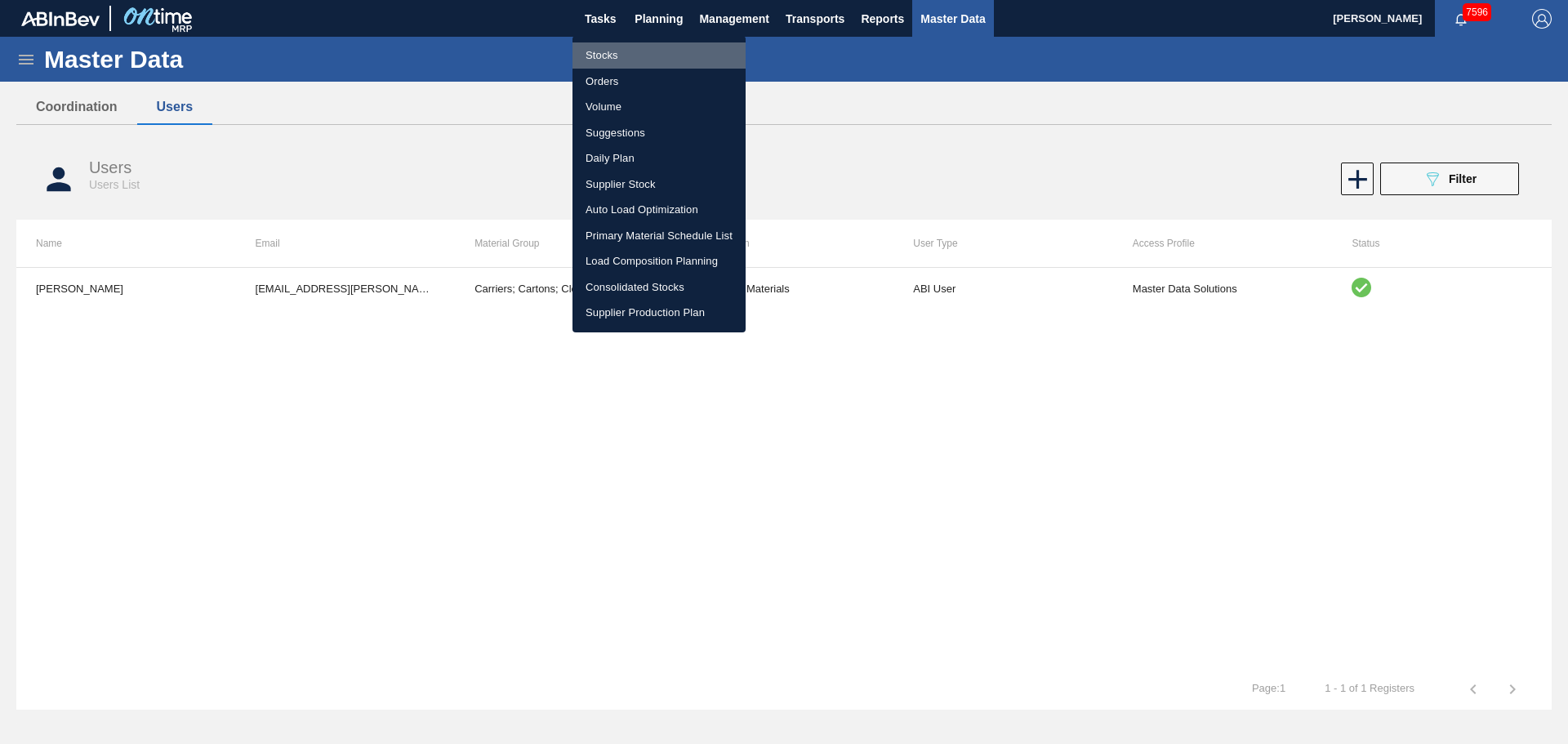
click at [605, 48] on li "Stocks" at bounding box center [659, 56] width 173 height 26
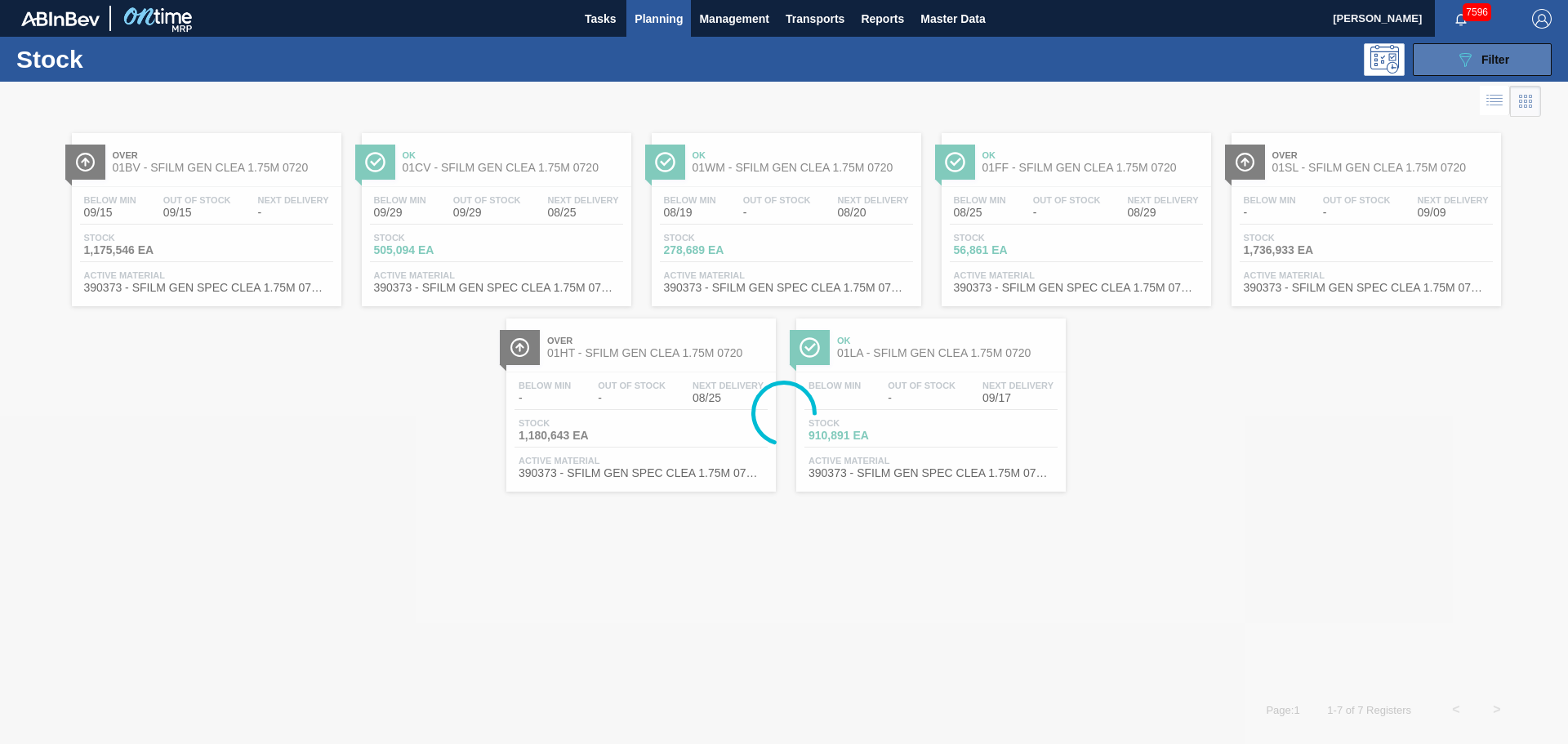
click at [1443, 62] on button "089F7B8B-B2A5-4AFE-B5C0-19BA573D28AC Filter" at bounding box center [1483, 60] width 139 height 33
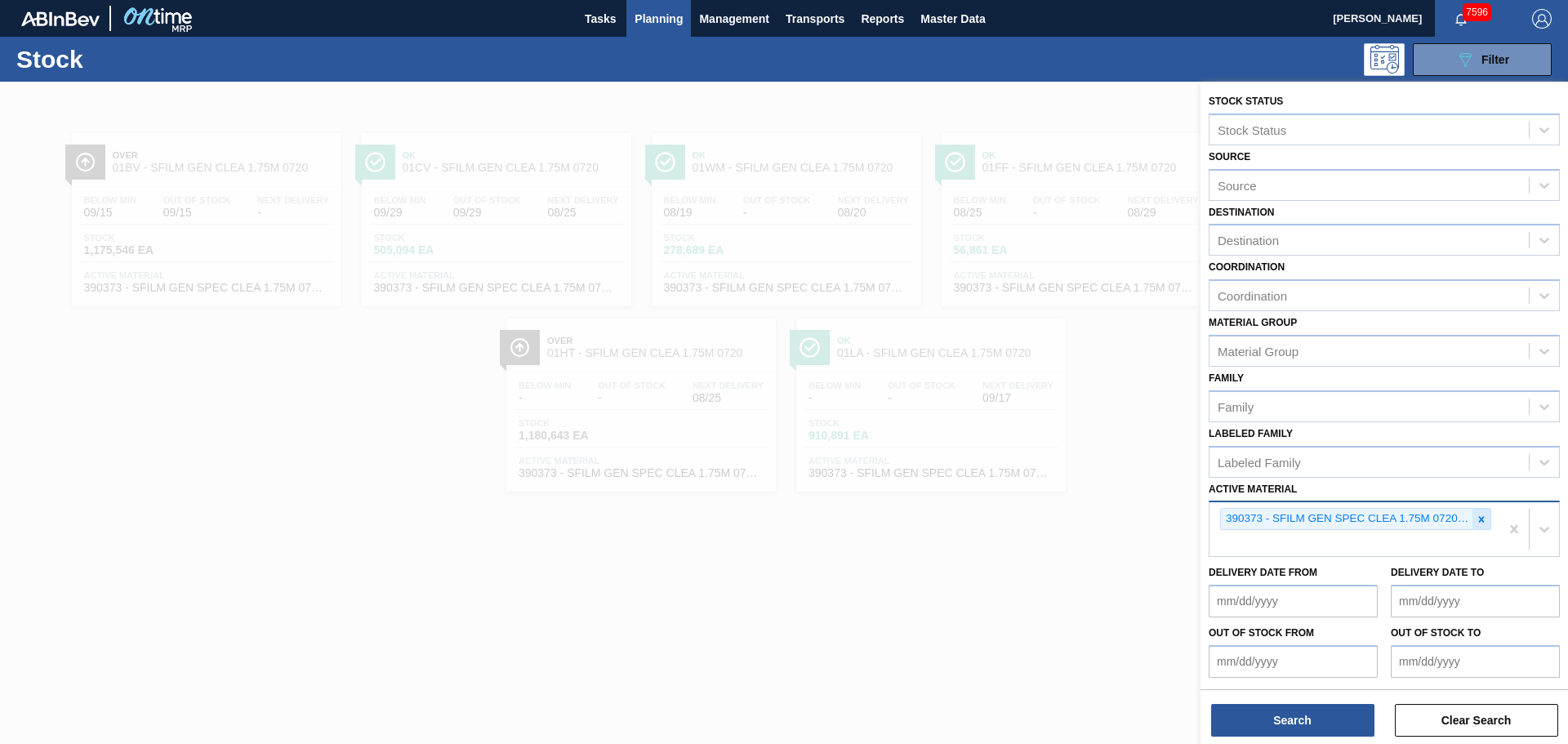
click at [1479, 520] on icon at bounding box center [1482, 519] width 6 height 6
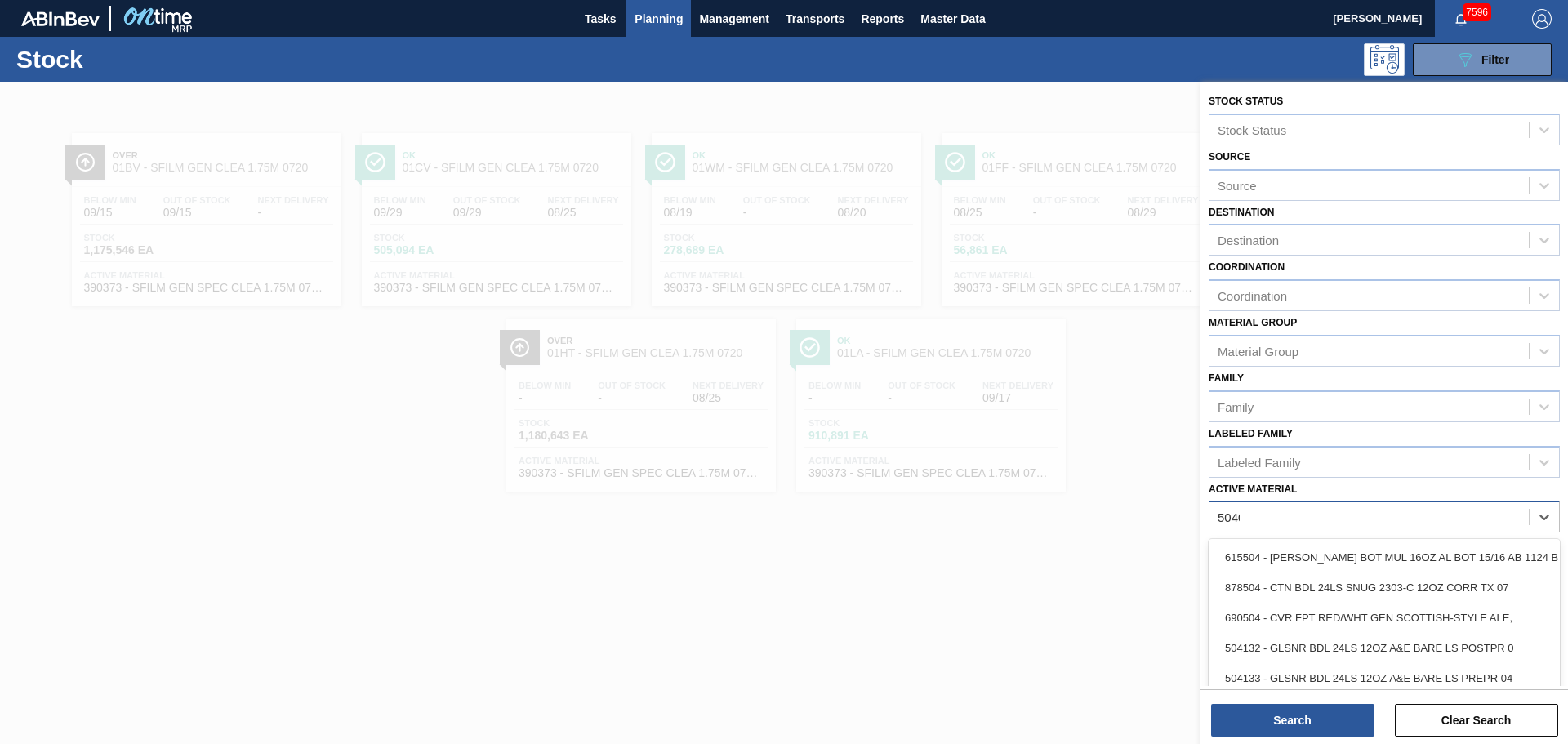
type Material "50407"
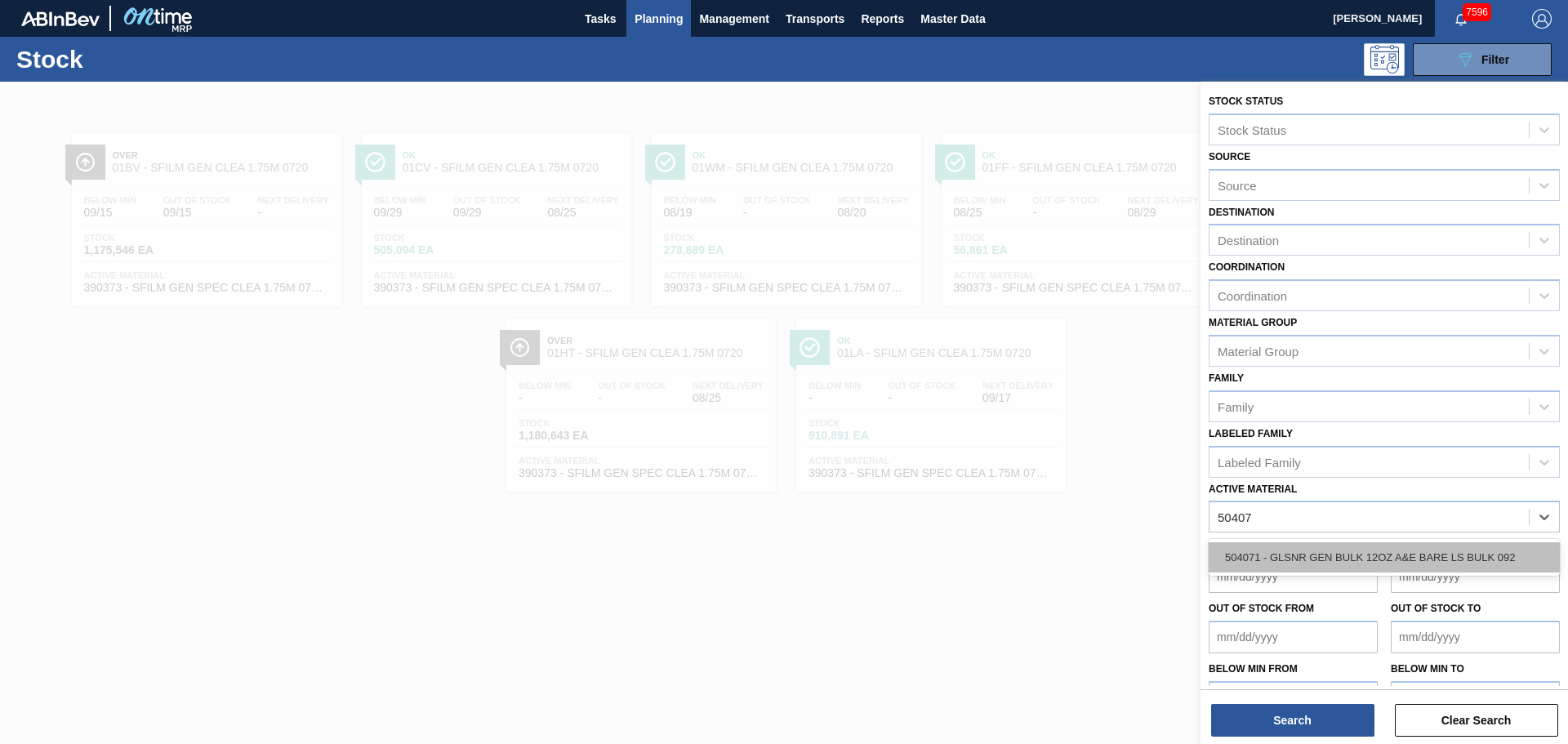
click at [1468, 561] on div "504071 - GLSNR GEN BULK 12OZ A&E BARE LS BULK 092" at bounding box center [1383, 557] width 351 height 30
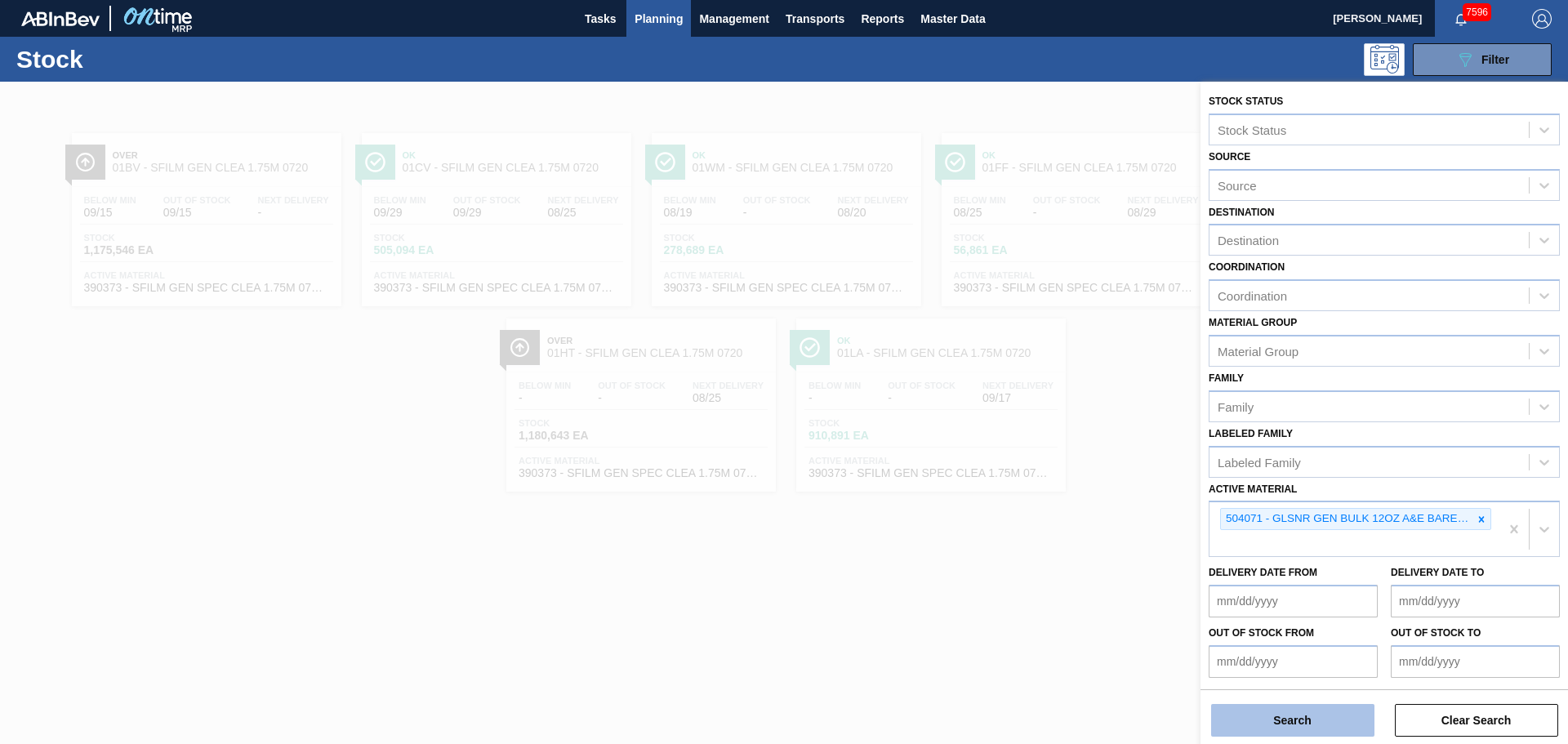
click at [1323, 705] on button "Search" at bounding box center [1293, 719] width 163 height 33
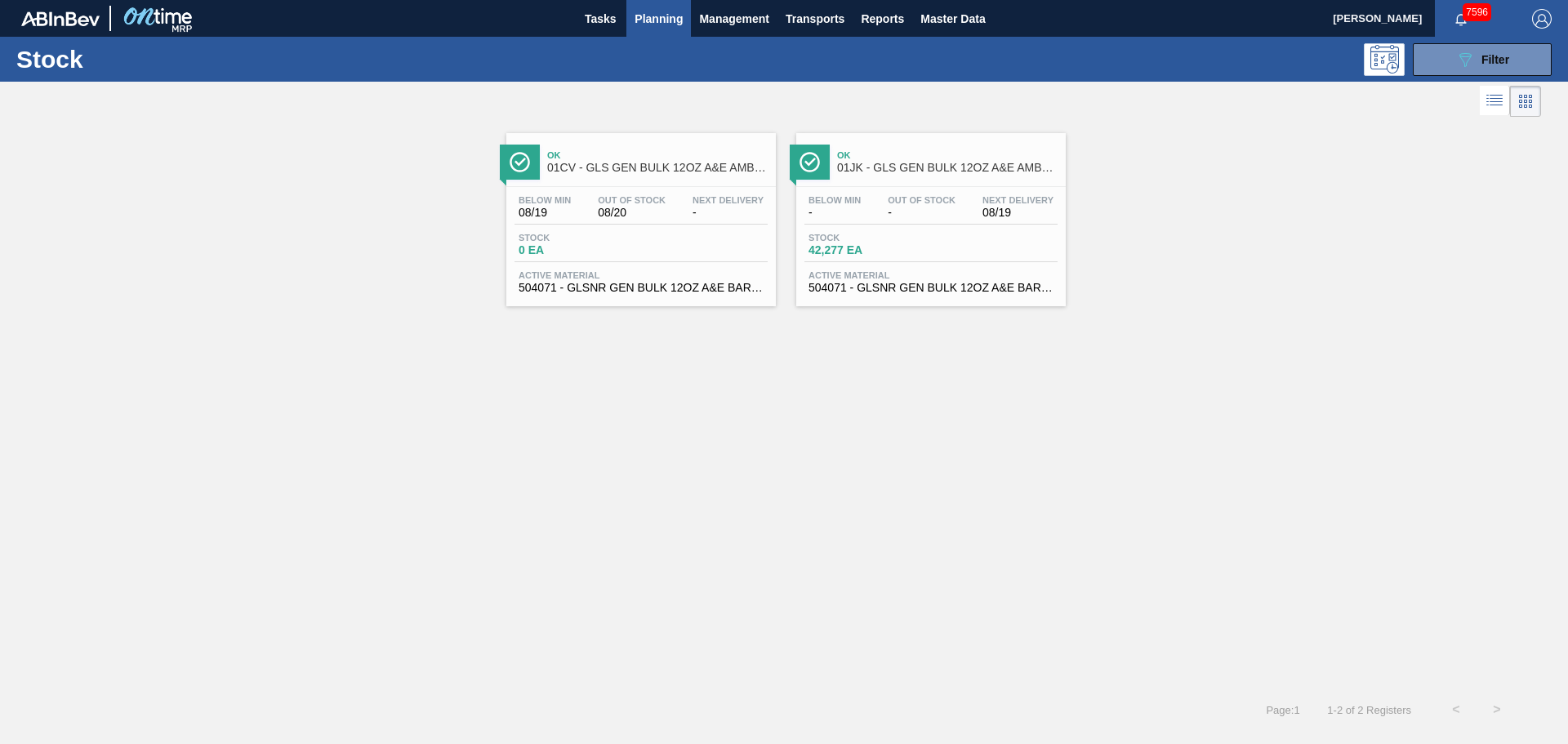
click at [931, 179] on div "Ok 01JK - GLS GEN BULK 12OZ A&E AMBER LS" at bounding box center [947, 162] width 221 height 37
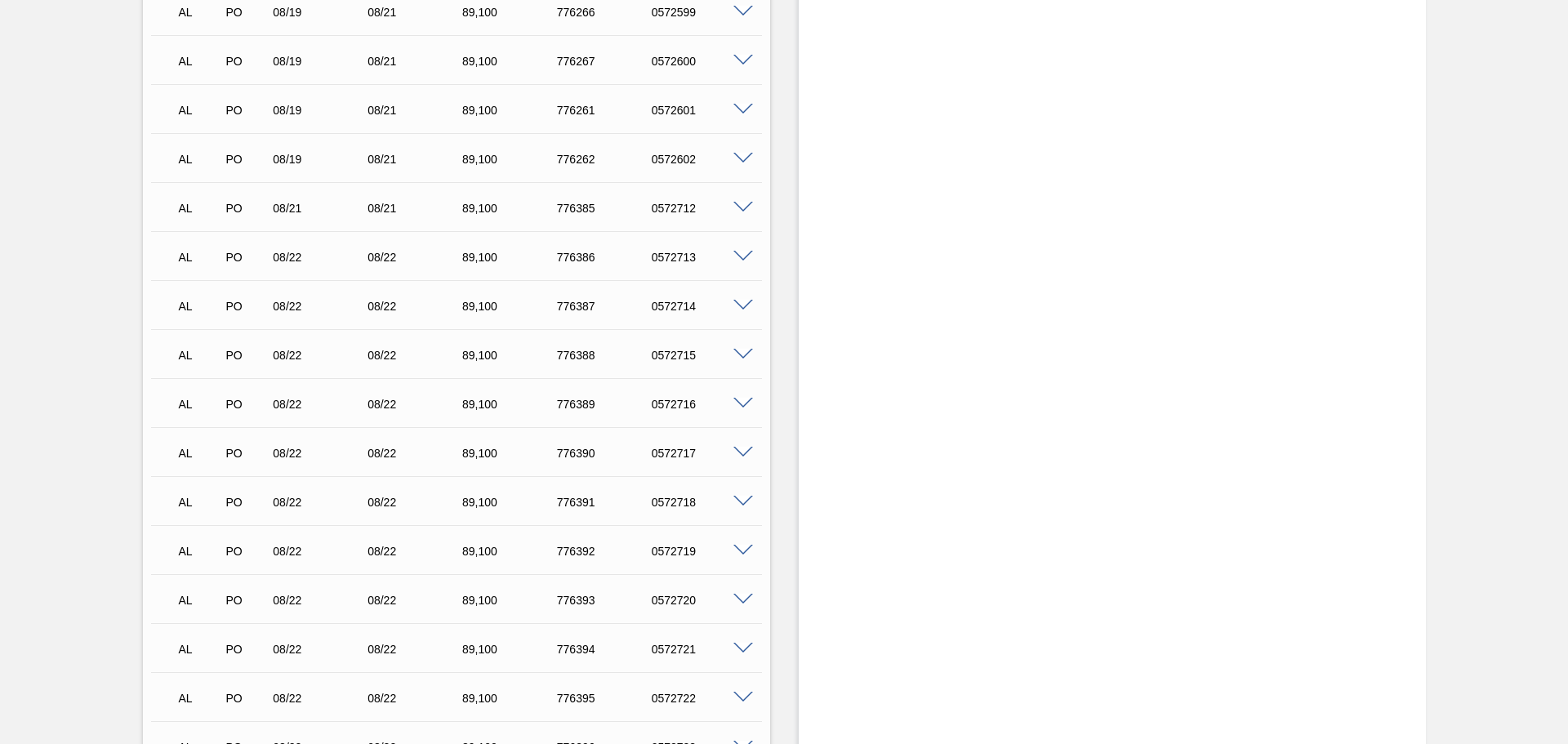
scroll to position [6307, 0]
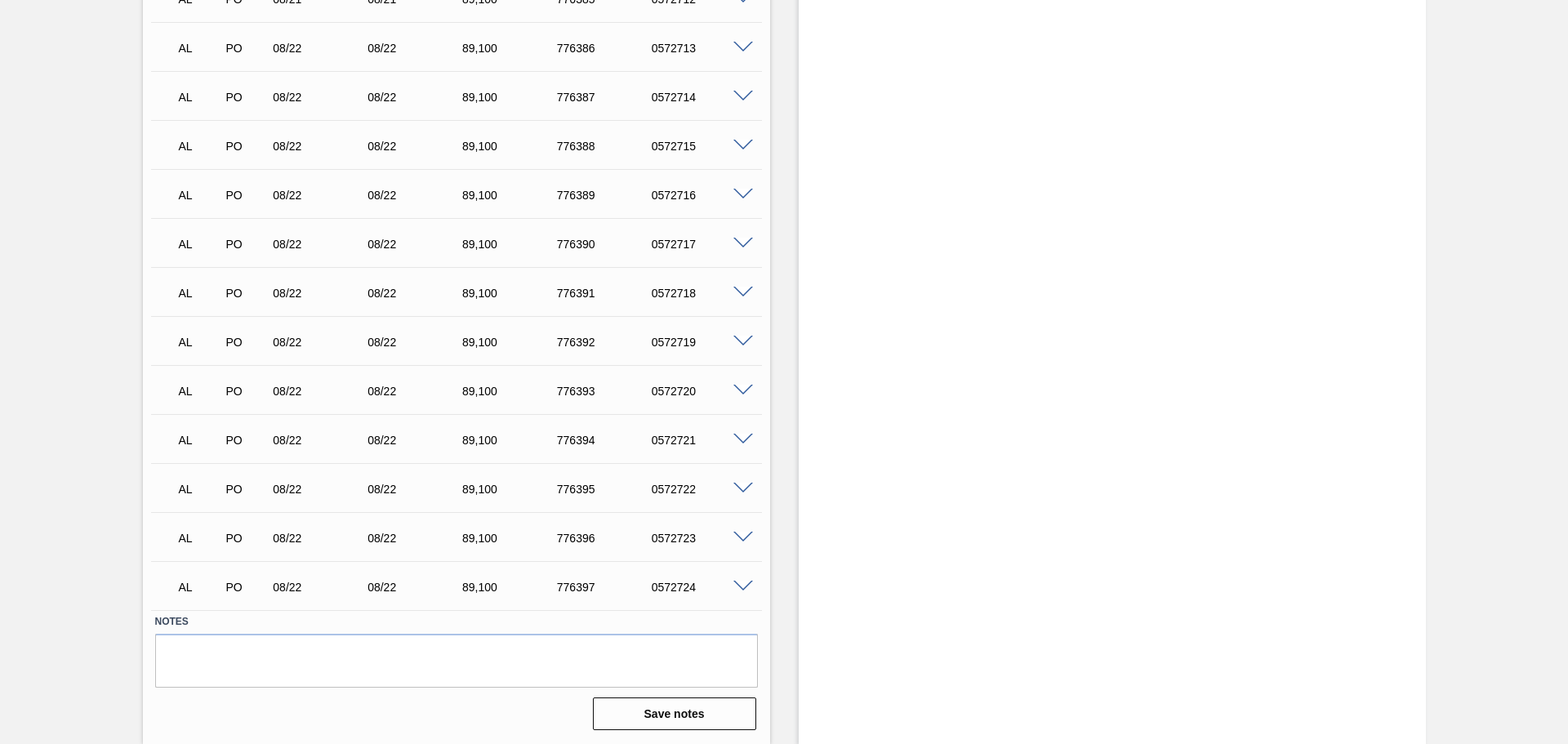
click at [735, 571] on div "AL PO 08/22 08/22 89,100 776397 0572724" at bounding box center [456, 585] width 611 height 41
click at [734, 586] on span at bounding box center [743, 586] width 20 height 12
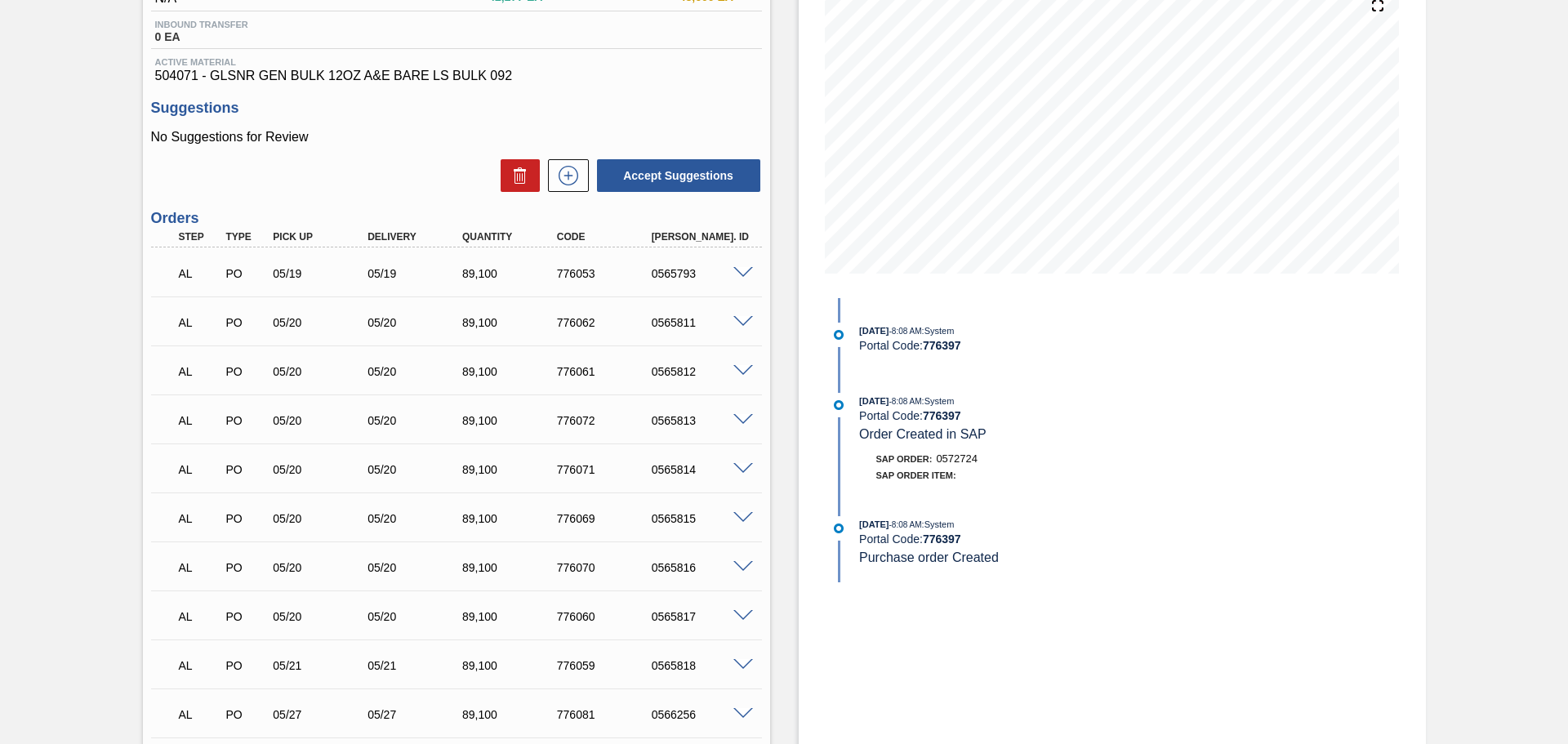
scroll to position [0, 0]
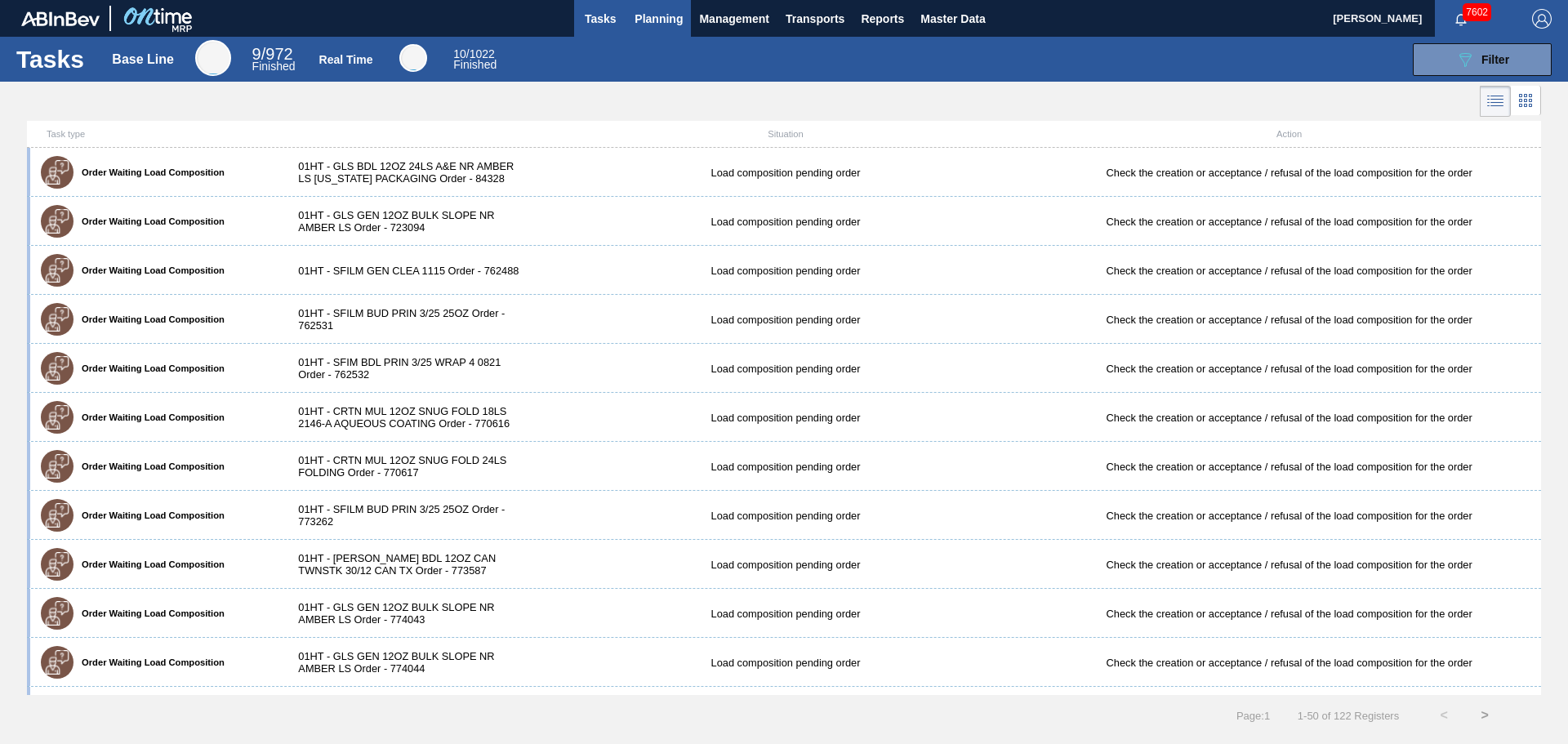
click at [668, 30] on button "Planning" at bounding box center [658, 18] width 65 height 37
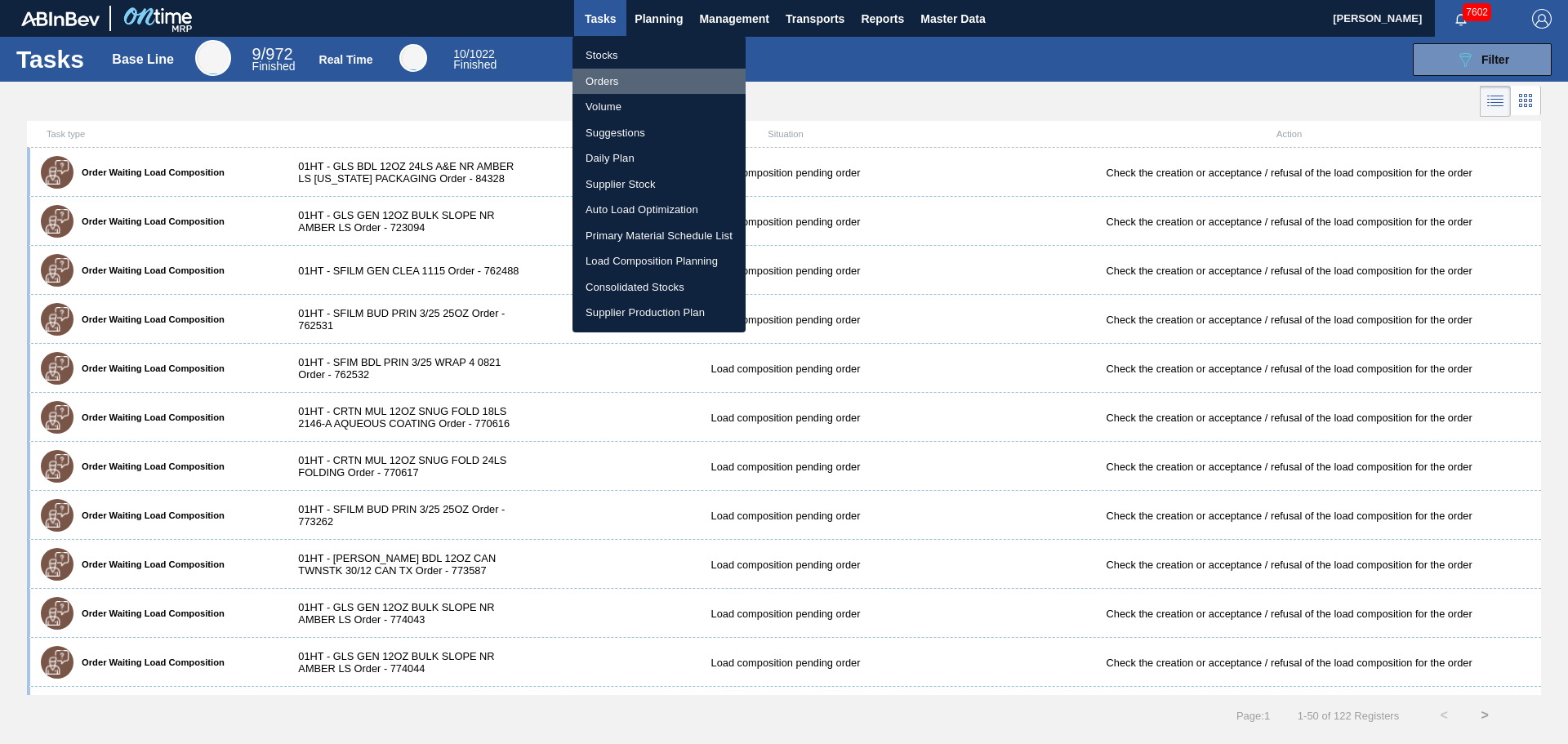
click at [622, 90] on li "Orders" at bounding box center [659, 81] width 173 height 26
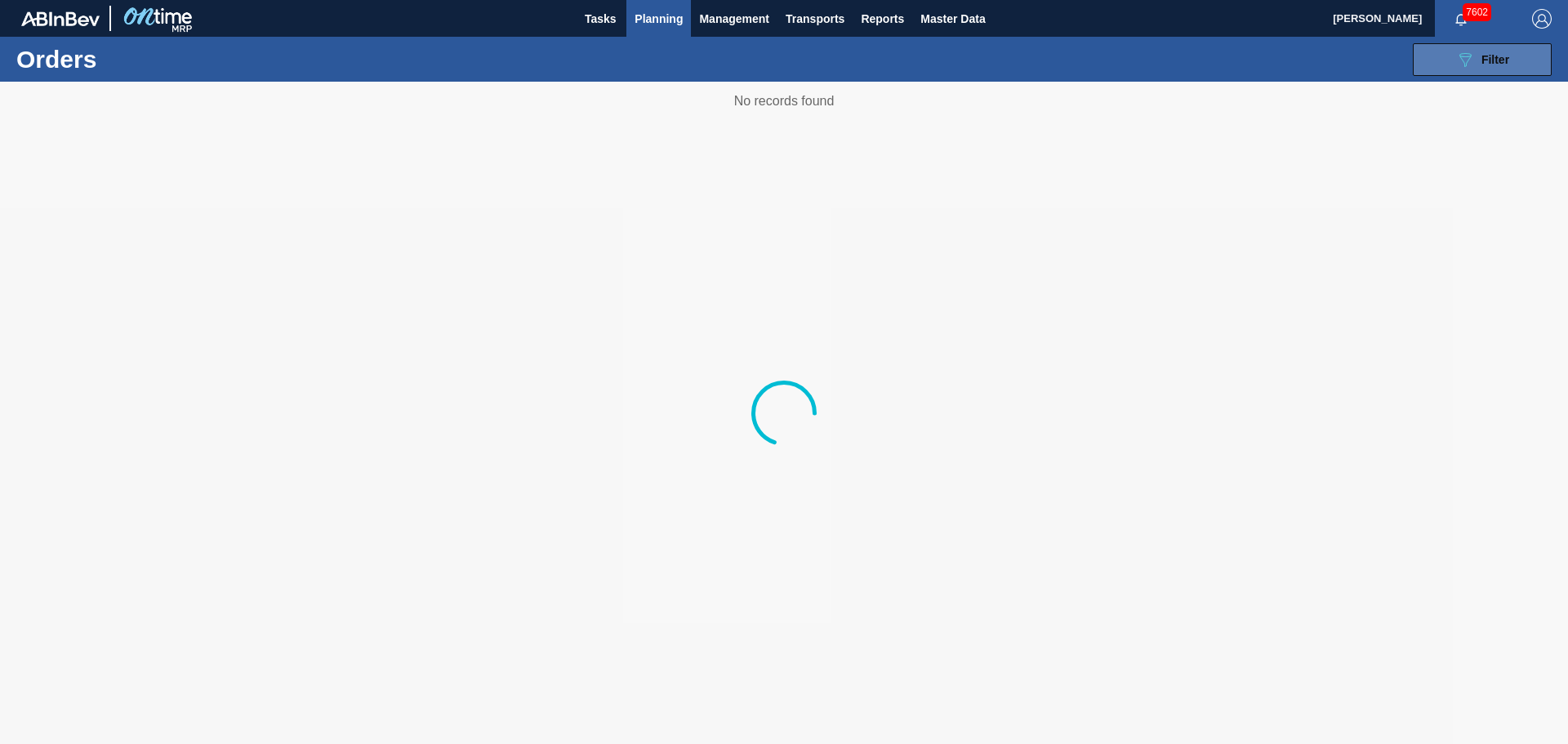
click at [1459, 62] on icon "089F7B8B-B2A5-4AFE-B5C0-19BA573D28AC" at bounding box center [1465, 60] width 20 height 20
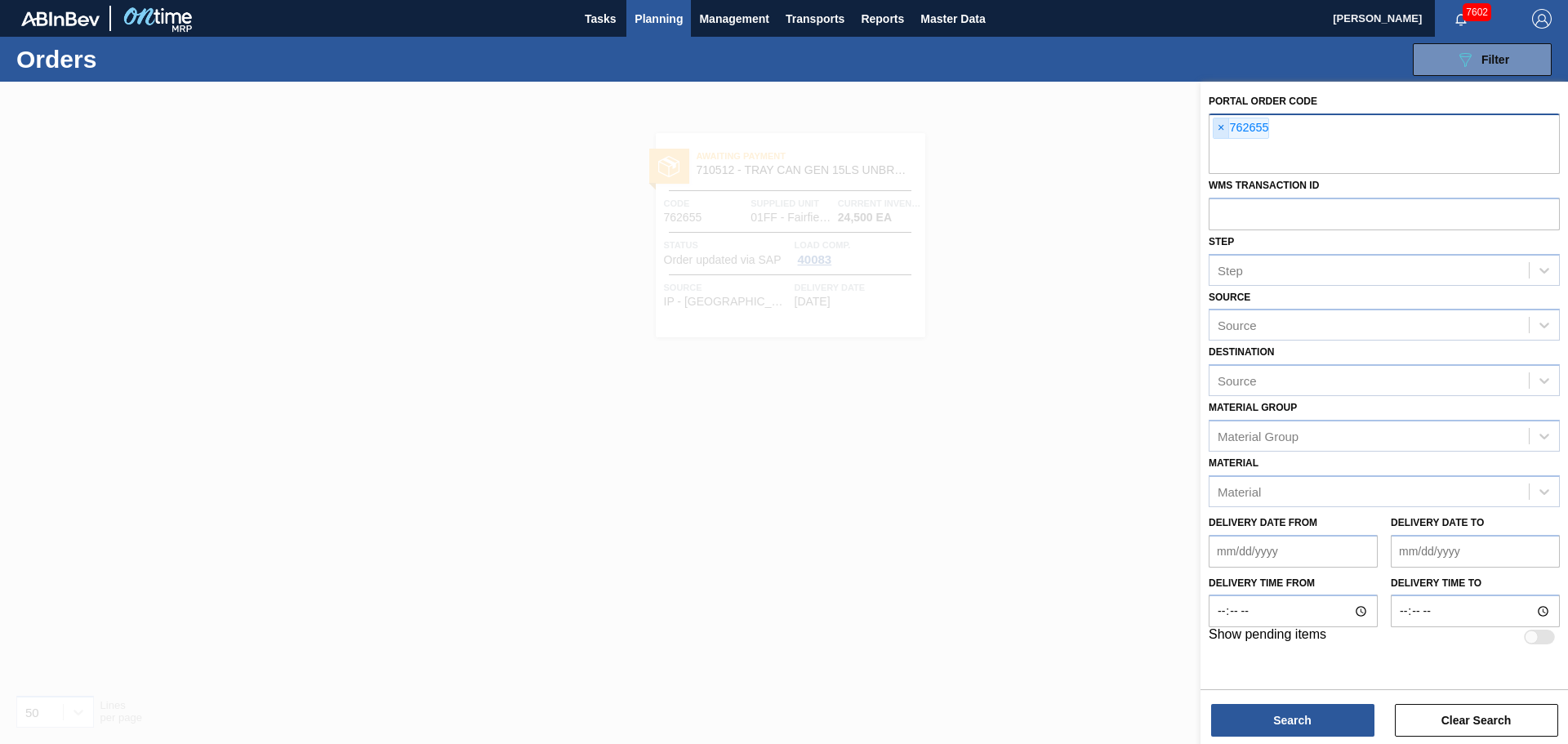
click at [1213, 130] on span "×" at bounding box center [1221, 128] width 16 height 20
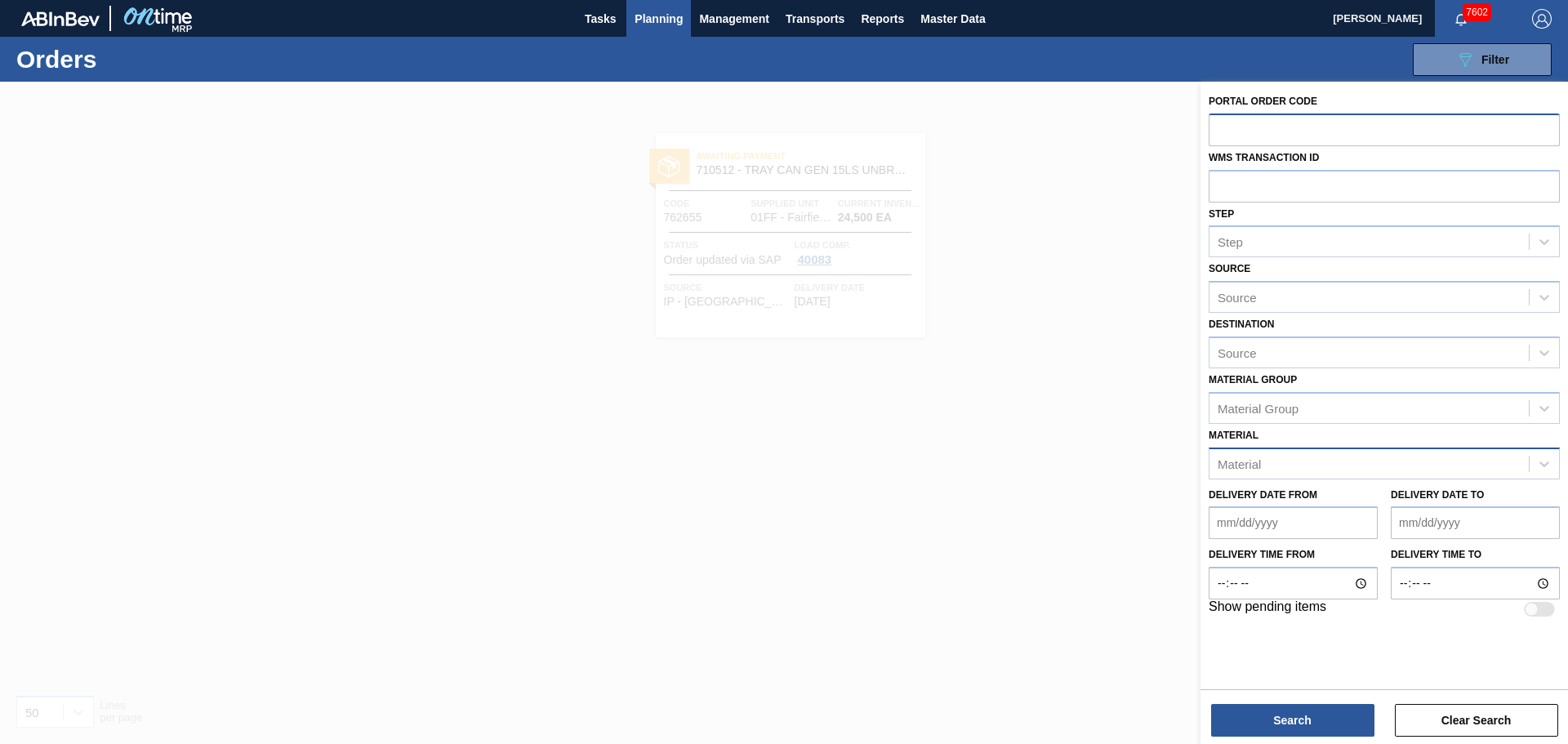
click at [1267, 456] on div "Material" at bounding box center [1368, 463] width 319 height 24
type input "504071"
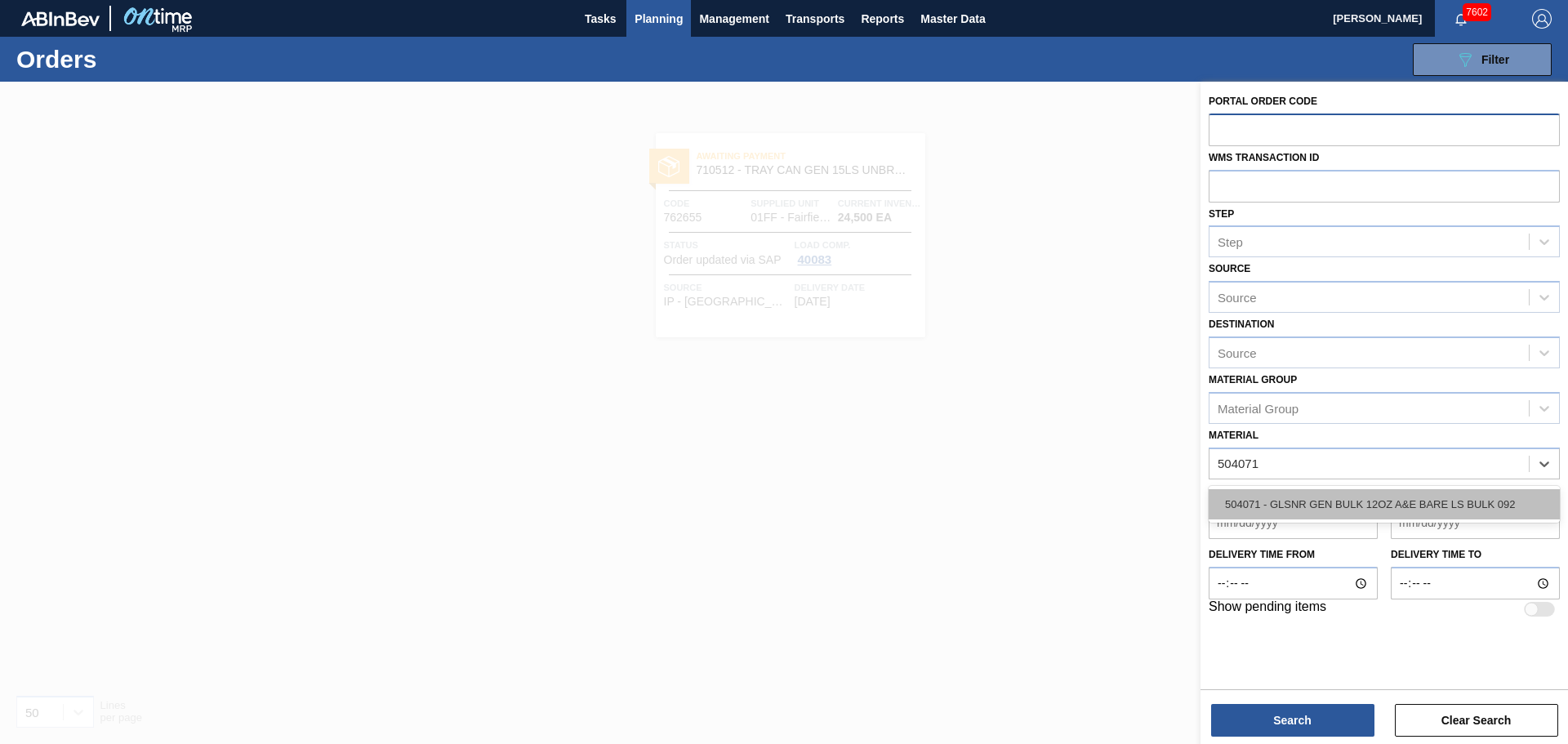
click at [1268, 497] on div "504071 - GLSNR GEN BULK 12OZ A&E BARE LS BULK 092" at bounding box center [1383, 504] width 351 height 30
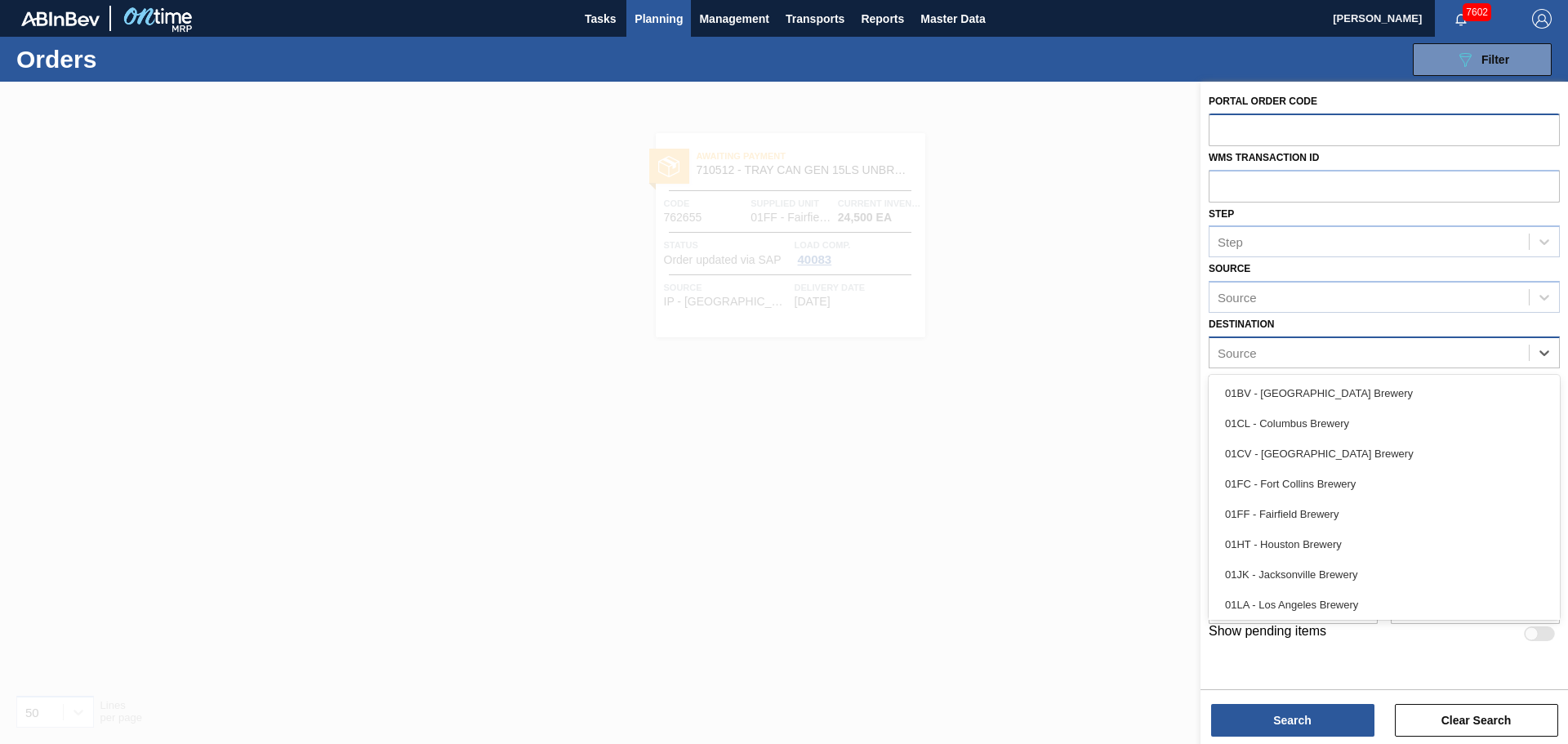
click at [1265, 354] on div "Source" at bounding box center [1368, 353] width 319 height 24
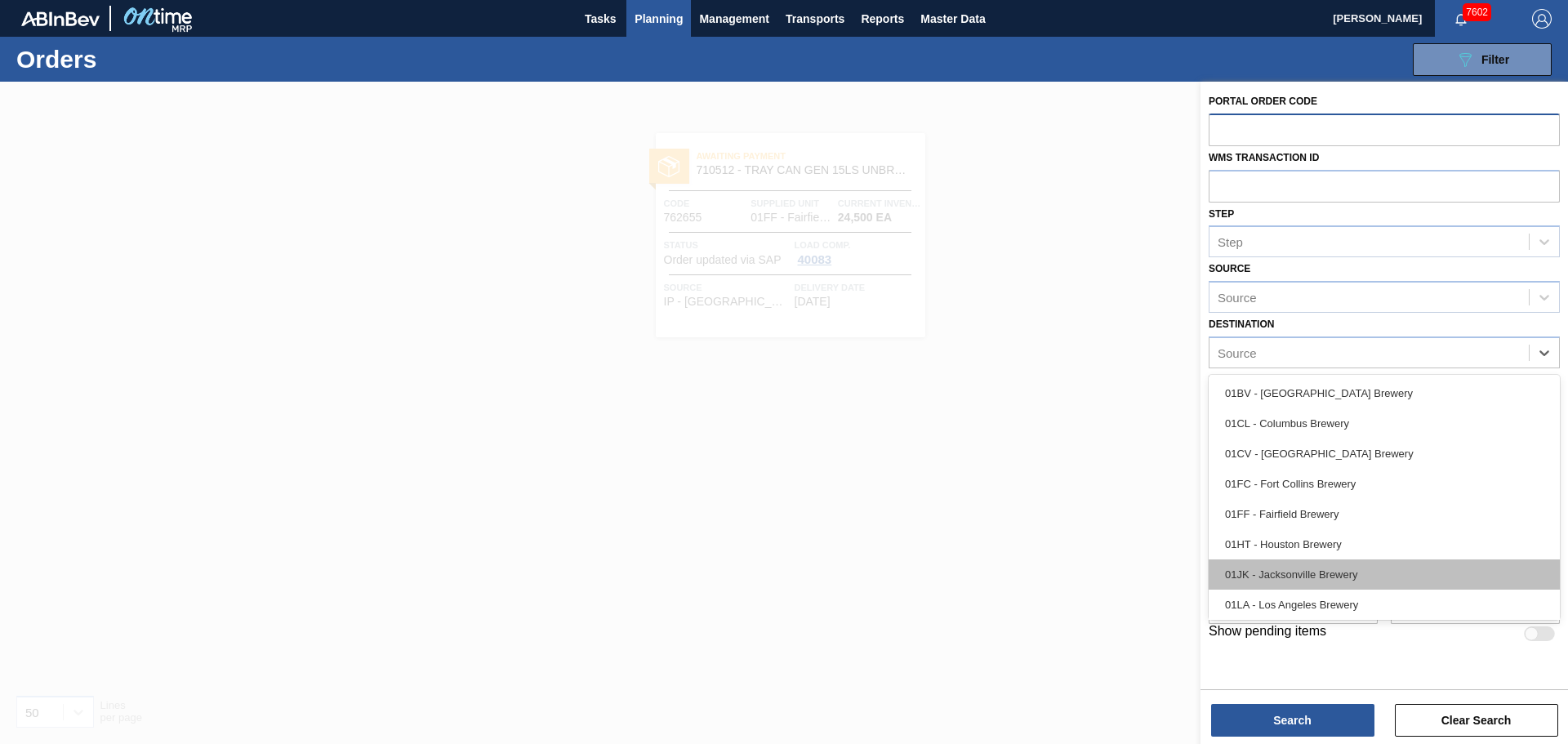
drag, startPoint x: 1298, startPoint y: 570, endPoint x: 1298, endPoint y: 670, distance: 100.0
click at [1298, 571] on div "01JK - Jacksonville Brewery" at bounding box center [1383, 574] width 351 height 30
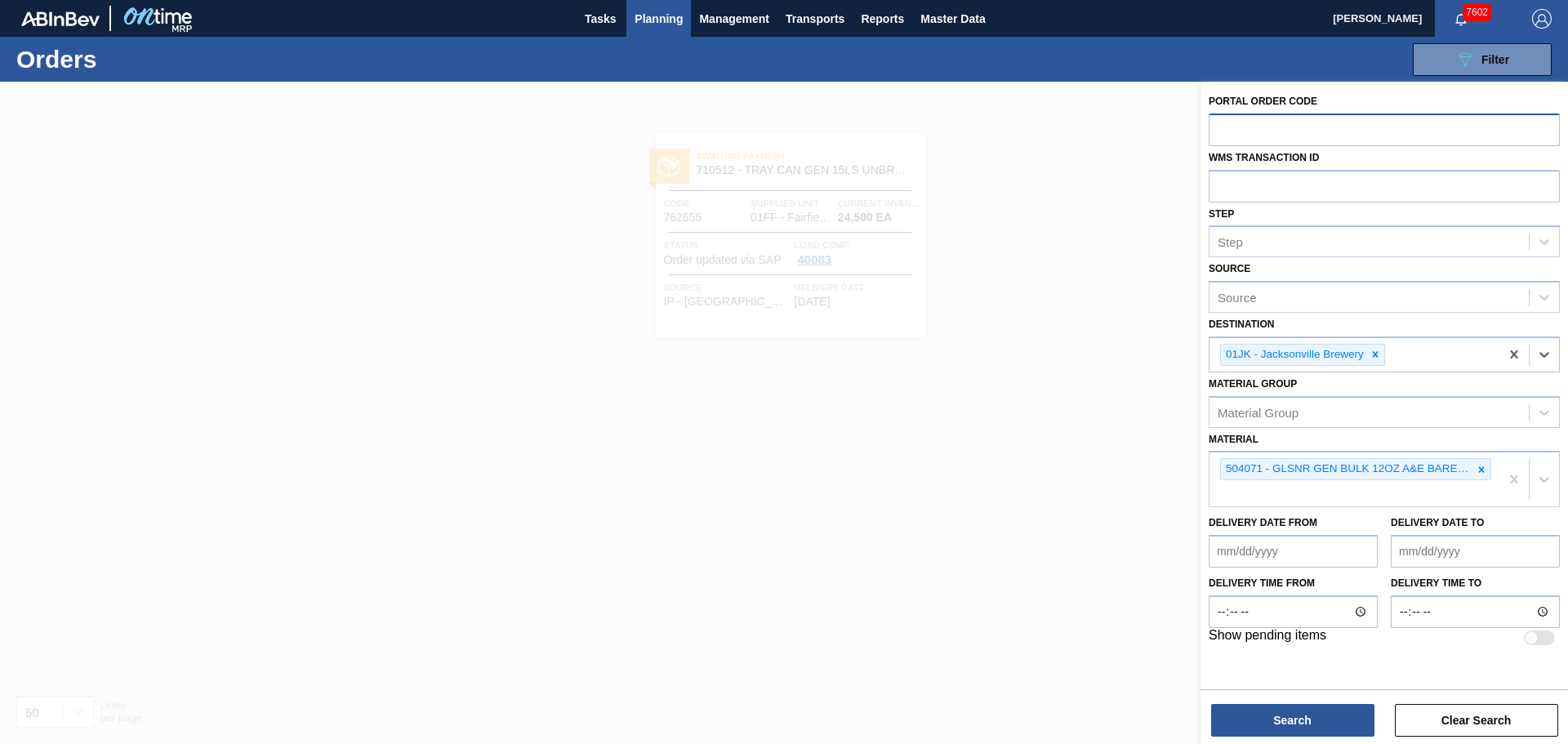
click at [1299, 699] on div "Search Clear Search" at bounding box center [1384, 712] width 368 height 46
click at [1294, 719] on button "Search" at bounding box center [1293, 719] width 163 height 33
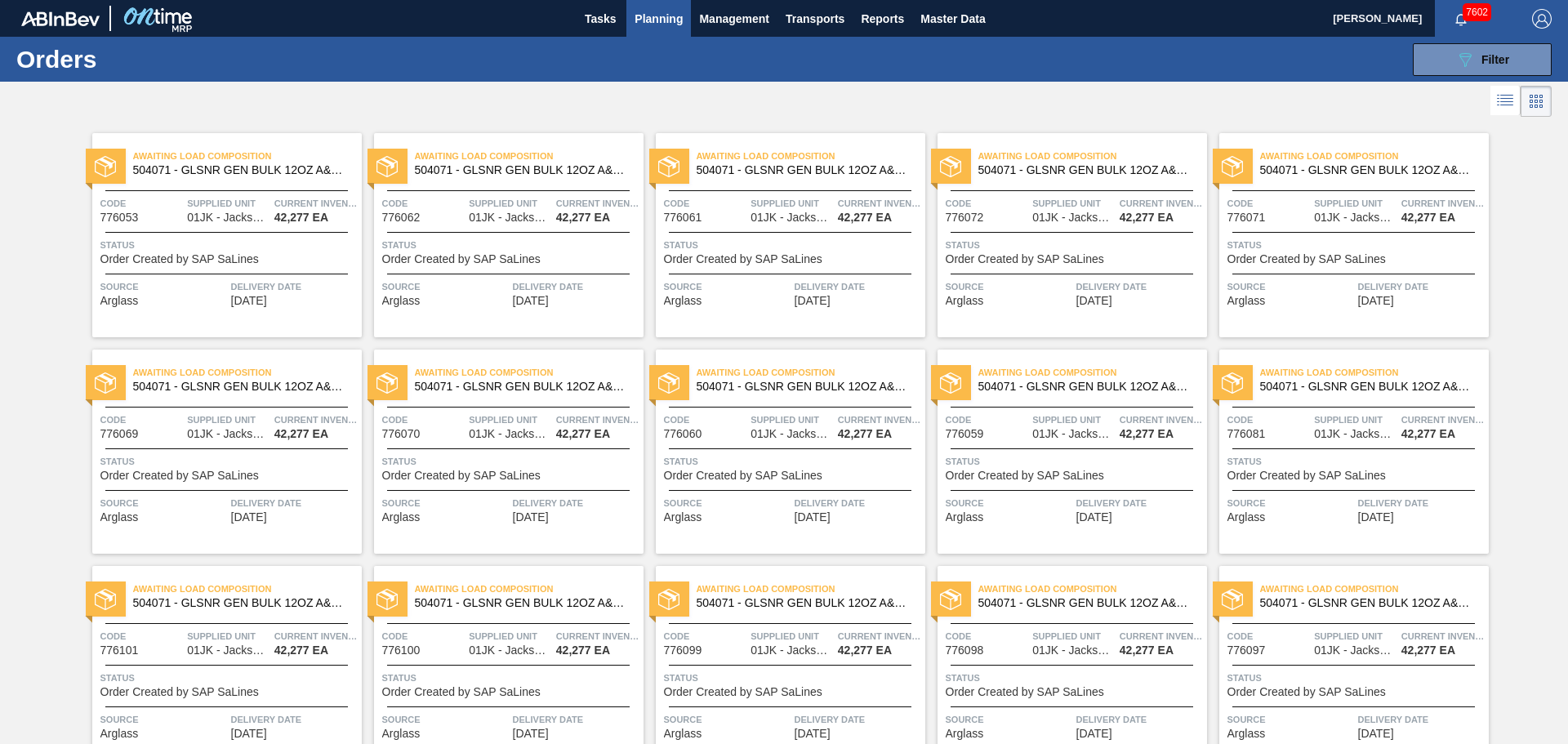
click at [1504, 105] on icon at bounding box center [1505, 104] width 13 height 1
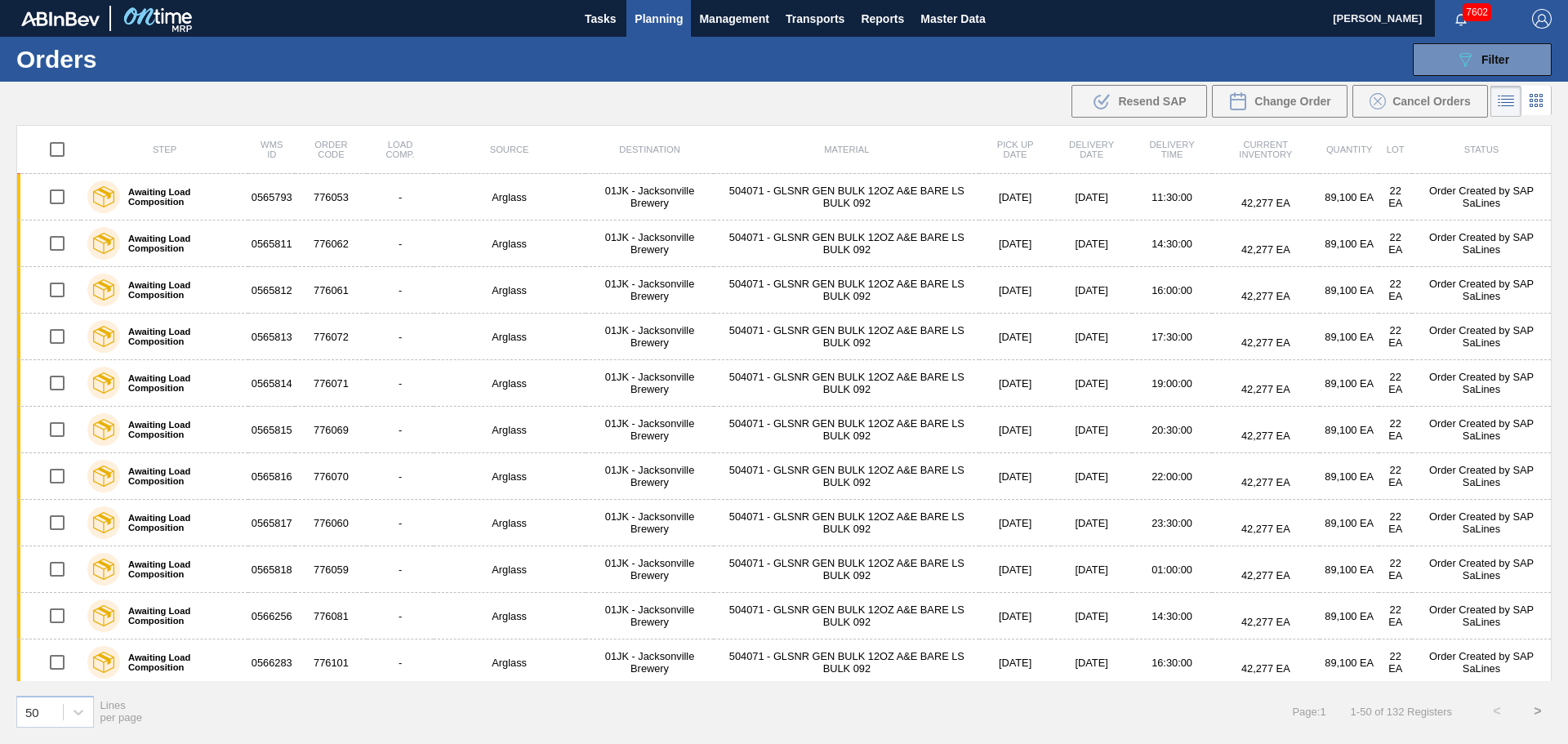
click at [1060, 162] on th "Delivery Date" at bounding box center [1092, 150] width 81 height 48
click at [1070, 158] on th "Delivery Date" at bounding box center [1092, 150] width 81 height 48
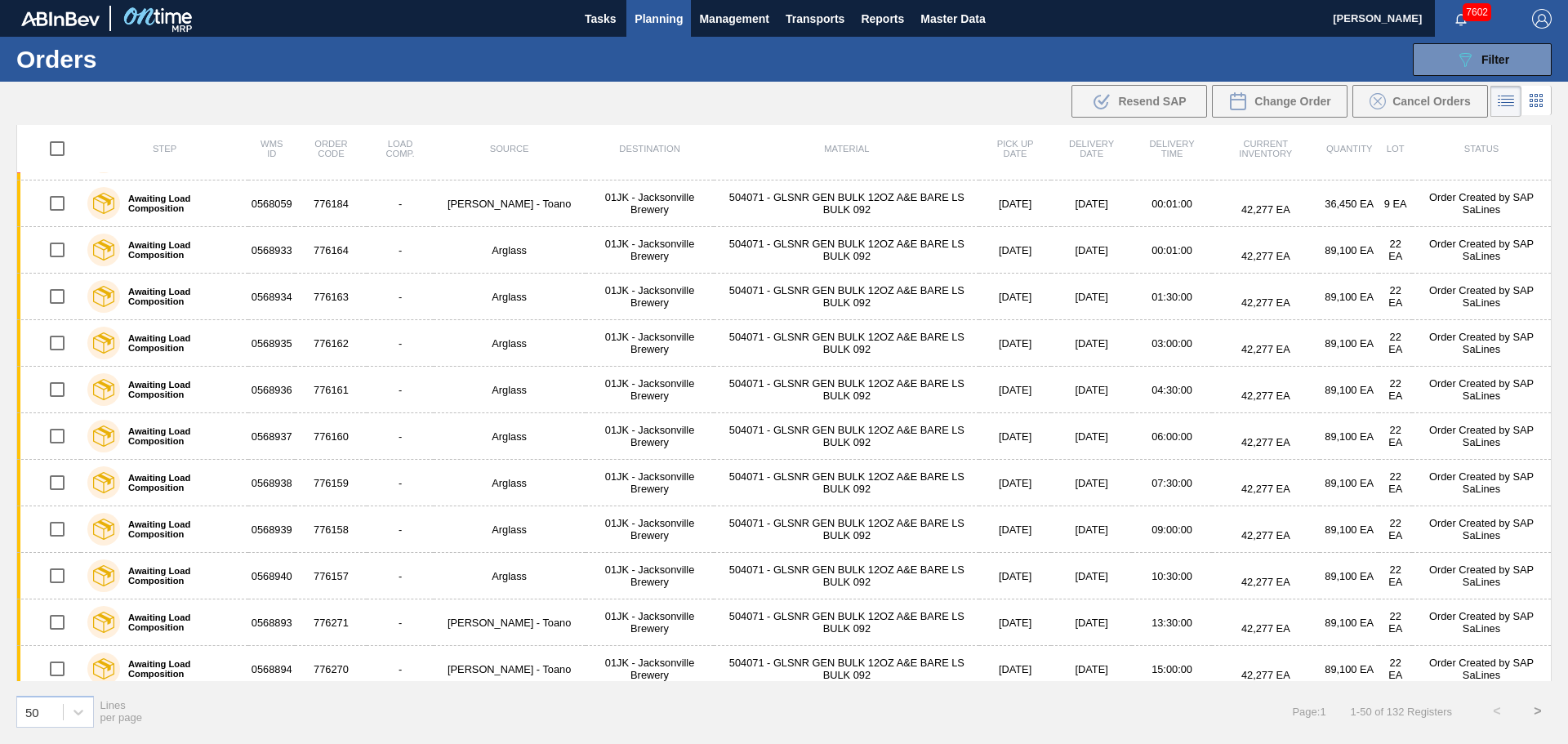
scroll to position [1820, 0]
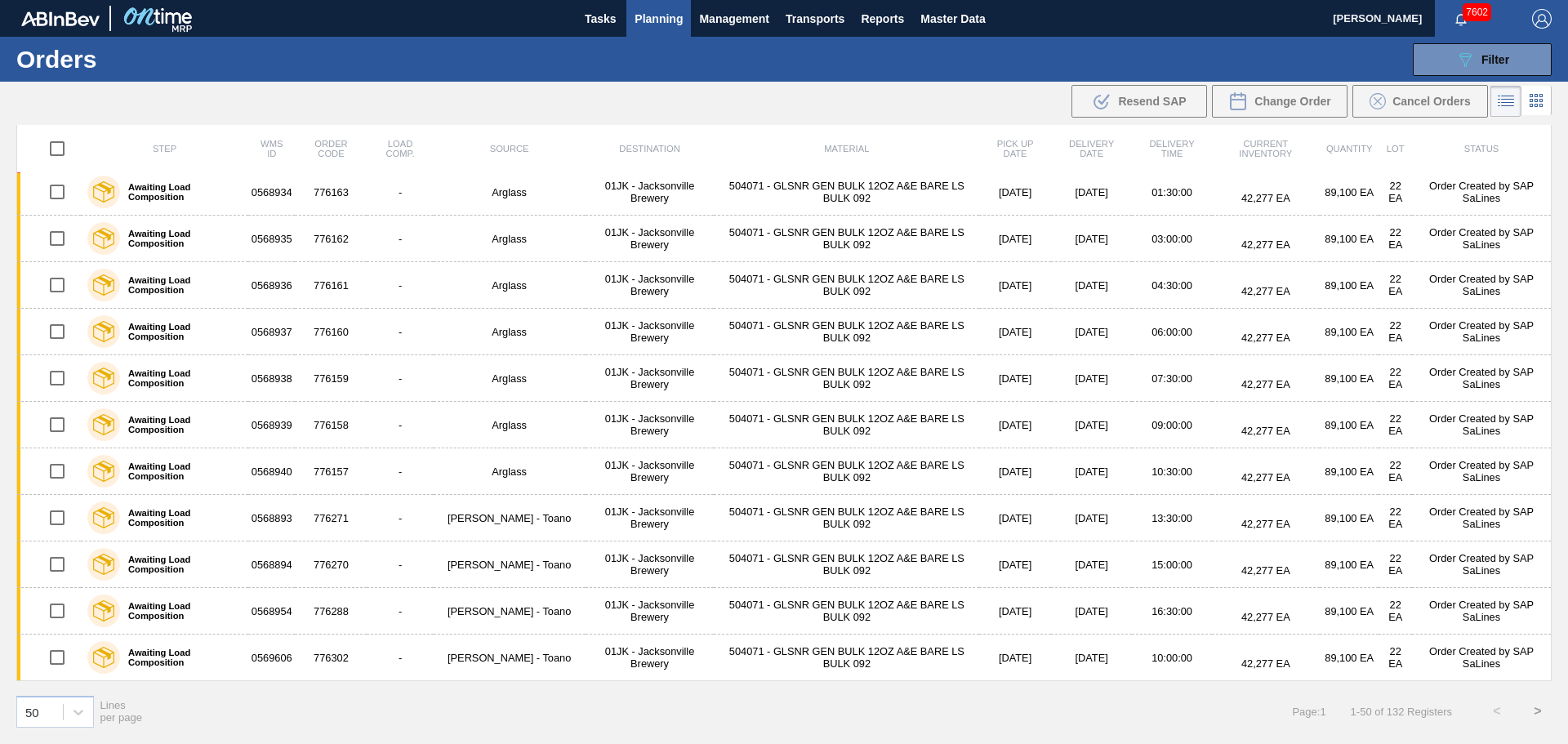
click at [1536, 710] on button ">" at bounding box center [1537, 710] width 41 height 41
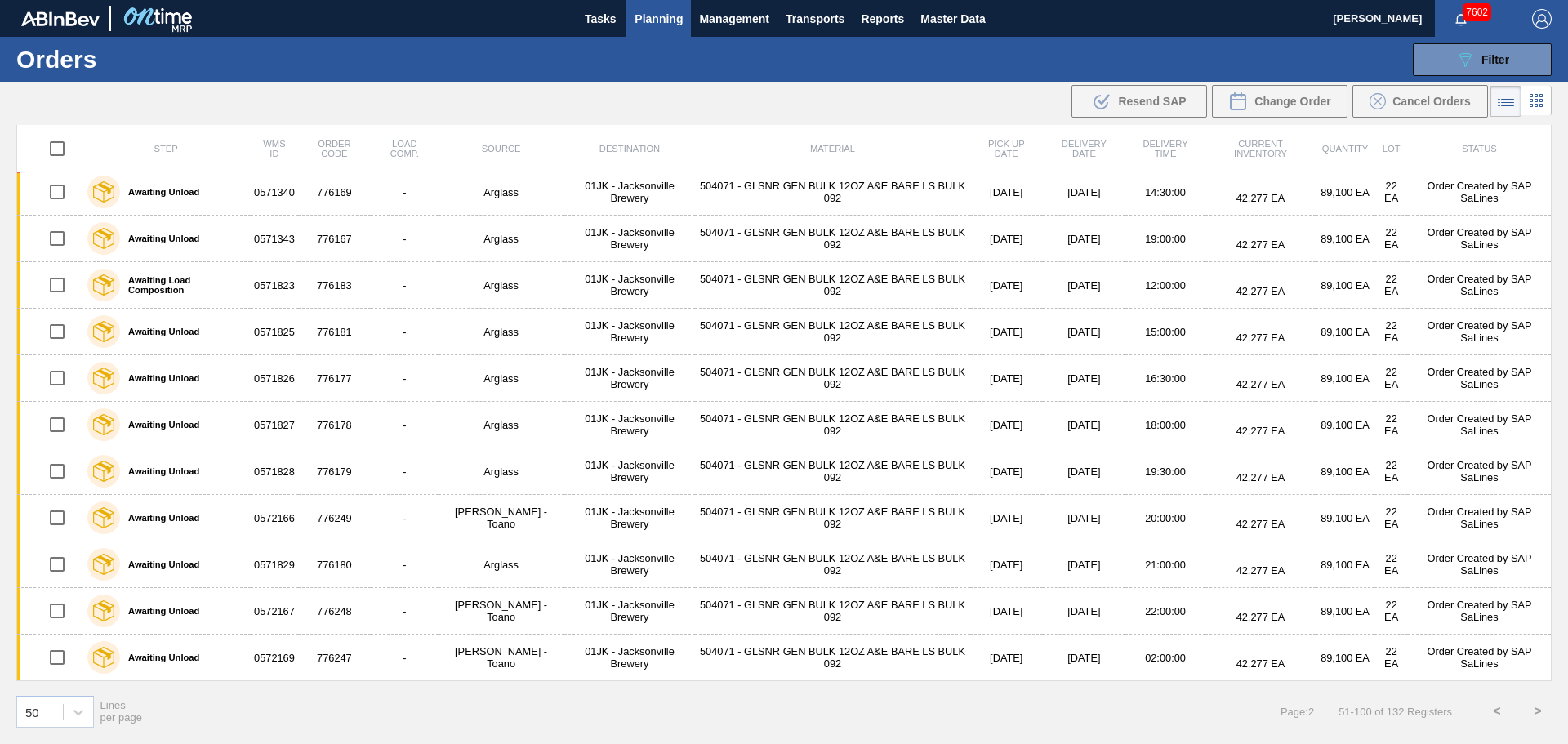
click at [1538, 709] on button ">" at bounding box center [1537, 710] width 41 height 41
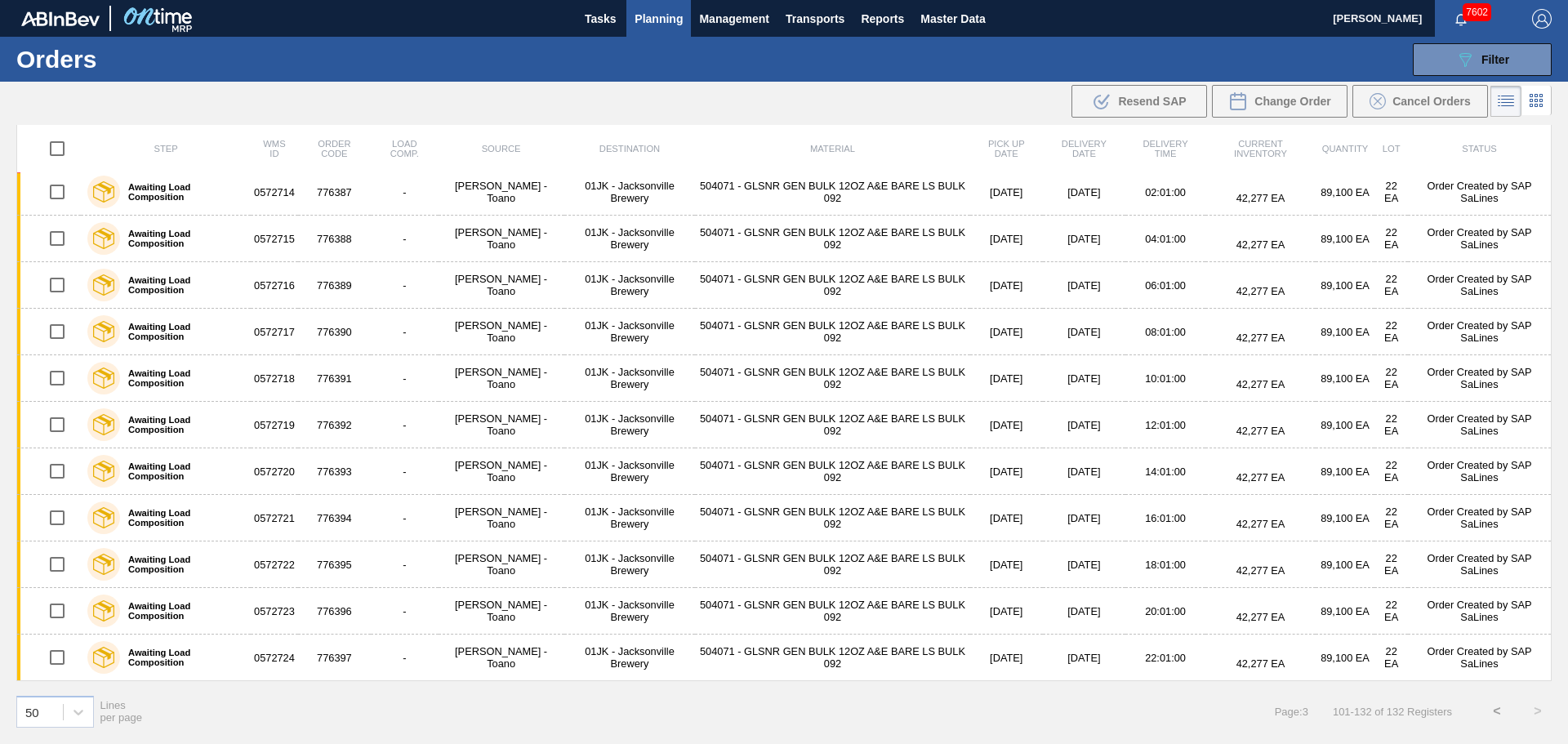
scroll to position [982, 0]
click at [1499, 708] on button "<" at bounding box center [1496, 710] width 41 height 41
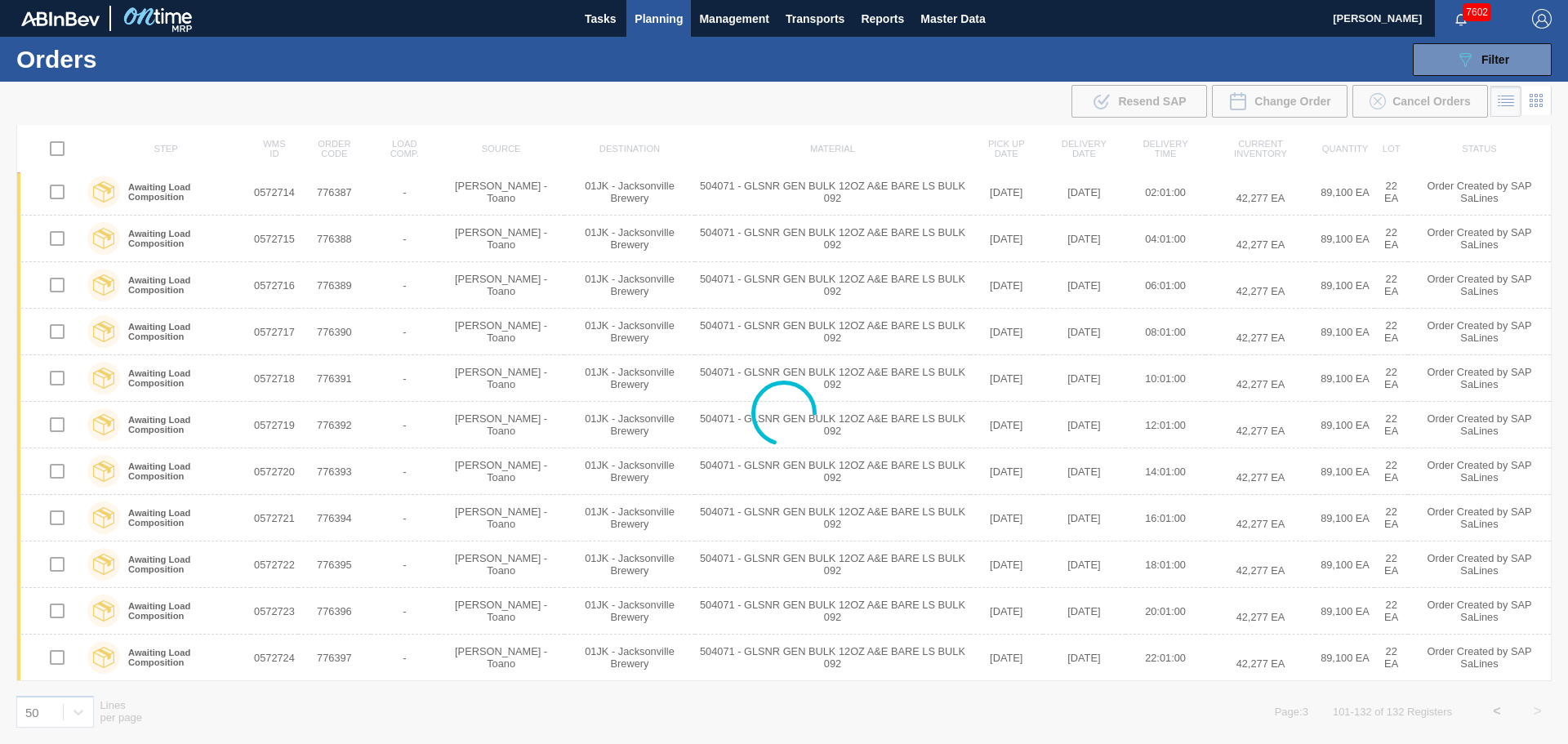
scroll to position [1820, 0]
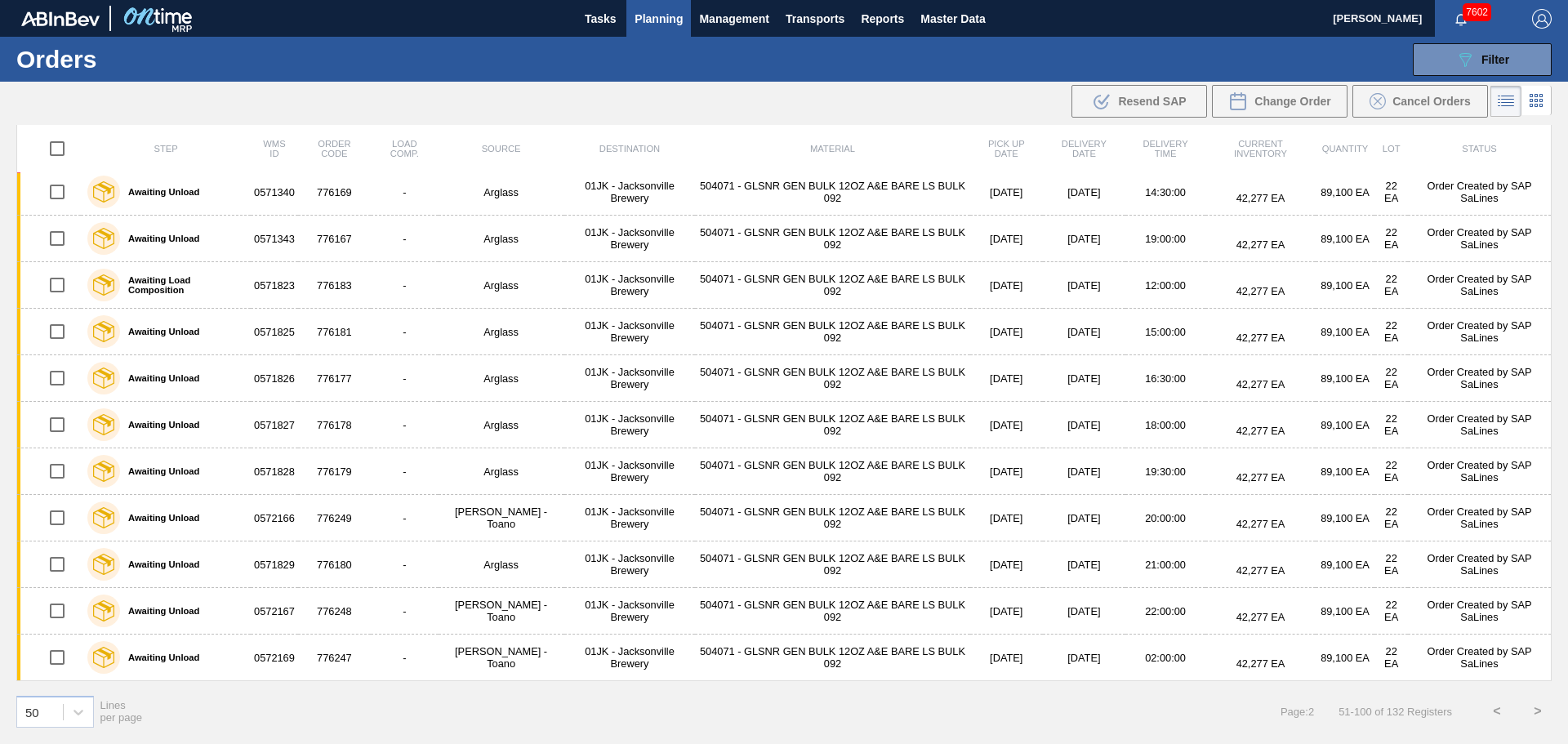
click at [1535, 712] on button ">" at bounding box center [1537, 710] width 41 height 41
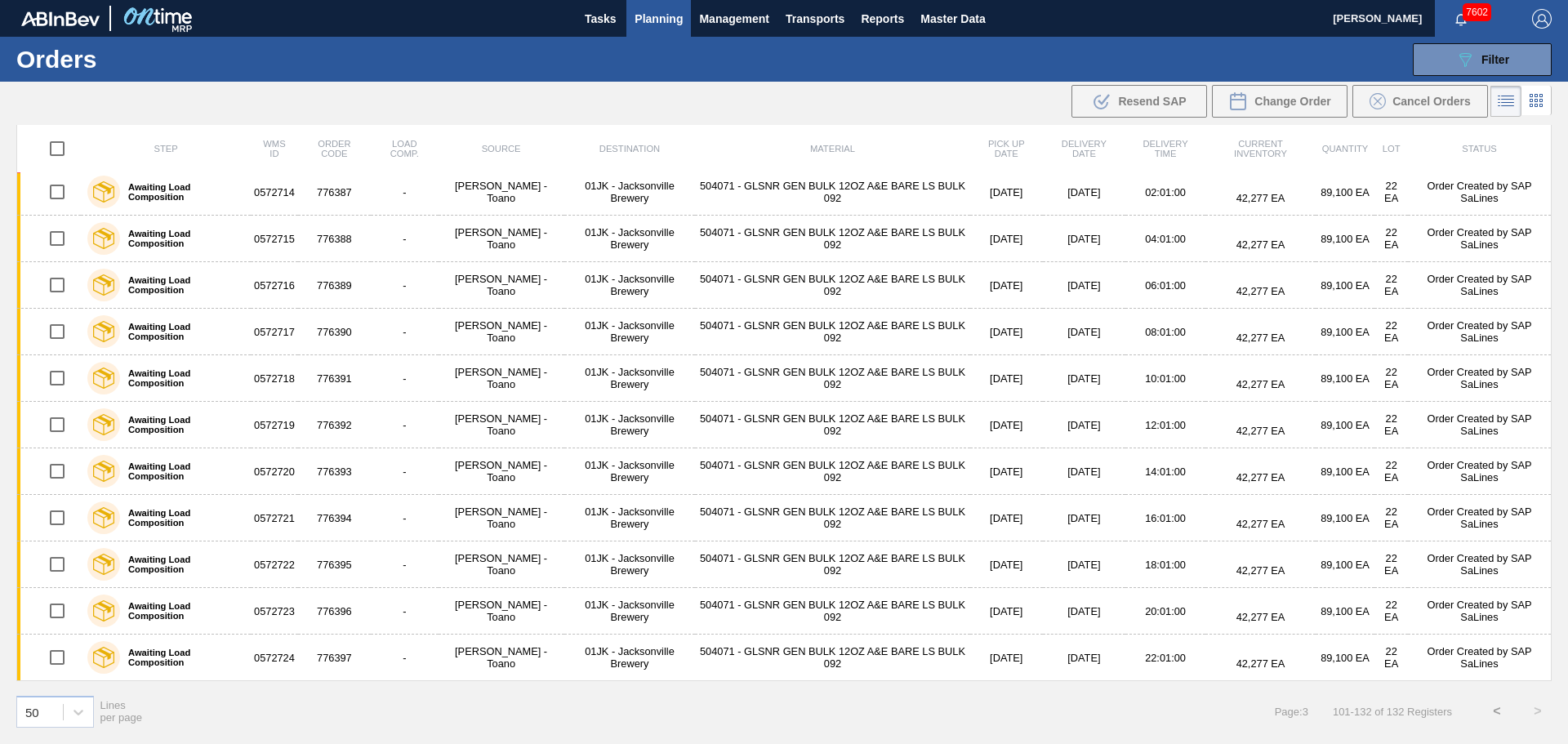
scroll to position [982, 0]
click at [1503, 713] on button "<" at bounding box center [1496, 710] width 41 height 41
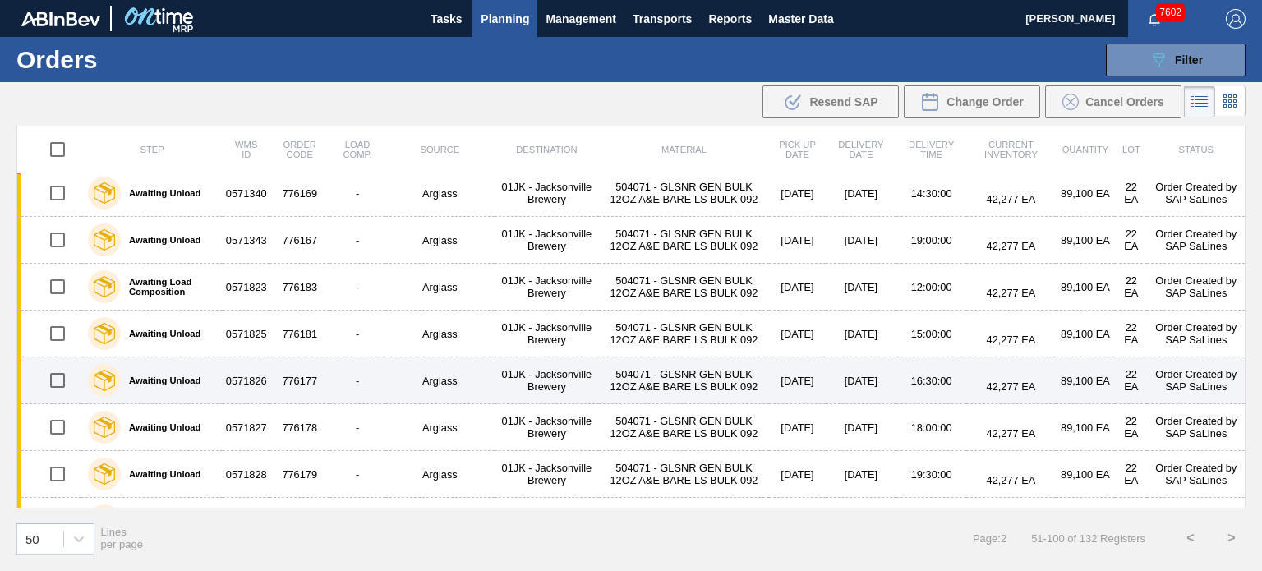
scroll to position [1823, 0]
